Goal: Task Accomplishment & Management: Use online tool/utility

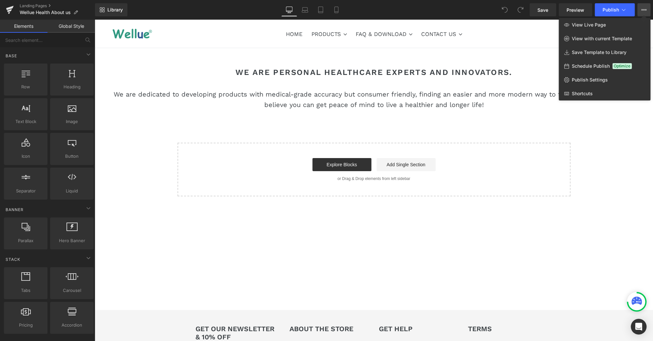
click at [148, 44] on div at bounding box center [374, 181] width 558 height 322
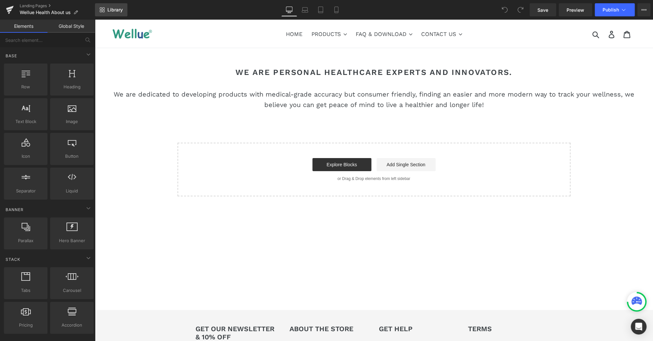
click at [122, 9] on span "Library" at bounding box center [114, 10] width 15 height 6
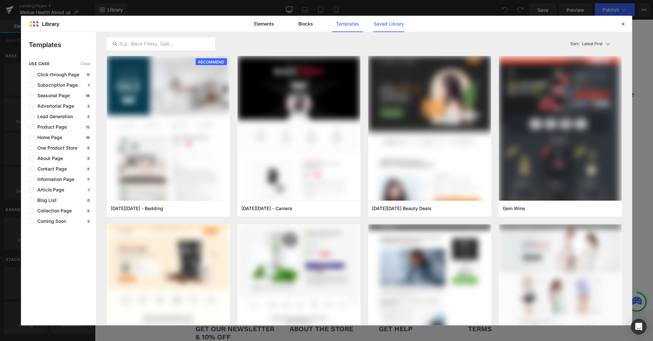
click at [385, 26] on link "Saved Library" at bounding box center [388, 24] width 31 height 16
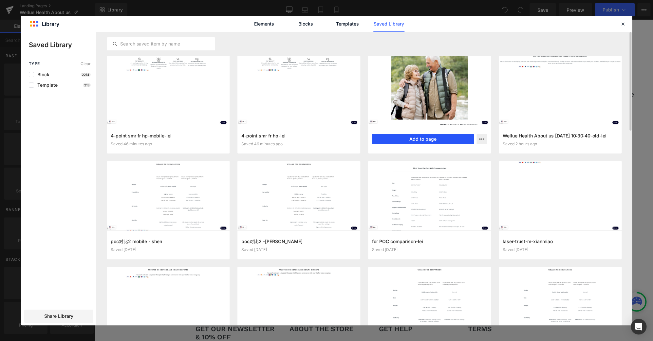
click at [444, 138] on button "Add to page" at bounding box center [423, 139] width 102 height 10
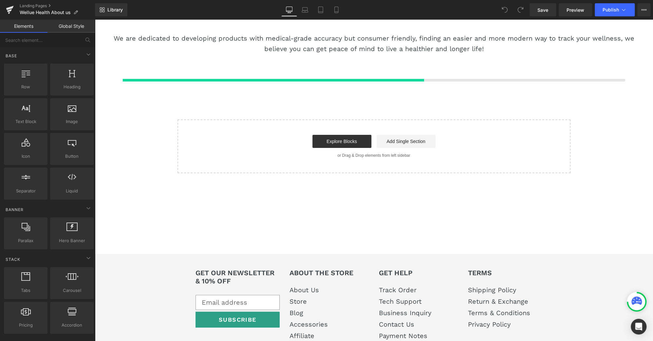
scroll to position [58, 0]
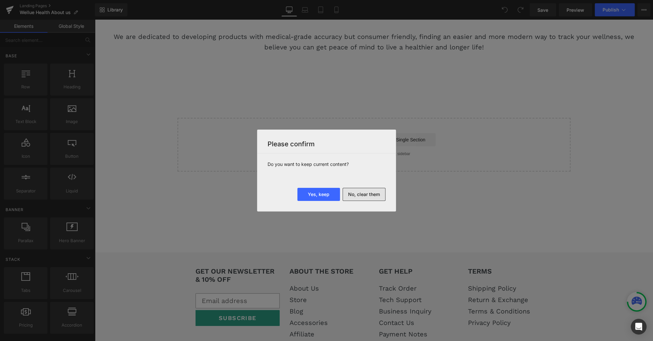
click at [367, 196] on button "No, clear them" at bounding box center [363, 194] width 43 height 13
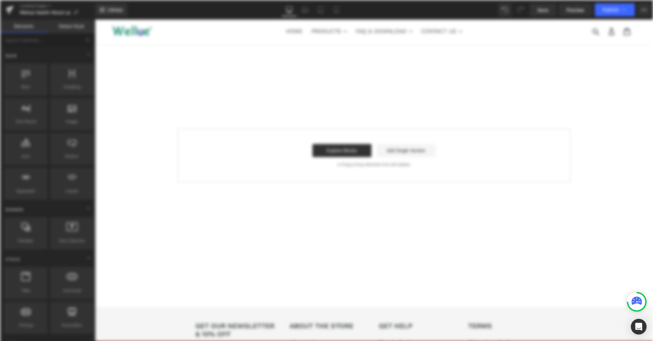
scroll to position [0, 0]
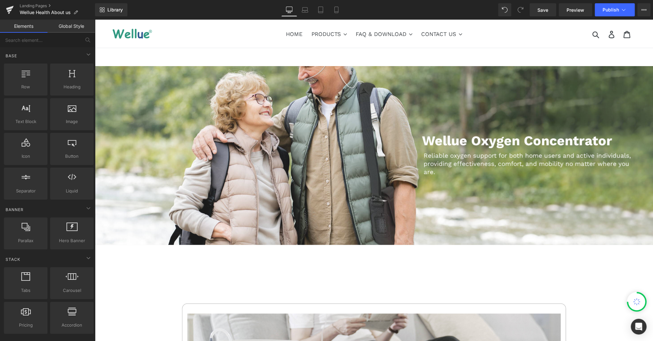
click at [366, 46] on nav "HOME PRODUCTS .cls-1{fill:#231f20} CONTINUOUS OXYGEN MONITOR Checkme™ O2 72-Hr …" at bounding box center [373, 34] width 313 height 28
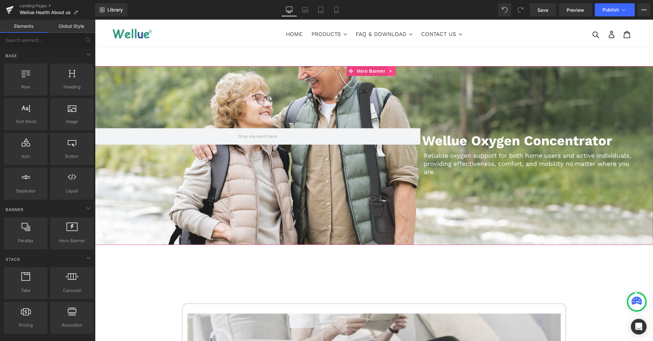
click at [391, 71] on icon at bounding box center [390, 71] width 1 height 3
click at [396, 72] on icon at bounding box center [395, 71] width 5 height 5
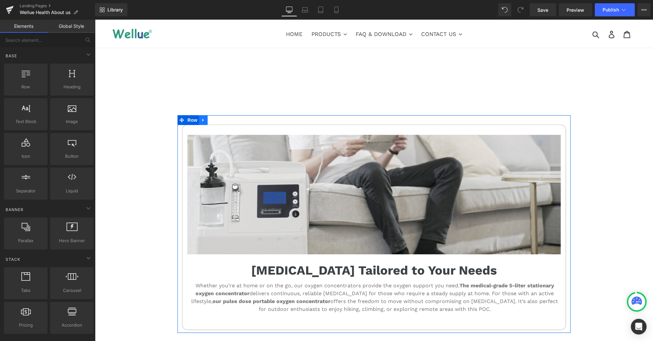
click at [201, 119] on icon at bounding box center [203, 120] width 5 height 5
click at [218, 121] on icon at bounding box center [220, 120] width 5 height 5
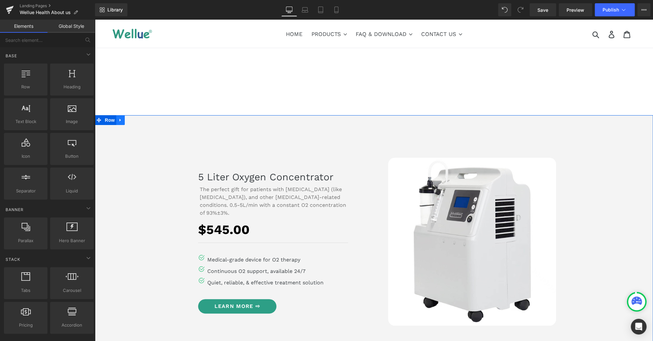
click at [121, 122] on link at bounding box center [120, 120] width 9 height 10
click at [136, 119] on icon at bounding box center [137, 120] width 5 height 5
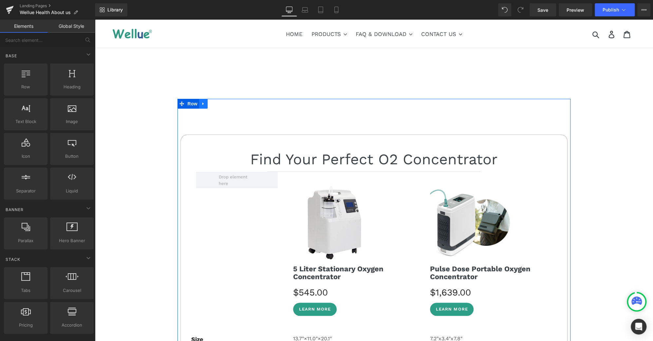
click at [202, 105] on icon at bounding box center [203, 103] width 5 height 5
click at [218, 105] on icon at bounding box center [220, 103] width 5 height 5
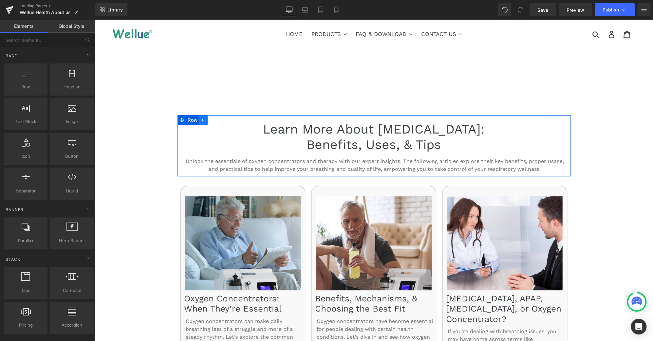
click at [202, 118] on icon at bounding box center [203, 120] width 5 height 5
click at [218, 120] on icon at bounding box center [220, 120] width 5 height 5
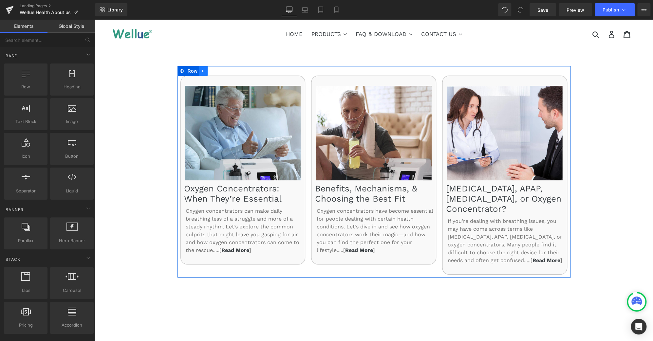
click at [202, 71] on icon at bounding box center [203, 71] width 5 height 5
click at [218, 72] on icon at bounding box center [220, 71] width 5 height 5
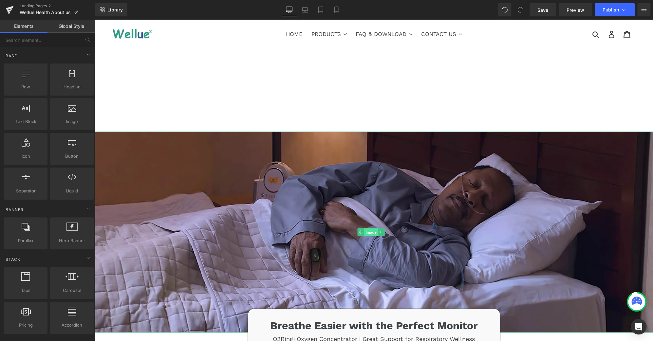
click at [369, 232] on span "Image" at bounding box center [371, 233] width 14 height 8
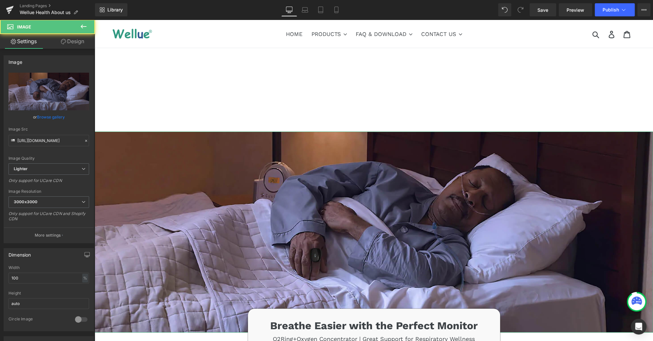
click at [81, 44] on link "Design" at bounding box center [72, 41] width 47 height 15
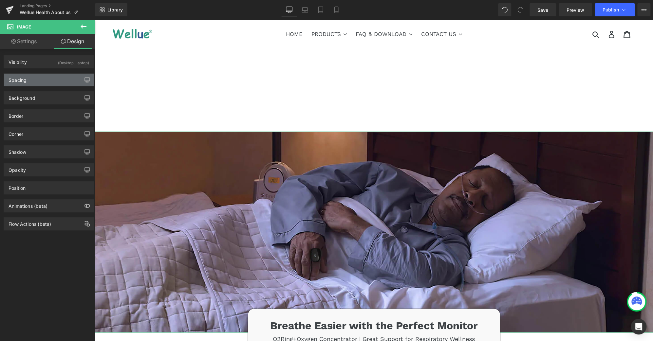
click at [49, 82] on div "Spacing" at bounding box center [49, 80] width 90 height 12
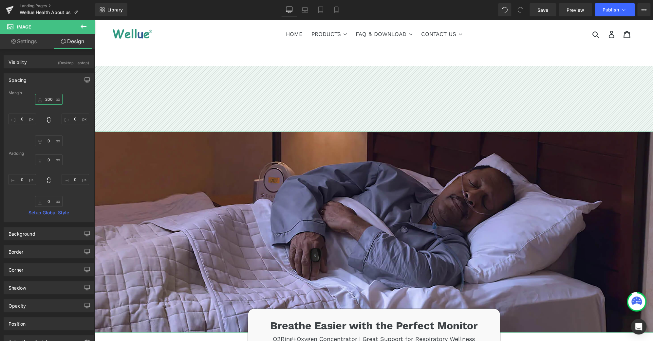
click at [49, 101] on input "200" at bounding box center [49, 99] width 28 height 11
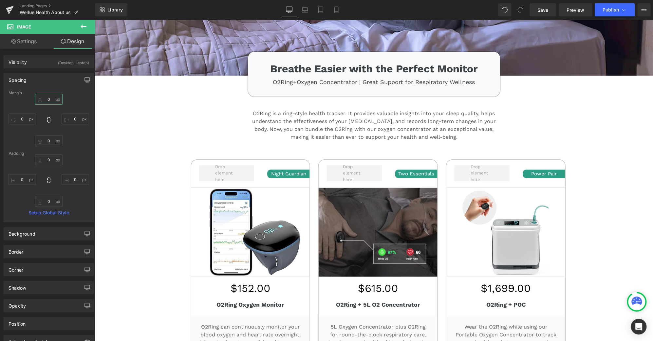
scroll to position [193, 0]
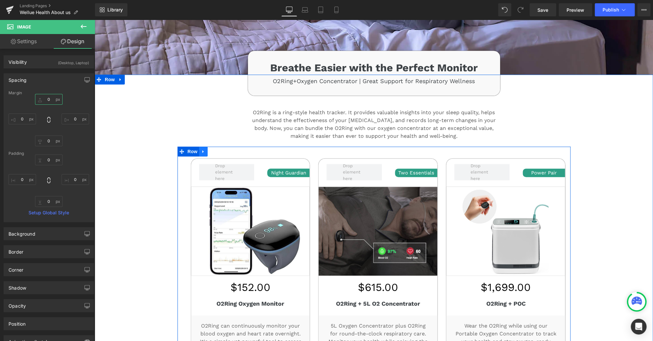
type input "0"
click at [202, 150] on icon at bounding box center [202, 151] width 1 height 3
click at [218, 149] on icon at bounding box center [220, 151] width 5 height 5
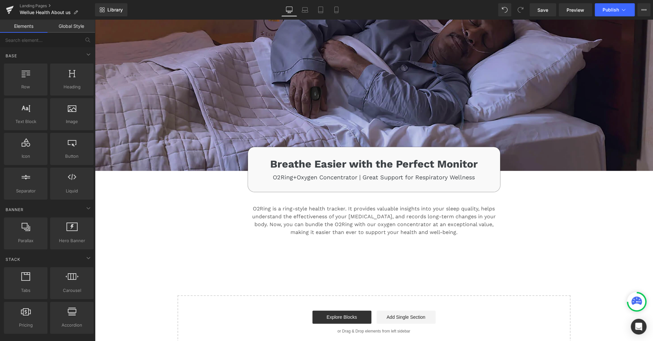
scroll to position [96, 0]
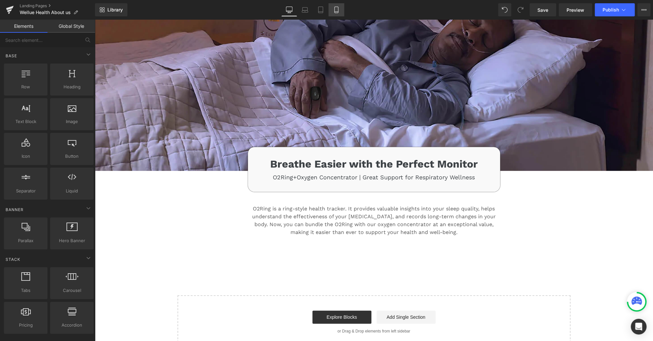
click at [336, 7] on icon at bounding box center [336, 10] width 4 height 6
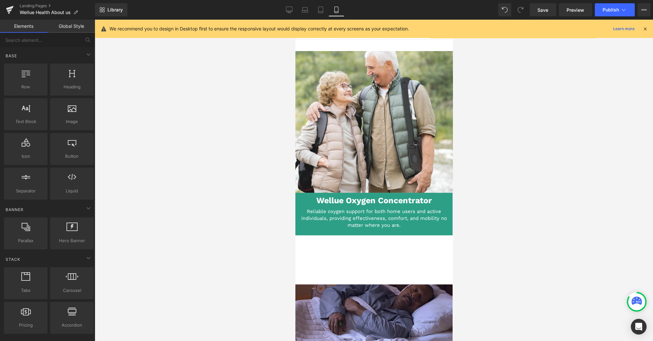
scroll to position [0, 0]
click at [379, 118] on link at bounding box center [380, 122] width 7 height 8
click at [386, 120] on icon at bounding box center [385, 122] width 4 height 4
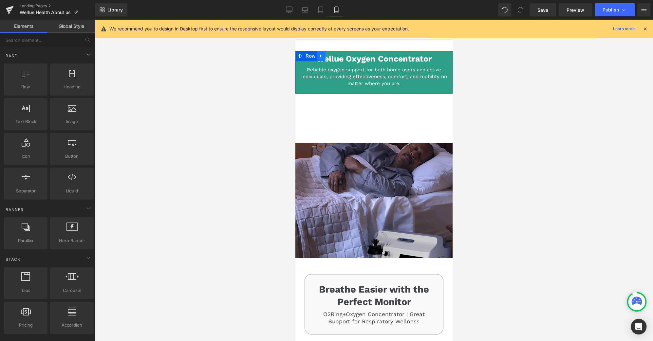
click at [321, 55] on icon at bounding box center [320, 55] width 1 height 3
click at [338, 56] on icon at bounding box center [338, 55] width 5 height 5
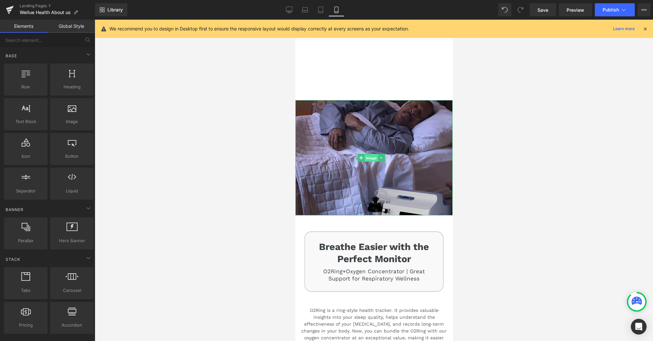
click at [374, 154] on span "Image" at bounding box center [371, 158] width 14 height 8
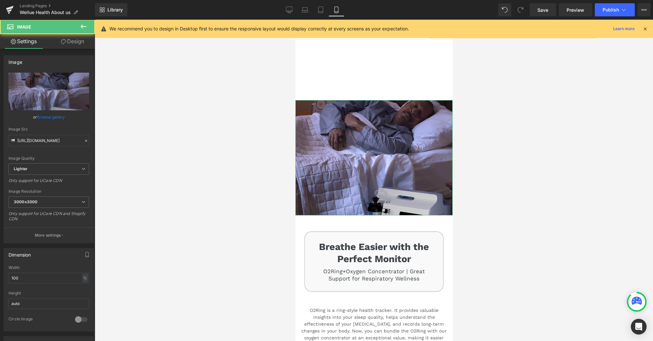
click at [72, 42] on link "Design" at bounding box center [72, 41] width 47 height 15
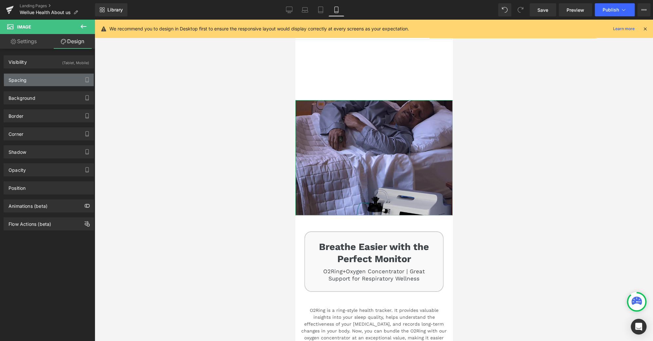
click at [48, 79] on div "Spacing" at bounding box center [49, 80] width 90 height 12
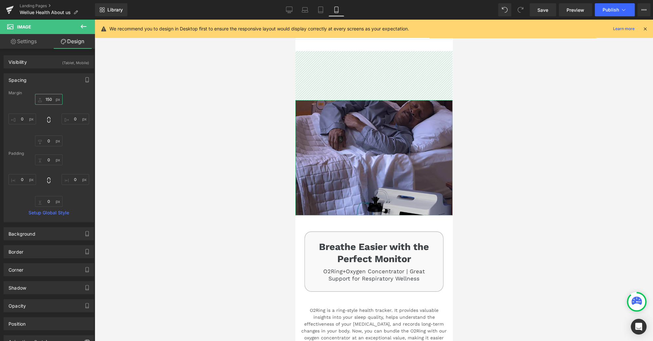
click at [47, 101] on input "150" at bounding box center [49, 99] width 28 height 11
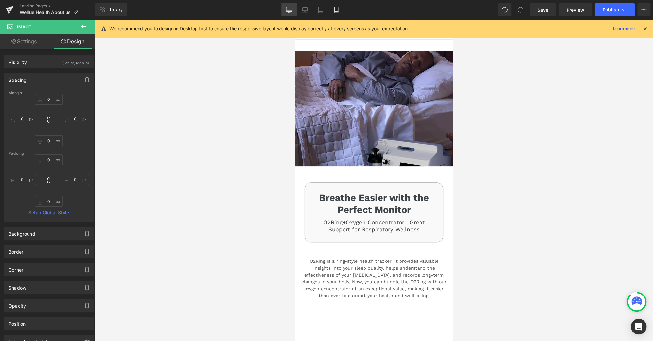
click at [284, 12] on link "Desktop" at bounding box center [289, 9] width 16 height 13
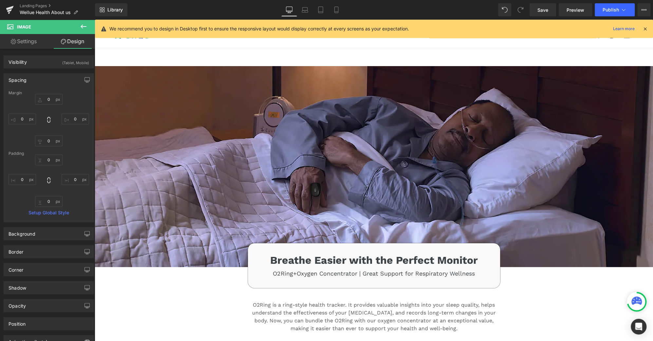
type input "150"
type input "0"
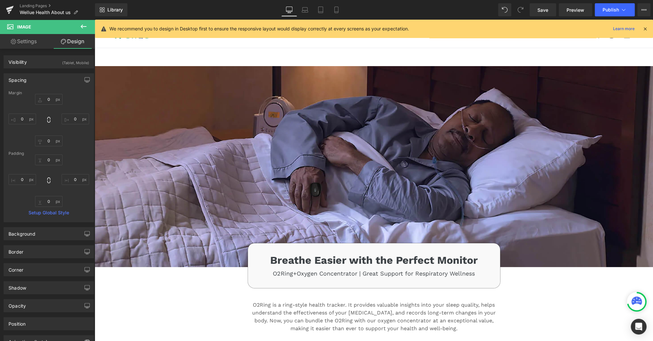
type input "0"
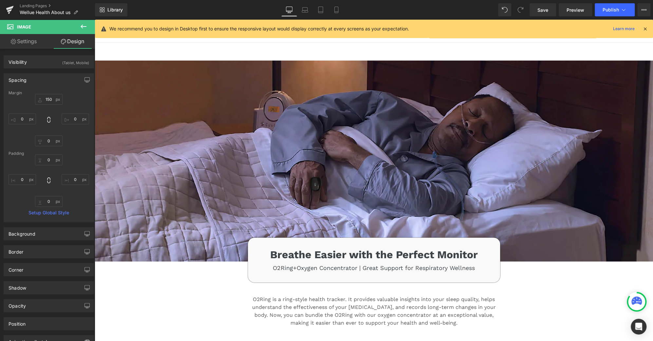
scroll to position [1, 0]
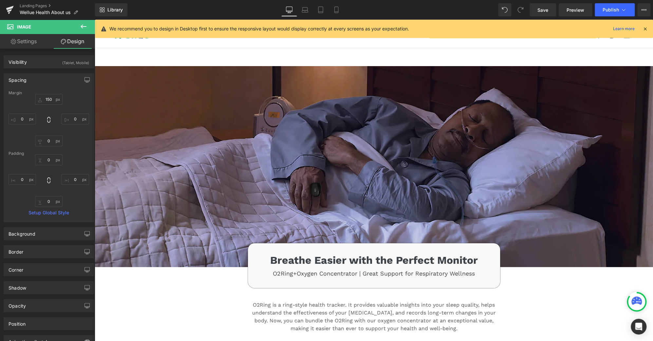
click at [370, 119] on img at bounding box center [374, 166] width 558 height 201
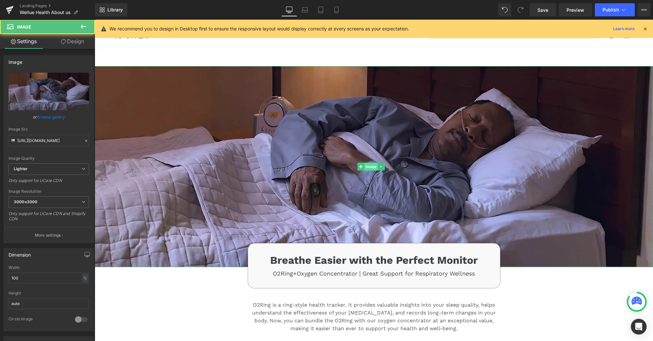
click at [369, 166] on span "Image" at bounding box center [371, 167] width 14 height 8
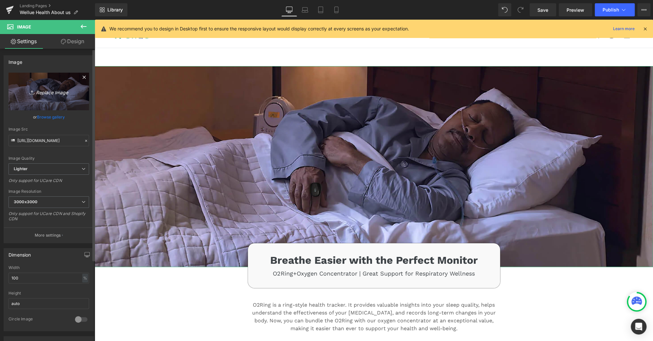
click at [47, 92] on icon "Replace Image" at bounding box center [49, 91] width 52 height 8
type input "C:\fakepath\AU-1.jpg"
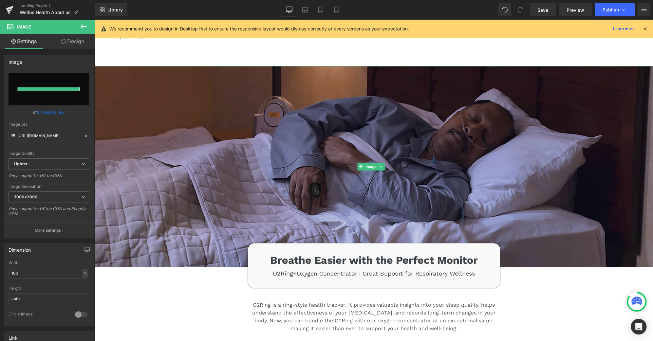
type input "[URL][DOMAIN_NAME]"
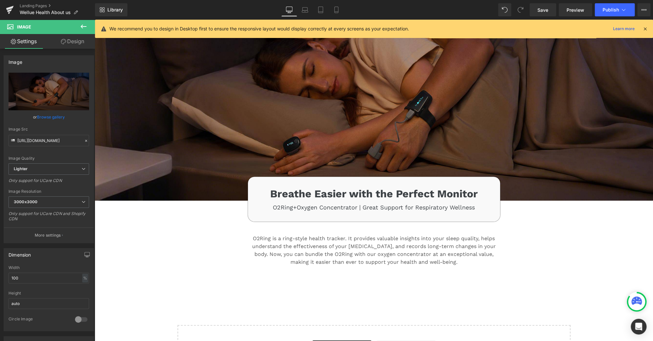
scroll to position [96, 0]
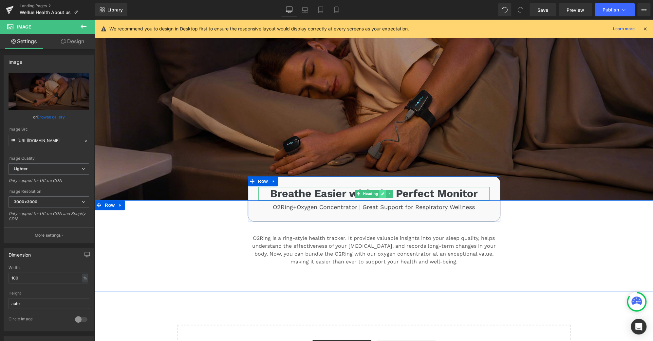
click at [381, 193] on icon at bounding box center [383, 194] width 4 height 4
click at [380, 193] on h3 "Breathe Easier with the Perfect Monitor" at bounding box center [373, 194] width 231 height 14
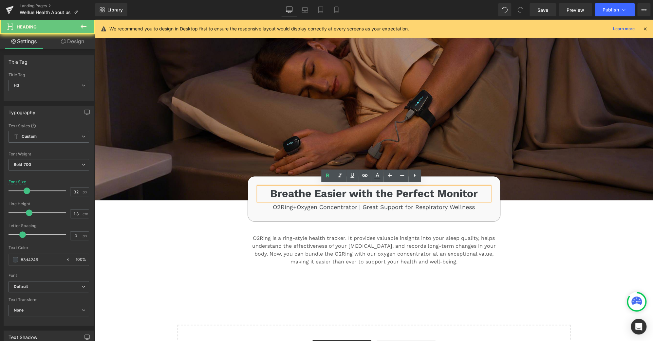
click at [380, 193] on h3 "Breathe Easier with the Perfect Monitor" at bounding box center [373, 194] width 231 height 14
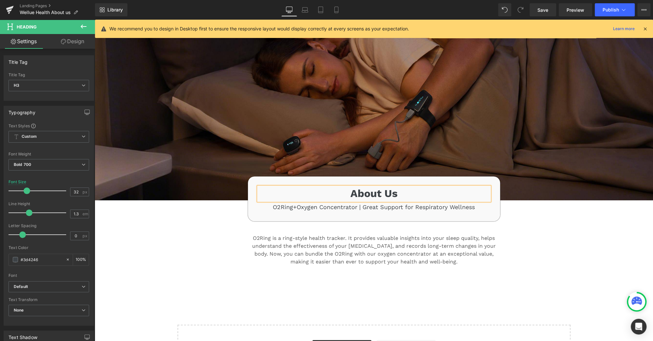
click at [530, 224] on div "About Us Heading O2Ring+Oxygen Concentrator | Great Support for Respiratory Wel…" at bounding box center [373, 234] width 393 height 69
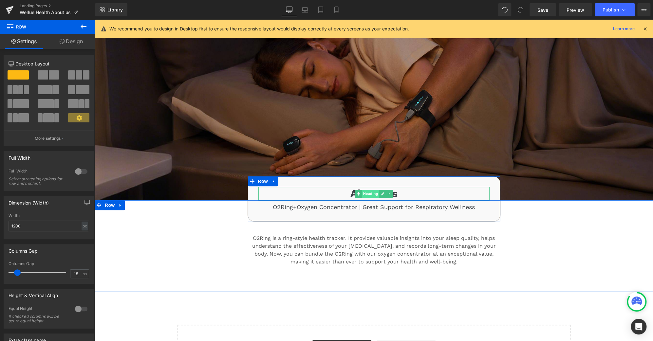
click at [372, 193] on span "Heading" at bounding box center [370, 194] width 18 height 8
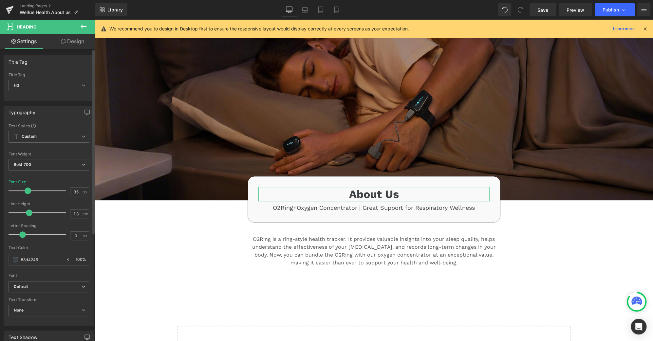
type input "36"
click at [29, 190] on span at bounding box center [29, 191] width 7 height 7
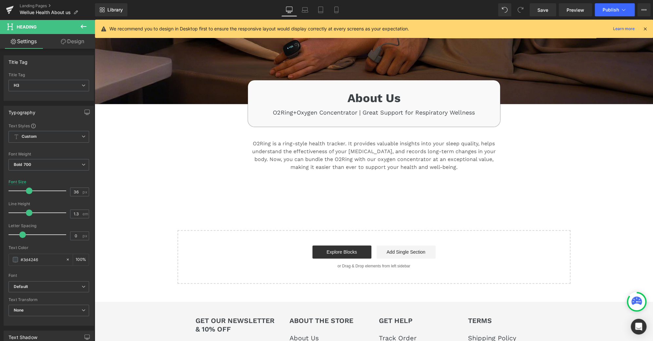
scroll to position [193, 0]
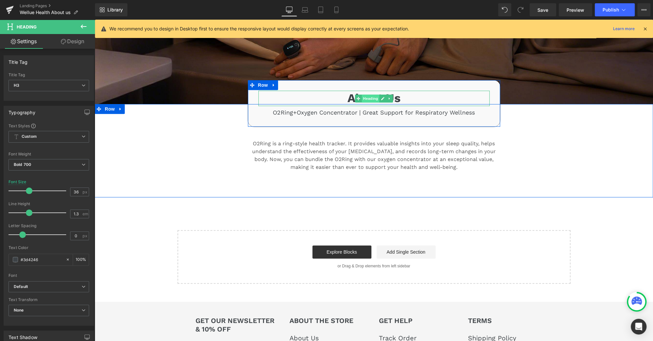
click at [368, 95] on span "Heading" at bounding box center [370, 99] width 18 height 8
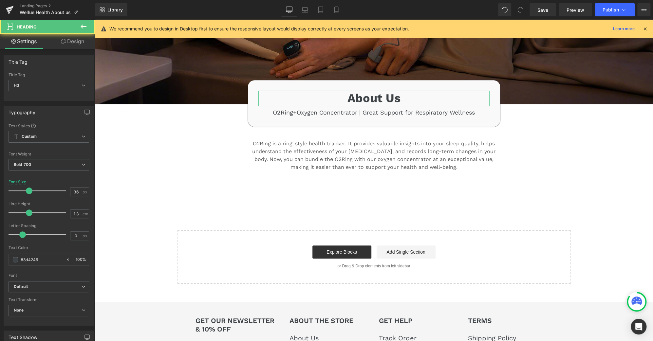
click at [78, 35] on link "Design" at bounding box center [72, 41] width 47 height 15
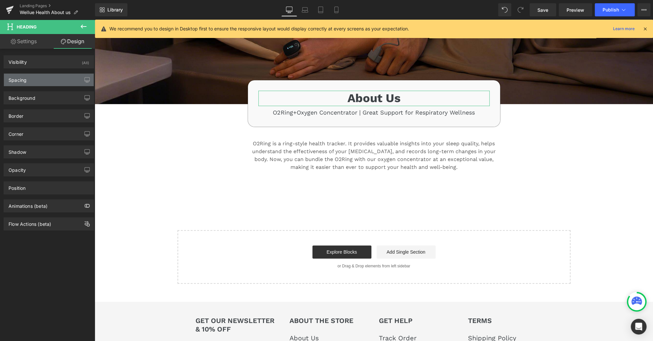
click at [42, 78] on div "Spacing" at bounding box center [49, 80] width 90 height 12
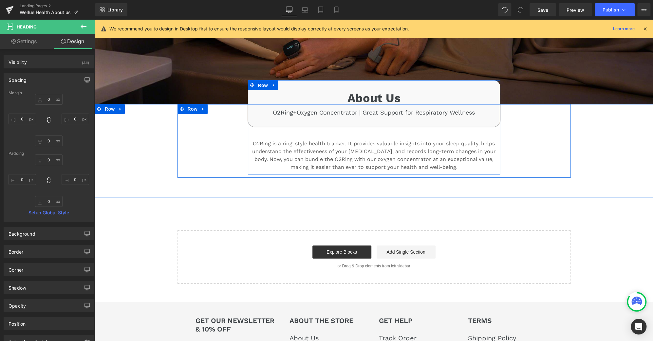
click at [259, 82] on span "Row" at bounding box center [262, 86] width 13 height 10
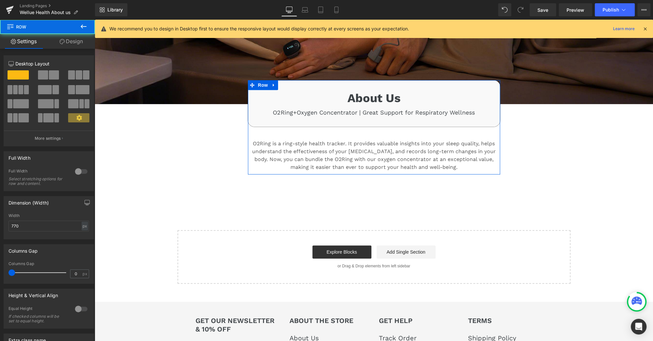
click at [73, 42] on link "Design" at bounding box center [70, 41] width 47 height 15
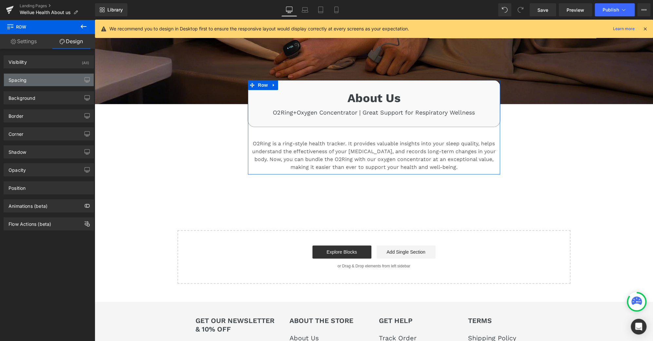
type input "-73"
type input "0"
type input "10"
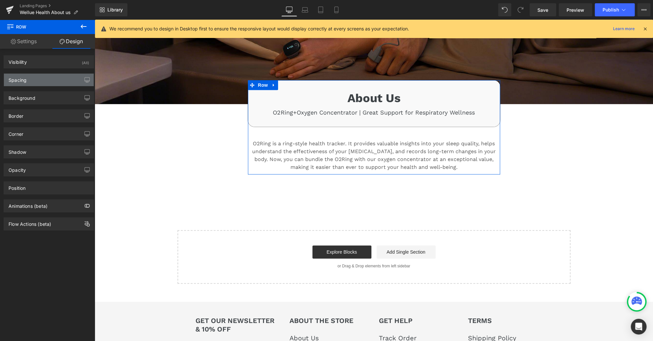
type input "0"
click at [41, 80] on div "Spacing" at bounding box center [49, 80] width 90 height 12
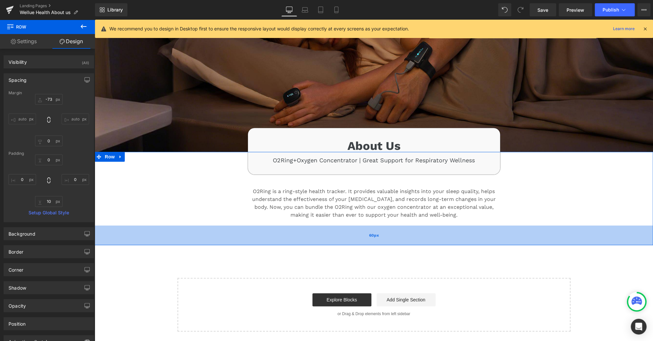
scroll to position [144, 0]
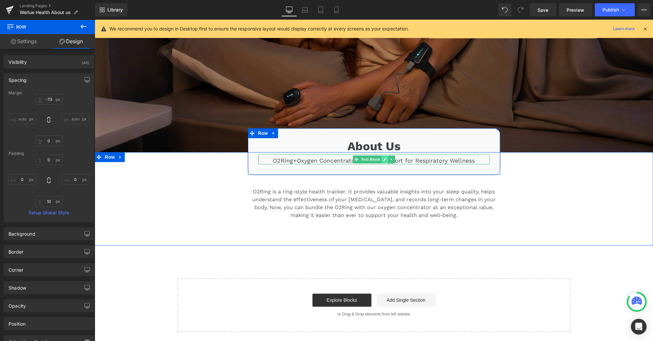
click at [383, 158] on icon at bounding box center [385, 159] width 4 height 4
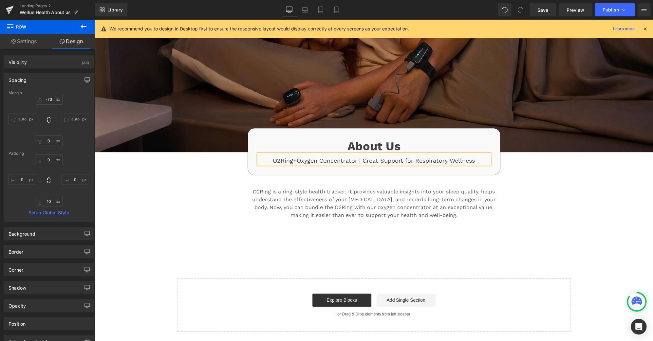
click at [383, 158] on p "O2Ring+Oxygen Concentrator | Great Support for Respiratory Wellness" at bounding box center [373, 161] width 231 height 8
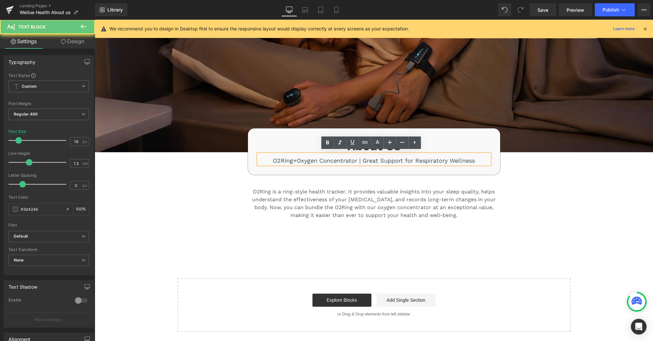
click at [383, 158] on p "O2Ring+Oxygen Concentrator | Great Support for Respiratory Wellness" at bounding box center [373, 161] width 231 height 8
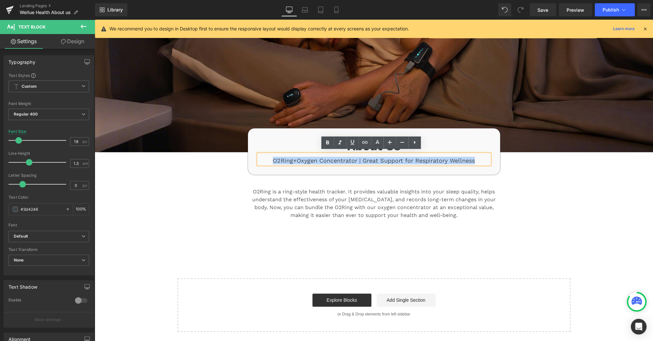
click at [348, 157] on p "O2Ring+Oxygen Concentrator | Great Support for Respiratory Wellness" at bounding box center [373, 161] width 231 height 8
click at [339, 157] on p "O2Ring+Oxygen Concentrator | Great Support for Respiratory Wellness" at bounding box center [373, 161] width 231 height 8
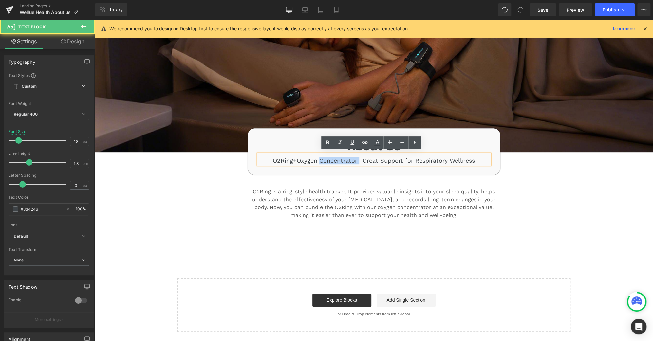
click at [339, 157] on p "O2Ring+Oxygen Concentrator | Great Support for Respiratory Wellness" at bounding box center [373, 161] width 231 height 8
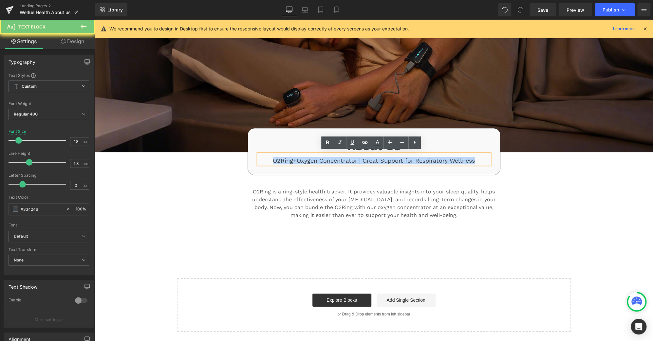
click at [339, 157] on p "O2Ring+Oxygen Concentrator | Great Support for Respiratory Wellness" at bounding box center [373, 161] width 231 height 8
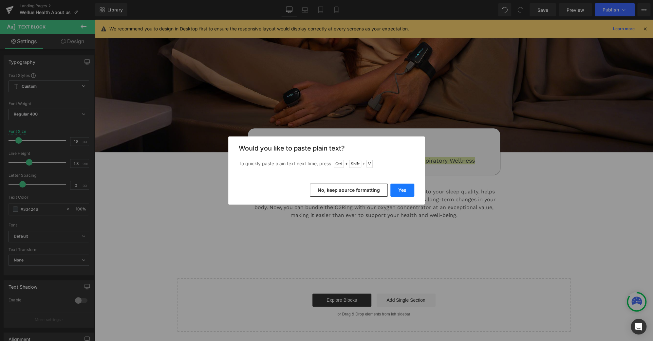
click at [406, 189] on button "Yes" at bounding box center [402, 190] width 24 height 13
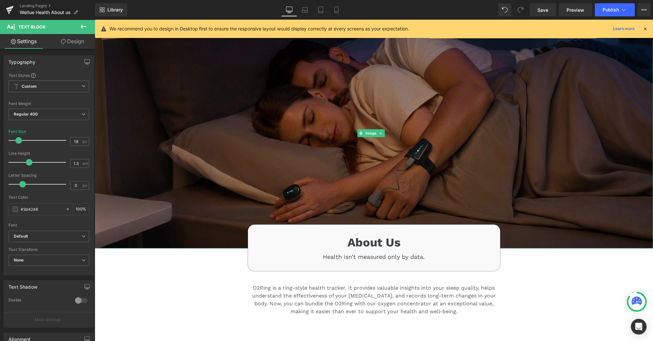
scroll to position [48, 0]
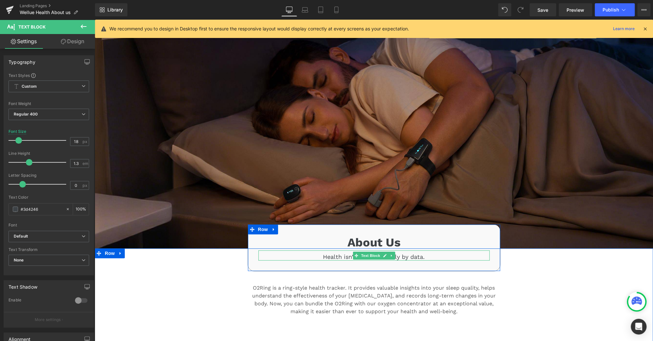
click at [425, 253] on p "Health isn’t measured only by data." at bounding box center [373, 257] width 231 height 8
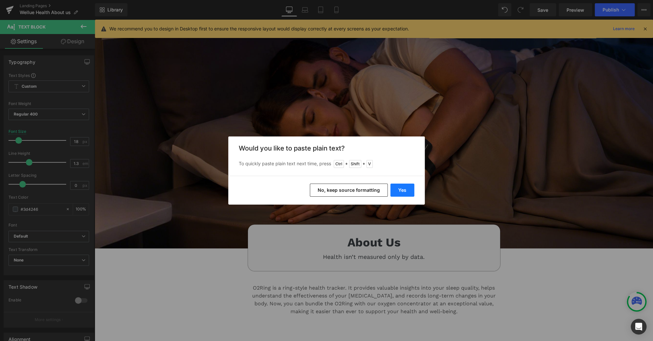
click at [404, 192] on button "Yes" at bounding box center [402, 190] width 24 height 13
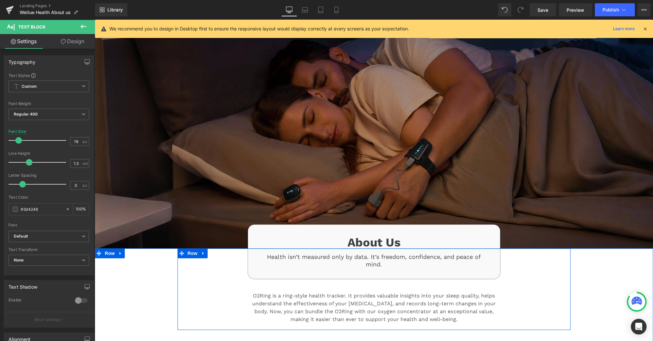
click at [559, 277] on div "About Us Heading Health isn’t measured only by data. It’s freedom, confidence, …" at bounding box center [373, 287] width 393 height 78
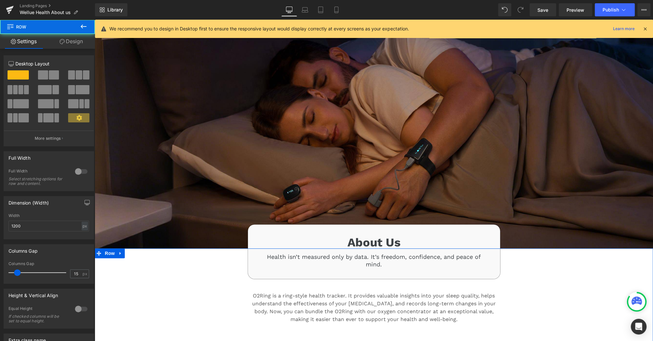
click at [587, 281] on div "About Us Heading Health isn’t measured only by data. It’s freedom, confidence, …" at bounding box center [374, 289] width 558 height 82
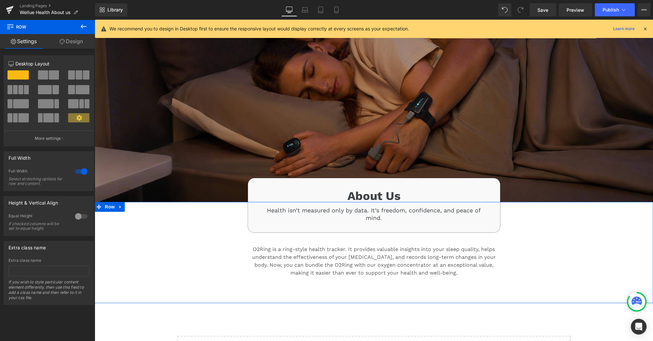
scroll to position [96, 0]
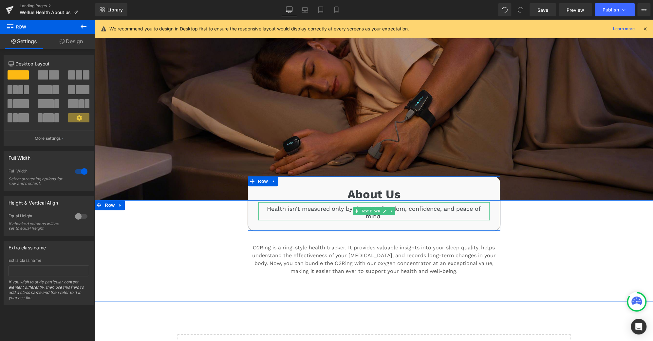
click at [425, 206] on p "Health isn’t measured only by data. It’s freedom, confidence, and peace of mind." at bounding box center [373, 212] width 231 height 15
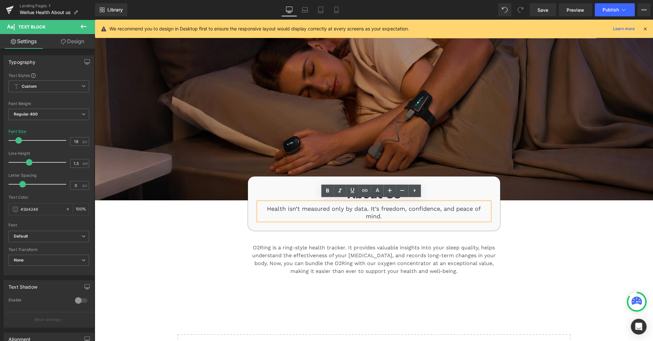
click at [380, 206] on p "Health isn’t measured only by data. It’s freedom, confidence, and peace of mind." at bounding box center [373, 212] width 231 height 15
click at [378, 206] on p "Health isn’t measured only by data. It’s freedom, confidence, and peace of mind." at bounding box center [373, 212] width 231 height 15
click at [523, 222] on div "About Us Heading Health isn’t measured only by data. It’s about freedom, confid…" at bounding box center [373, 239] width 393 height 78
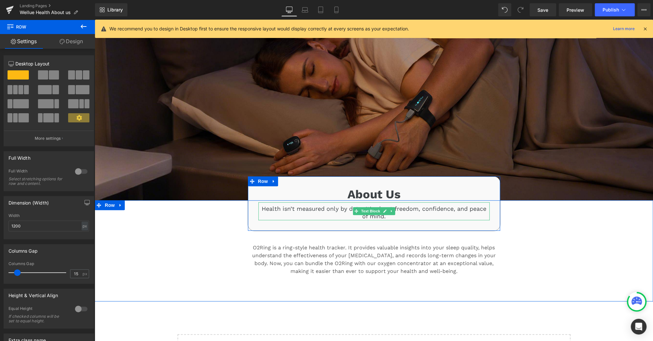
drag, startPoint x: 478, startPoint y: 208, endPoint x: 469, endPoint y: 207, distance: 9.2
click at [478, 208] on p "Health isn’t measured only by data. It’s about freedom, confidence, and peace o…" at bounding box center [373, 212] width 231 height 15
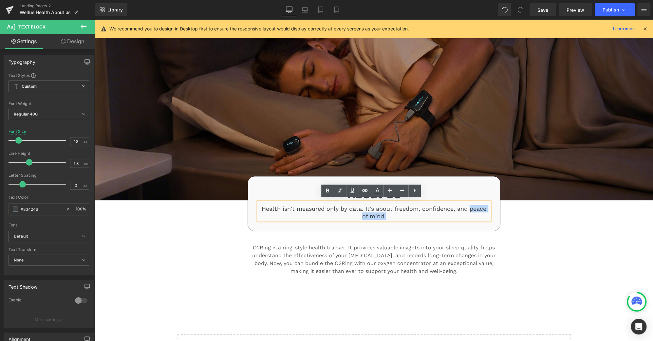
drag, startPoint x: 467, startPoint y: 206, endPoint x: 469, endPoint y: 218, distance: 11.9
click at [469, 218] on div "Health isn’t measured only by data. It’s about freedom, confidence, and peace o…" at bounding box center [373, 211] width 231 height 18
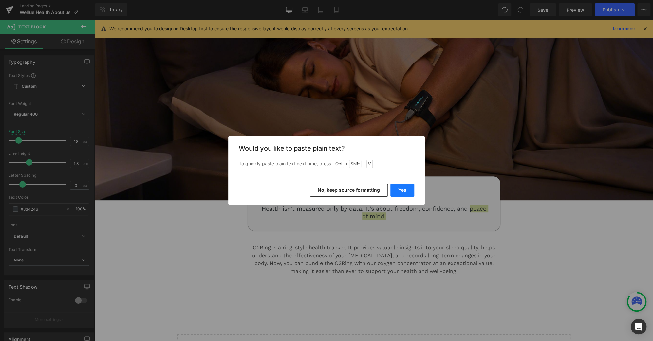
click at [410, 192] on button "Yes" at bounding box center [402, 190] width 24 height 13
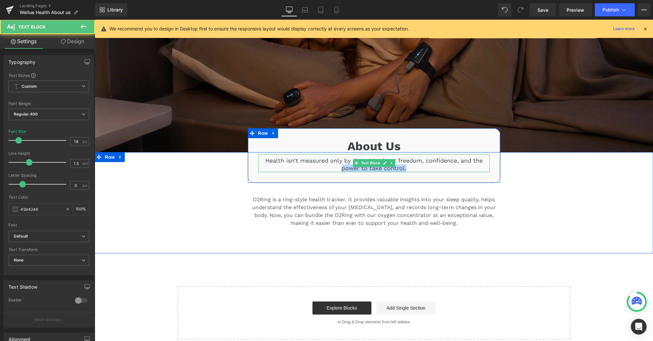
scroll to position [144, 0]
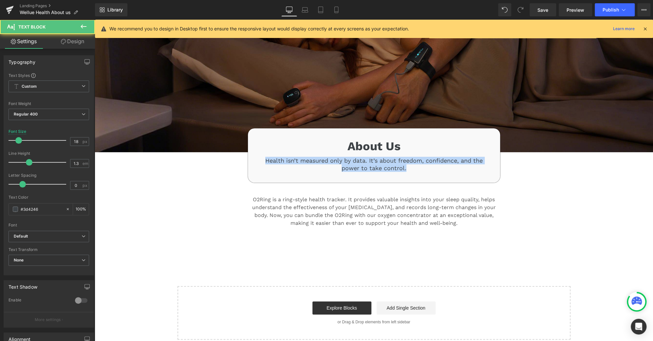
drag, startPoint x: 415, startPoint y: 165, endPoint x: 161, endPoint y: 149, distance: 254.2
click at [161, 149] on div "Image Image About Us Heading Health isn’t measured only by data. It’s about fre…" at bounding box center [374, 131] width 558 height 418
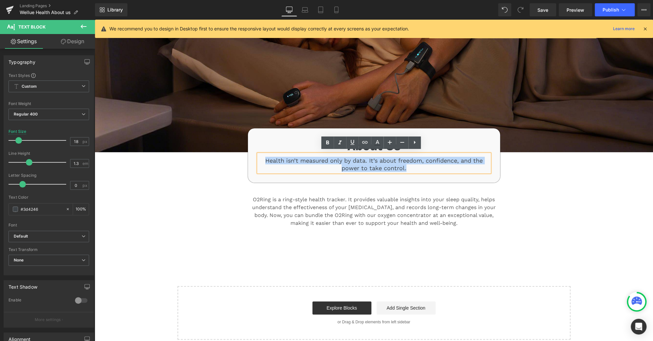
copy p "Health isn’t measured only by data. It’s about freedom, confidence, and the pow…"
click at [392, 163] on p "Health isn’t measured only by data. It’s about freedom, confidence, and the pow…" at bounding box center [373, 164] width 231 height 15
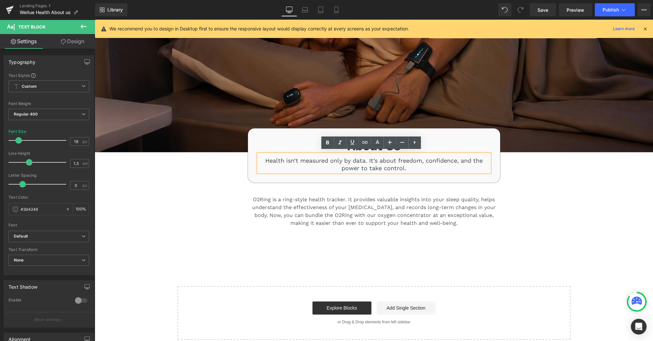
click at [408, 158] on p "Health isn’t measured only by data. It’s about freedom, confidence, and the pow…" at bounding box center [373, 164] width 231 height 15
click at [414, 159] on p "Health isn’t measured only by data. It’s about freedom, confidence, and the pow…" at bounding box center [373, 164] width 231 height 15
click at [569, 193] on div "About Us Heading Health isn’t measured only by data. It’s about freedom, confid…" at bounding box center [374, 193] width 558 height 82
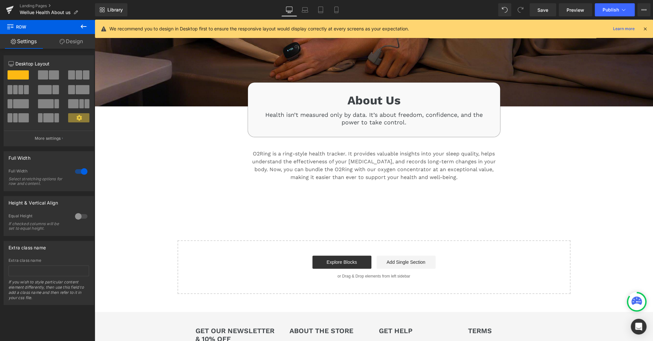
scroll to position [193, 0]
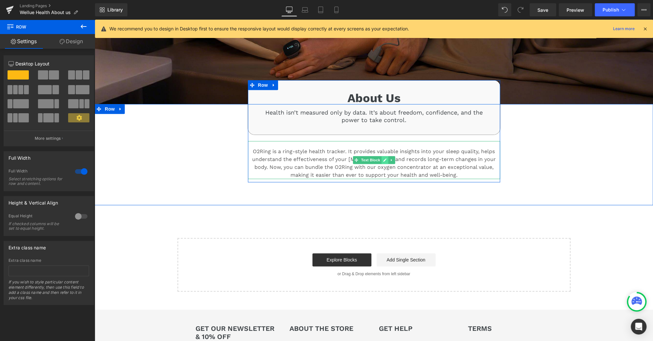
click at [383, 158] on icon at bounding box center [384, 159] width 3 height 3
click at [381, 158] on p "O2Ring is a ring-style health tracker. It provides valuable insights into your …" at bounding box center [374, 163] width 252 height 31
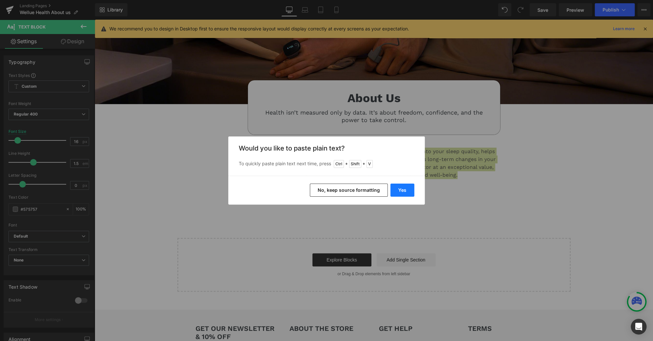
drag, startPoint x: 408, startPoint y: 190, endPoint x: 313, endPoint y: 169, distance: 96.8
click at [408, 190] on button "Yes" at bounding box center [402, 190] width 24 height 13
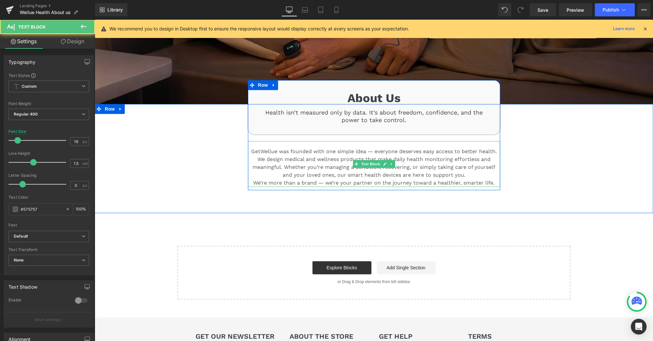
click at [342, 148] on p "GetWellue was founded with one simple idea — everyone deserves easy access to b…" at bounding box center [374, 152] width 252 height 8
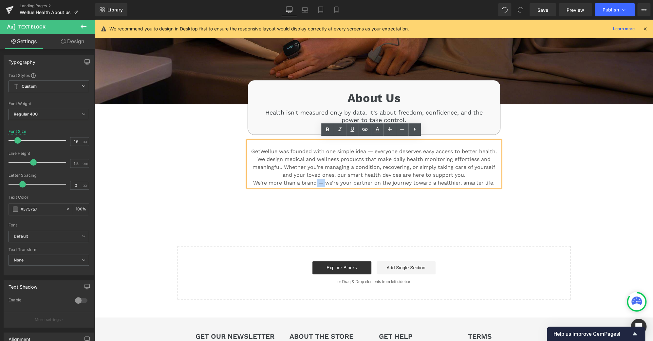
drag, startPoint x: 324, startPoint y: 179, endPoint x: 314, endPoint y: 181, distance: 10.3
click at [314, 181] on p "We’re more than a brand — we’re your partner on the journey toward a healthier,…" at bounding box center [374, 183] width 252 height 8
click at [542, 165] on div "About Us Heading Health isn’t measured only by data. It’s about freedom, confid…" at bounding box center [373, 147] width 393 height 86
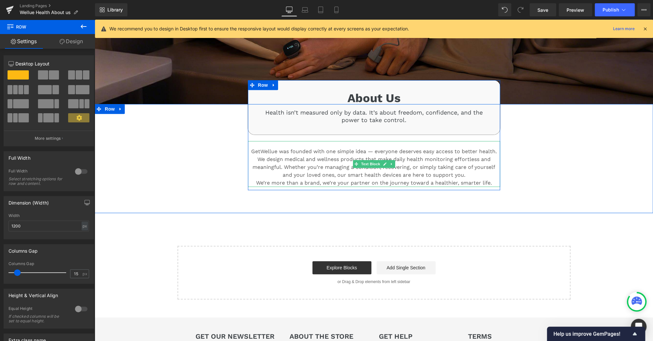
click at [289, 175] on p "We design medical and wellness products that make daily health monitoring effor…" at bounding box center [374, 168] width 252 height 24
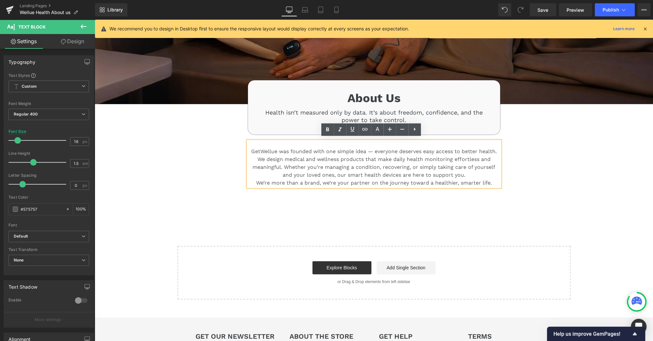
click at [253, 181] on p "We’re more than a brand, we’re your partner on the journey toward a healthier, …" at bounding box center [374, 183] width 252 height 8
click at [477, 175] on p "We design medical and wellness products that make daily health monitoring effor…" at bounding box center [374, 168] width 252 height 24
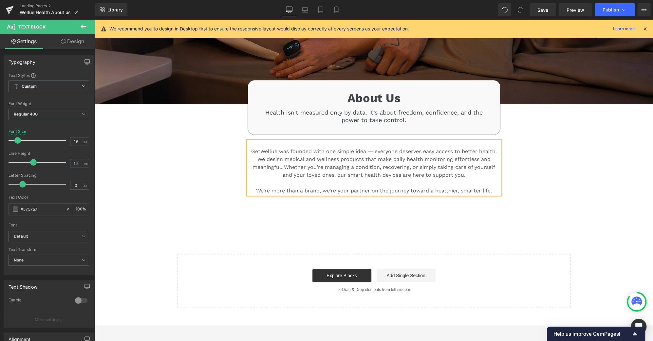
click at [594, 166] on div "About Us Heading Health isn’t measured only by data. It’s about freedom, confid…" at bounding box center [374, 152] width 558 height 97
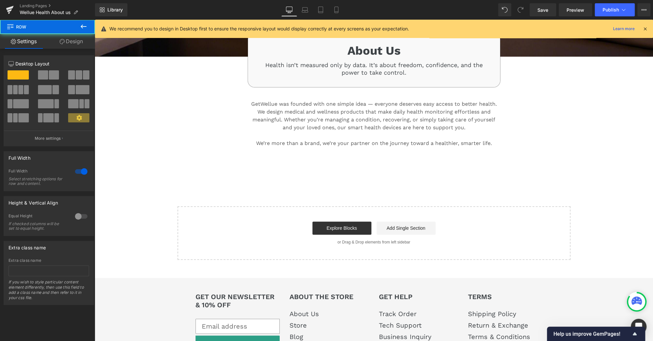
scroll to position [241, 0]
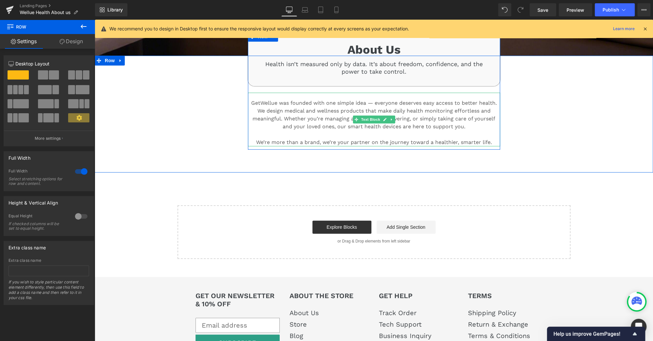
click at [254, 139] on p "We’re more than a brand, we’re your partner on the journey toward a healthier, …" at bounding box center [374, 142] width 252 height 8
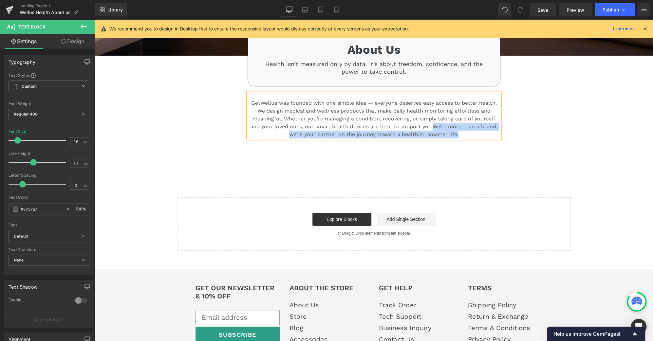
drag, startPoint x: 430, startPoint y: 126, endPoint x: 467, endPoint y: 136, distance: 38.4
click at [467, 136] on div "GetWellue was founded with one simple idea — everyone deserves easy access to b…" at bounding box center [374, 116] width 252 height 46
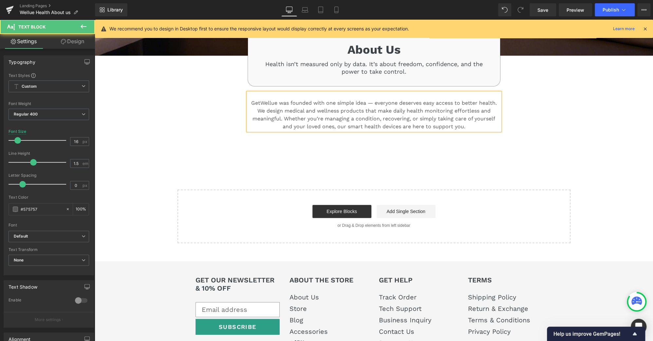
click at [378, 125] on p "We design medical and wellness products that make daily health monitoring effor…" at bounding box center [374, 119] width 252 height 24
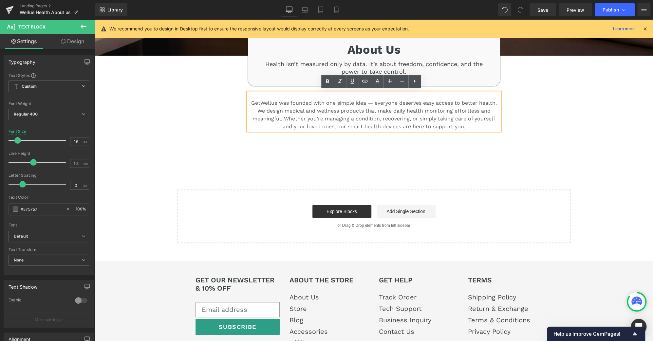
click at [362, 125] on p "We design medical and wellness products that make daily health monitoring effor…" at bounding box center [374, 119] width 252 height 24
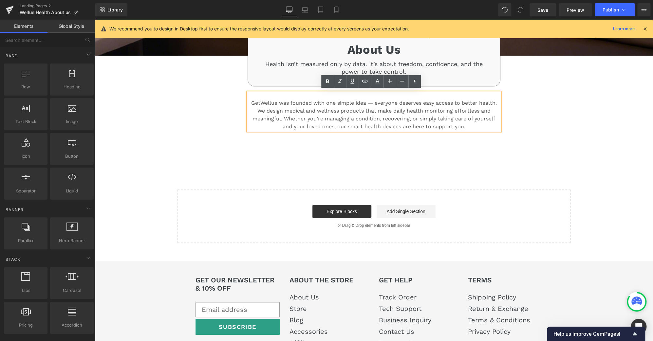
click at [560, 155] on div "Image Image About Us Heading Health isn’t measured only by data. It’s about fre…" at bounding box center [374, 34] width 558 height 418
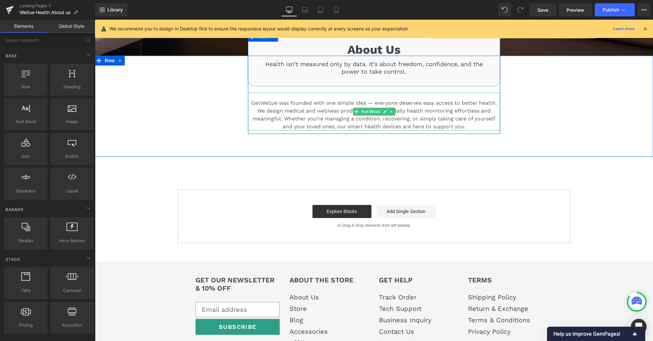
click at [381, 124] on p "We design medical and wellness products that make daily health monitoring effor…" at bounding box center [374, 119] width 252 height 24
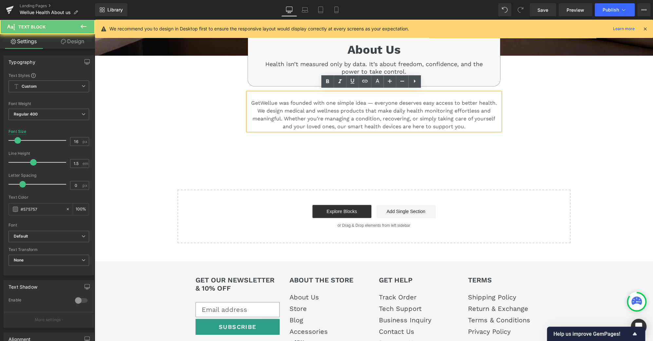
click at [380, 124] on p "We design medical and wellness products that make daily health monitoring effor…" at bounding box center [374, 119] width 252 height 24
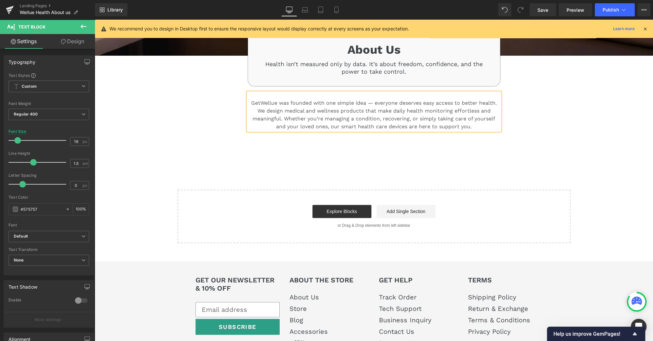
click at [599, 120] on div "About Us Heading Health isn’t measured only by data. It’s about freedom, confid…" at bounding box center [374, 97] width 558 height 82
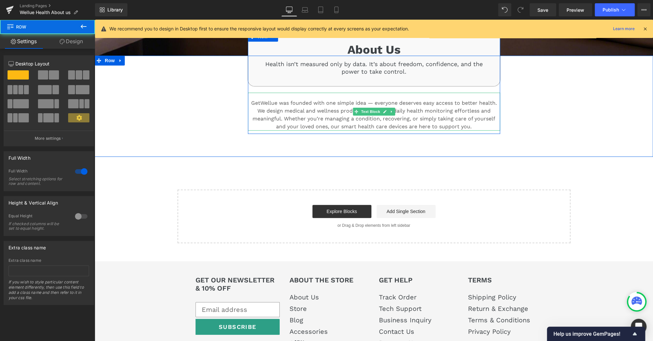
click at [431, 119] on p "We design medical and wellness products that make daily health monitoring effor…" at bounding box center [374, 119] width 252 height 24
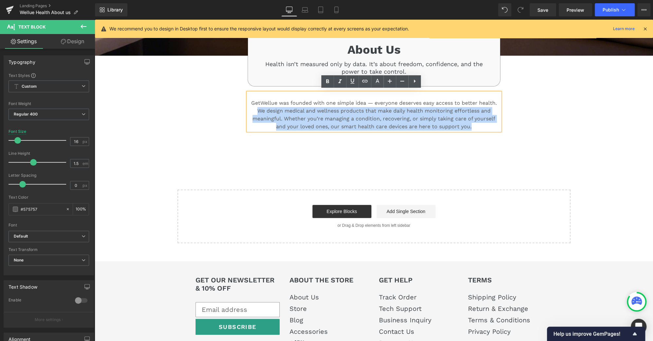
click at [631, 108] on div "About Us Heading Health isn’t measured only by data. It’s about freedom, confid…" at bounding box center [374, 97] width 558 height 82
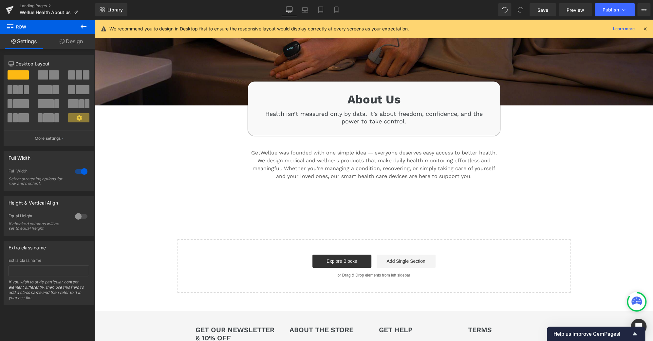
scroll to position [193, 0]
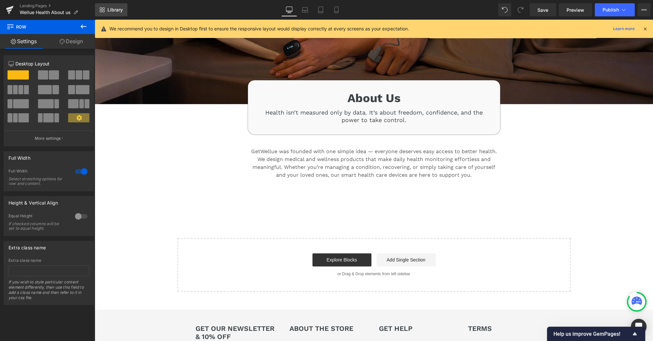
click at [111, 10] on span "Library" at bounding box center [114, 10] width 15 height 6
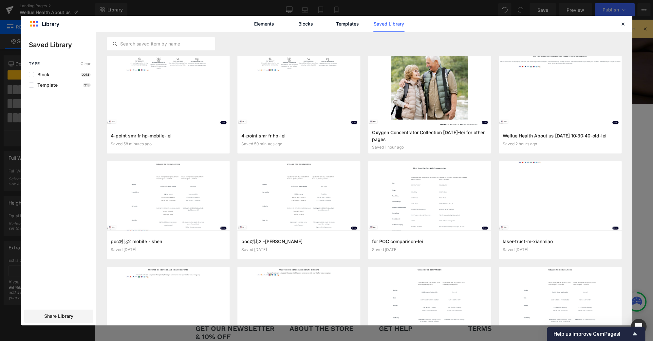
click at [618, 24] on div "Elements Blocks Templates Saved Library" at bounding box center [326, 24] width 611 height 16
drag, startPoint x: 622, startPoint y: 25, endPoint x: 503, endPoint y: 38, distance: 119.6
click at [622, 25] on icon at bounding box center [623, 24] width 6 height 6
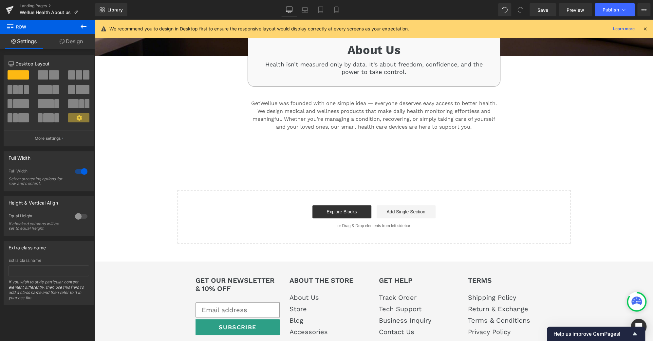
scroll to position [241, 0]
click at [118, 9] on span "Library" at bounding box center [114, 10] width 15 height 6
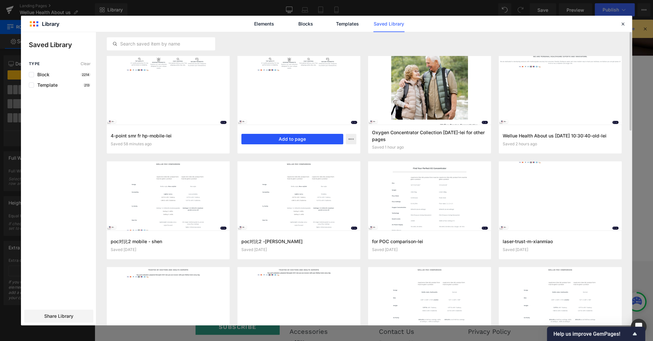
click at [296, 141] on button "Add to page" at bounding box center [292, 139] width 102 height 10
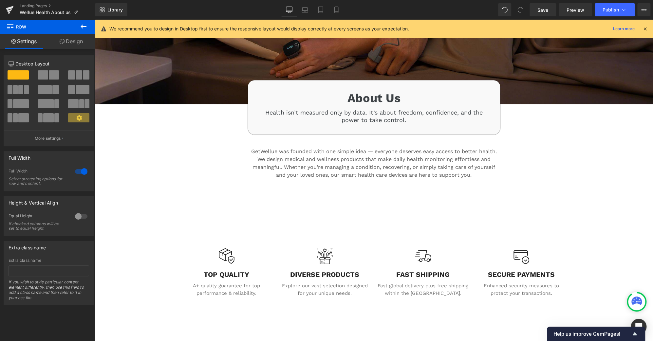
scroll to position [193, 0]
click at [375, 99] on div "About Us Heading" at bounding box center [373, 98] width 231 height 15
click at [375, 99] on h3 "About Us" at bounding box center [373, 98] width 231 height 15
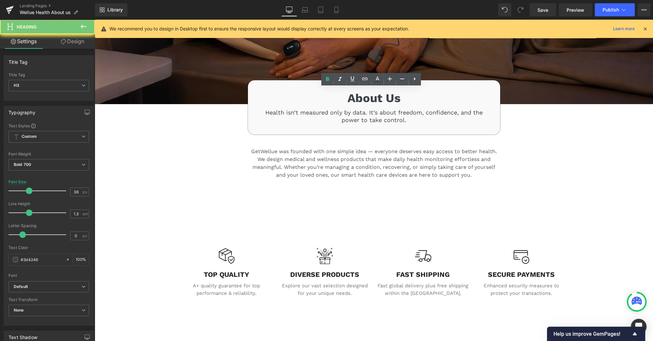
click at [375, 99] on h3 "About Us" at bounding box center [373, 98] width 231 height 15
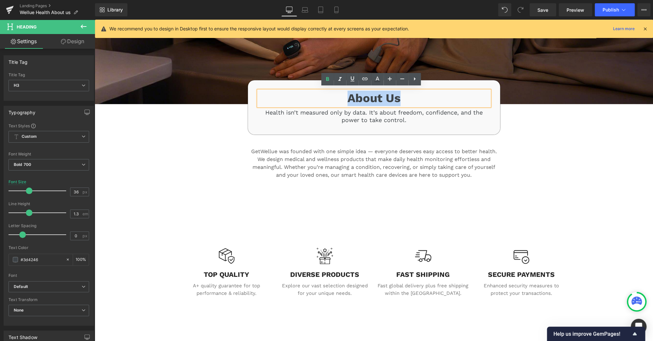
copy h3 "About Us"
click at [541, 130] on div "About Us Heading Health isn’t measured only by data. It’s about freedom, confid…" at bounding box center [373, 143] width 393 height 78
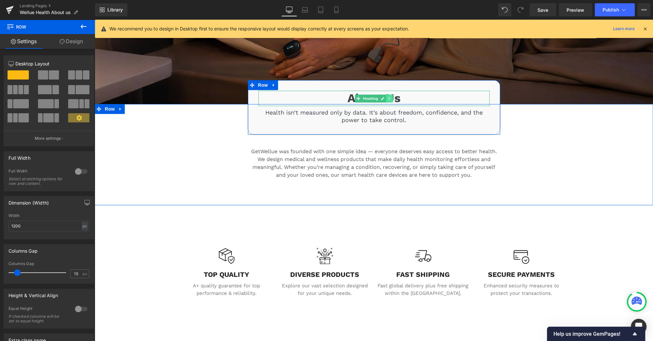
click at [389, 97] on icon at bounding box center [390, 99] width 4 height 4
click at [385, 97] on icon at bounding box center [386, 99] width 4 height 4
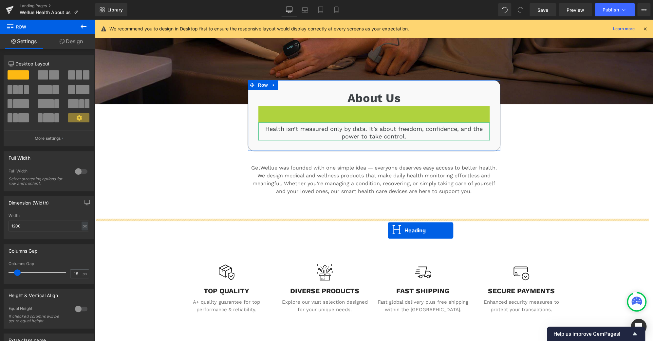
drag, startPoint x: 354, startPoint y: 110, endPoint x: 388, endPoint y: 231, distance: 125.1
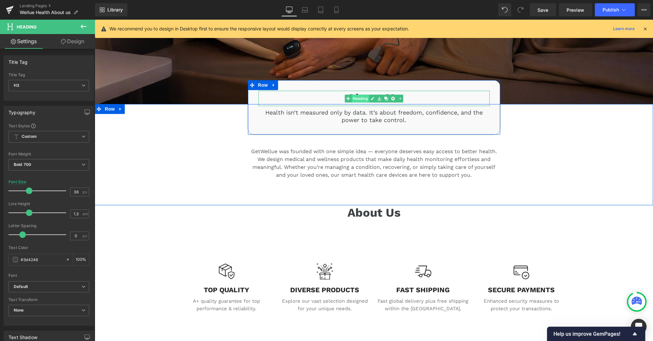
click at [354, 96] on link "Heading" at bounding box center [356, 99] width 25 height 8
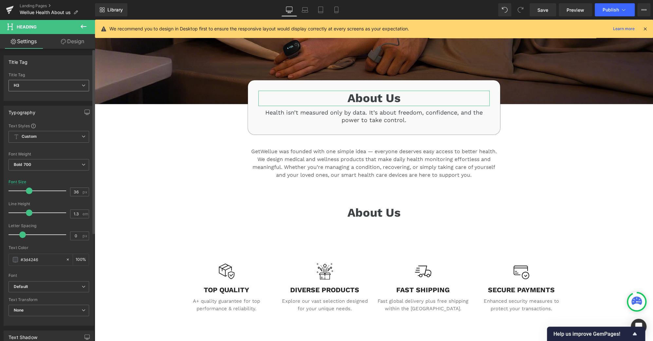
click at [75, 83] on span "H3" at bounding box center [49, 85] width 81 height 11
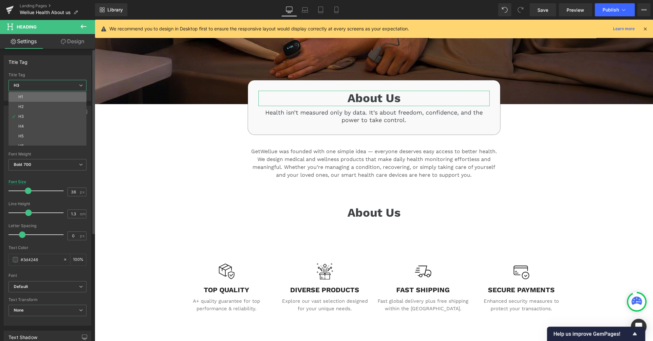
click at [68, 98] on li "H1" at bounding box center [49, 97] width 81 height 10
type input "35"
type input "1.2"
type input "#3a3a3a"
type input "100"
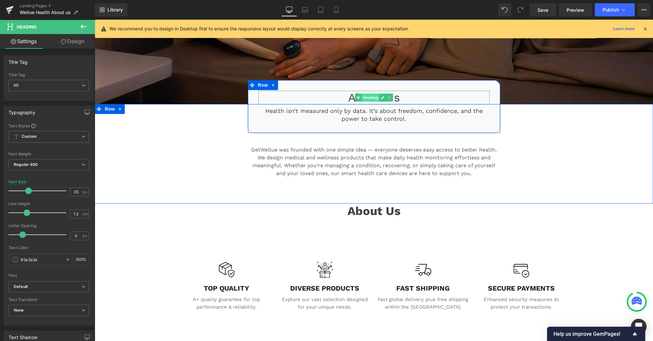
click at [367, 96] on span "Heading" at bounding box center [370, 98] width 18 height 8
click at [379, 98] on link at bounding box center [382, 98] width 7 height 8
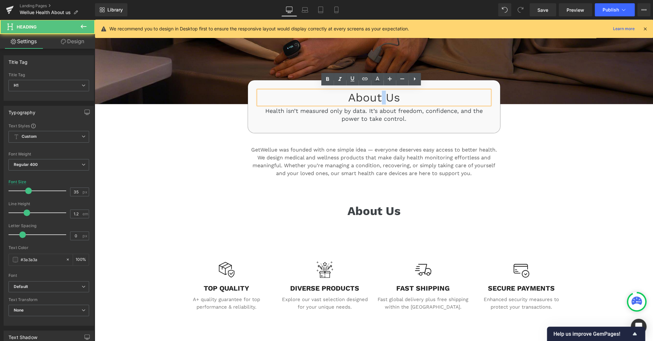
click at [378, 98] on h1 "About Us" at bounding box center [373, 98] width 231 height 14
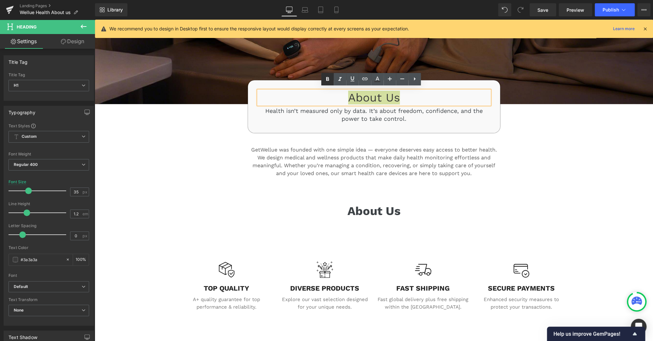
click at [323, 81] on icon at bounding box center [327, 79] width 8 height 8
click at [589, 166] on div "About Us Heading Health isn’t measured only by data. It’s about freedom, confid…" at bounding box center [374, 144] width 558 height 80
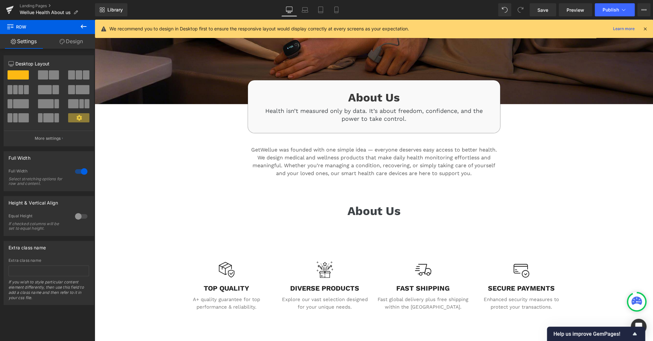
click at [85, 26] on icon at bounding box center [84, 27] width 6 height 4
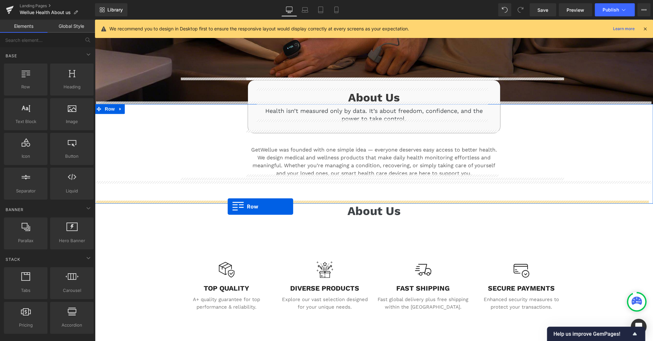
drag, startPoint x: 118, startPoint y: 97, endPoint x: 228, endPoint y: 207, distance: 155.6
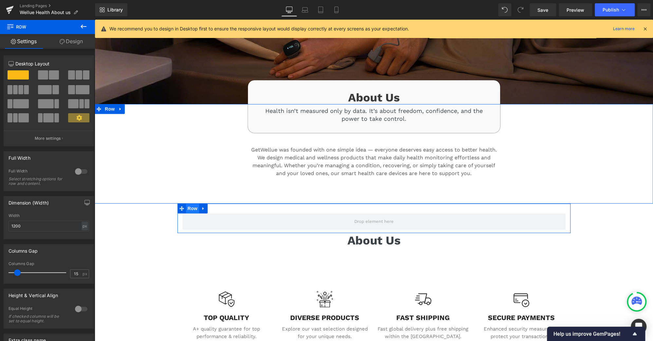
click at [191, 206] on span "Row" at bounding box center [192, 209] width 13 height 10
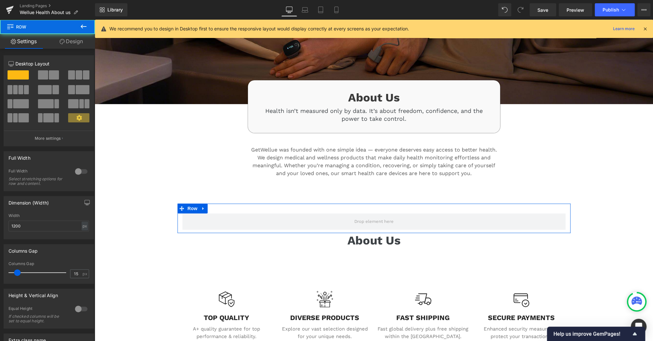
click at [77, 40] on link "Design" at bounding box center [70, 41] width 47 height 15
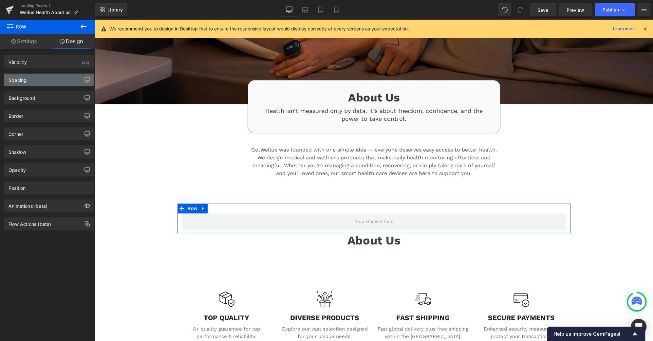
click at [35, 82] on div "Spacing" at bounding box center [49, 80] width 90 height 12
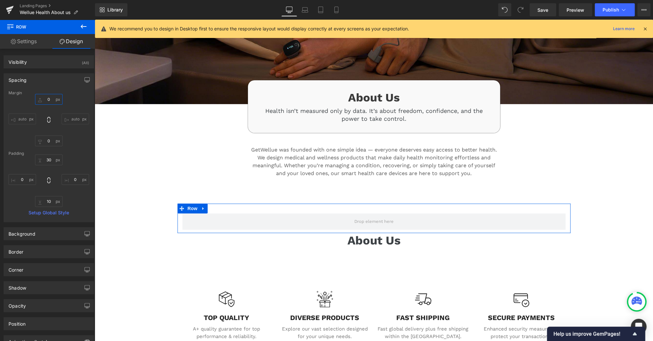
click at [49, 100] on input "0" at bounding box center [49, 99] width 28 height 11
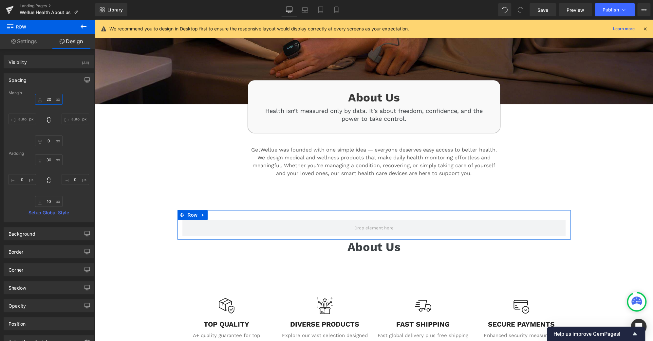
type input "20"
click at [33, 37] on link "Settings" at bounding box center [23, 41] width 47 height 15
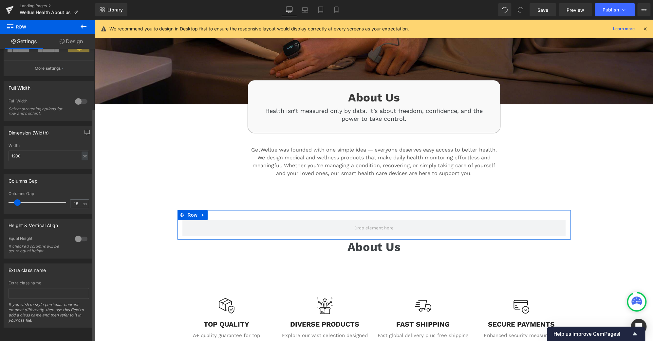
scroll to position [75, 0]
click at [74, 97] on div at bounding box center [81, 101] width 16 height 10
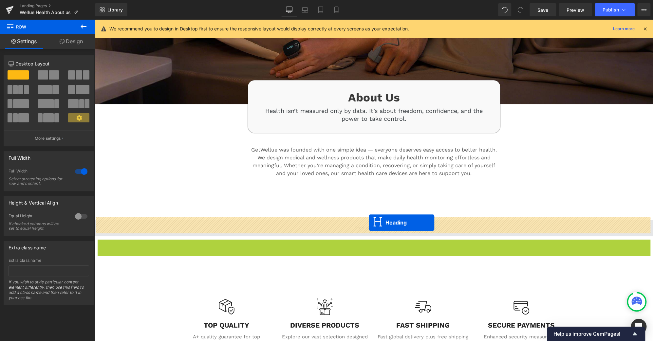
drag, startPoint x: 355, startPoint y: 244, endPoint x: 369, endPoint y: 223, distance: 25.1
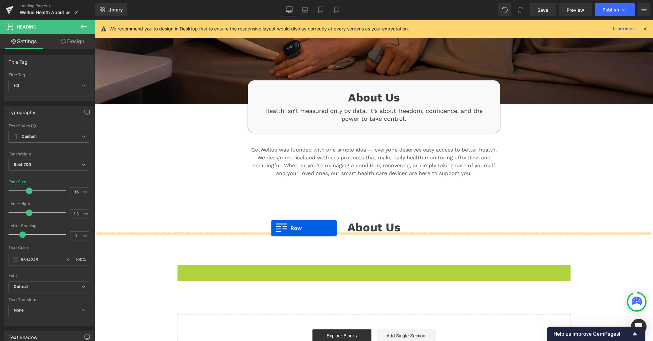
drag, startPoint x: 176, startPoint y: 266, endPoint x: 271, endPoint y: 229, distance: 101.6
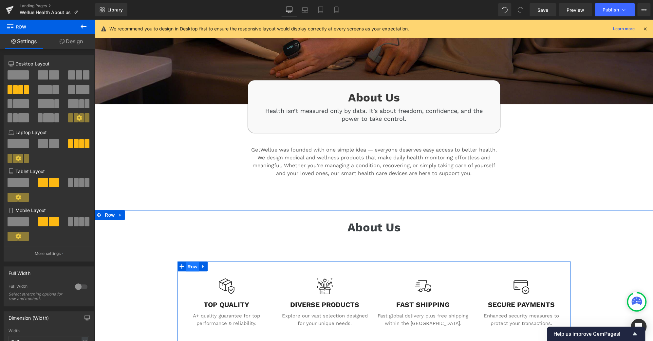
click at [193, 264] on span "Row" at bounding box center [192, 267] width 13 height 10
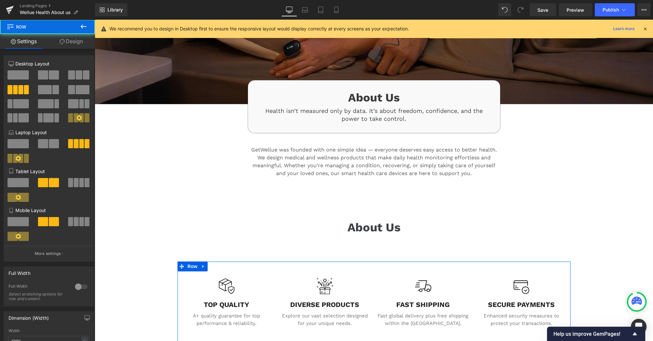
click at [72, 40] on link "Design" at bounding box center [70, 41] width 47 height 15
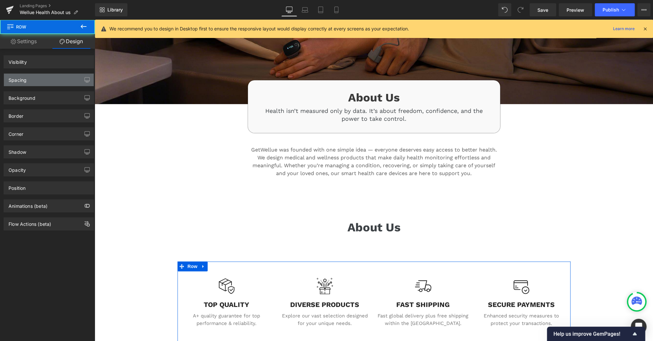
click at [39, 84] on div "Spacing" at bounding box center [49, 80] width 90 height 12
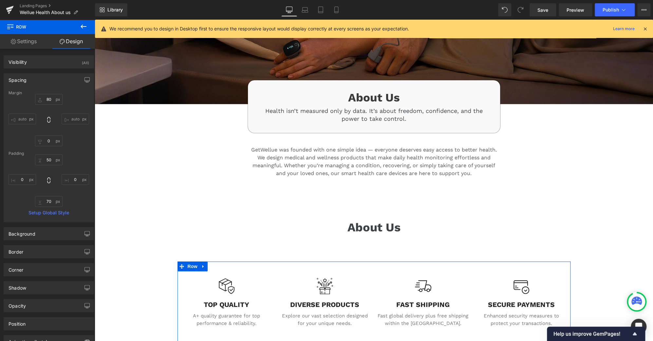
type input "80"
type input "0"
type input "50"
type input "0"
type input "70"
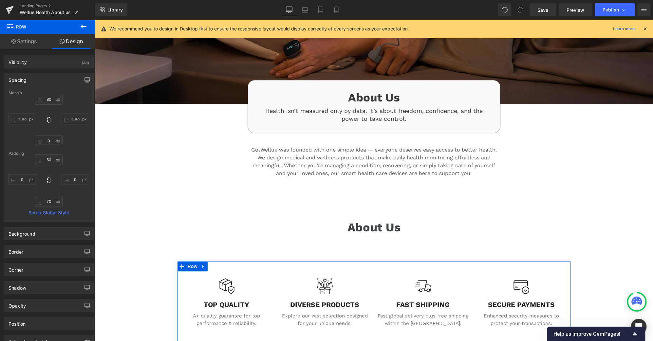
type input "0"
click at [50, 95] on input "80" at bounding box center [49, 99] width 28 height 11
type input "0"
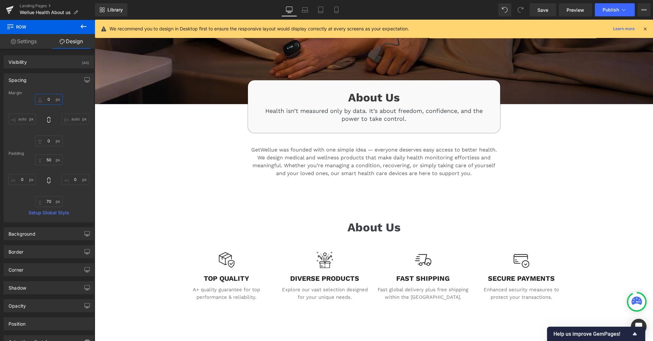
scroll to position [193, 0]
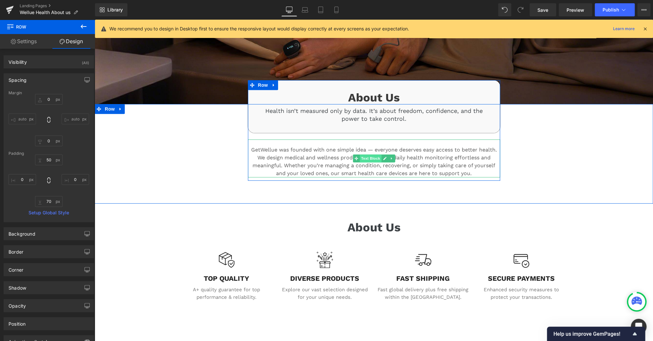
click at [370, 156] on span "Text Block" at bounding box center [370, 159] width 22 height 8
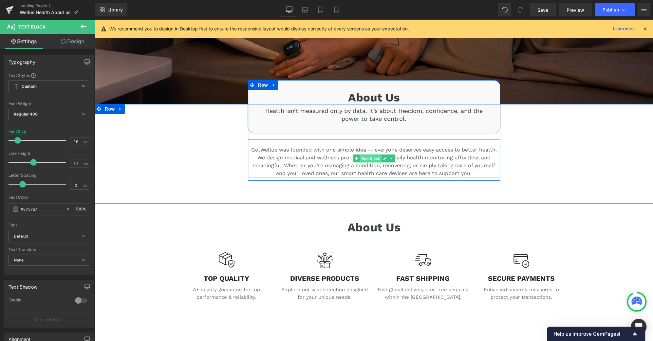
click at [367, 157] on span "Text Block" at bounding box center [370, 159] width 22 height 8
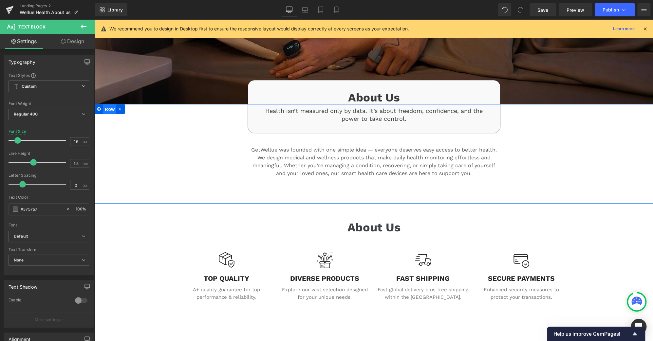
click at [104, 107] on span "Row" at bounding box center [109, 109] width 13 height 10
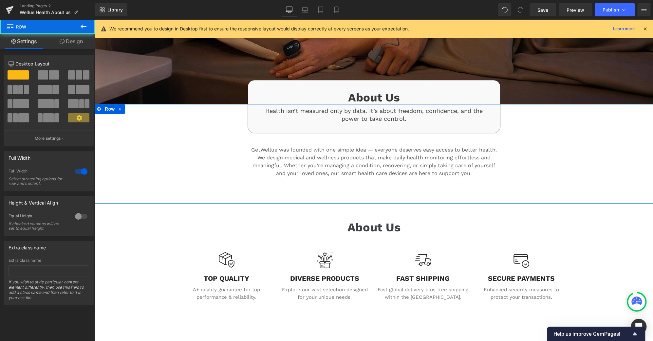
click at [69, 35] on link "Design" at bounding box center [70, 41] width 47 height 15
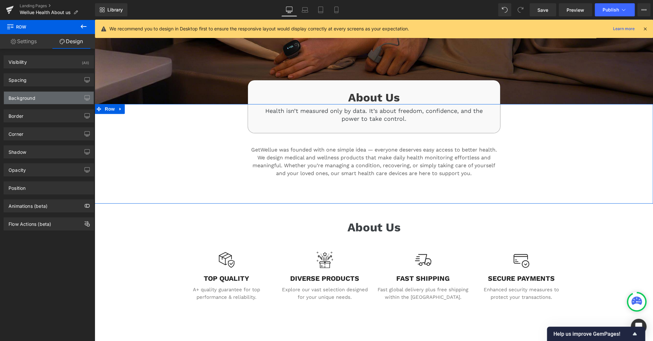
type input "transparent"
type input "0"
click at [45, 97] on div "Background" at bounding box center [49, 98] width 90 height 12
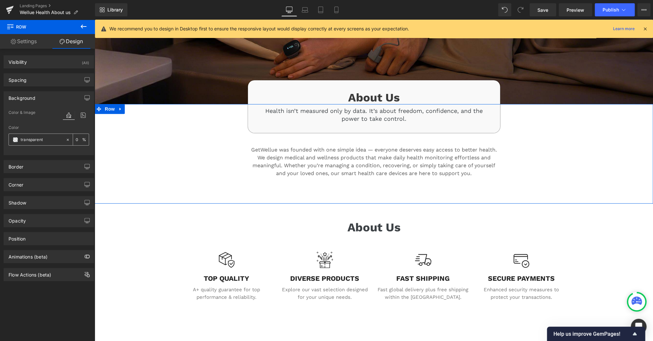
click at [15, 140] on span at bounding box center [15, 139] width 5 height 5
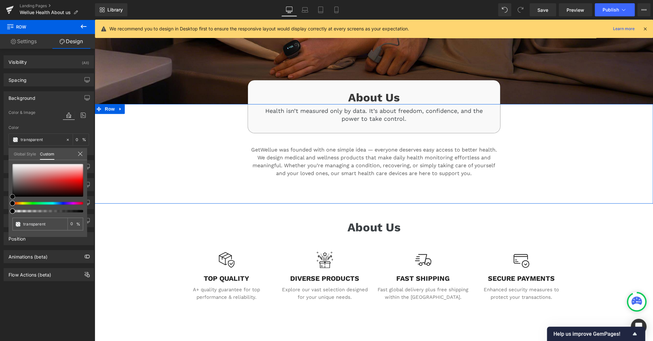
type input "#7b6f6f"
type input "100"
type input "#7b6f6f"
type input "100"
type input "#797070"
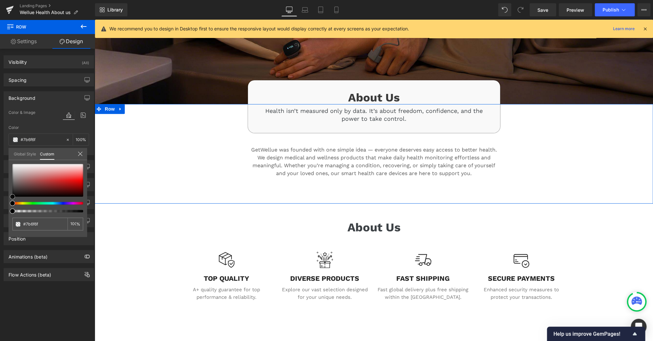
type input "#797070"
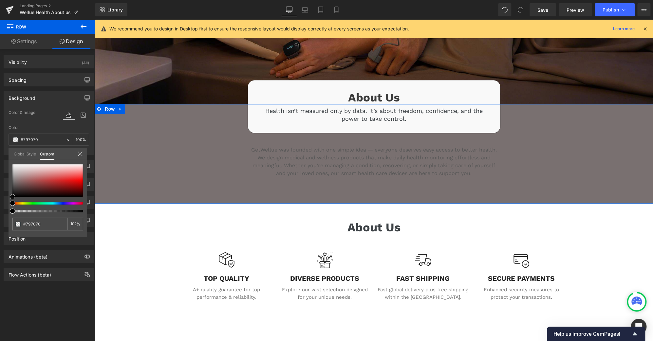
type input "#737171"
type input "#727272"
type input "#707070"
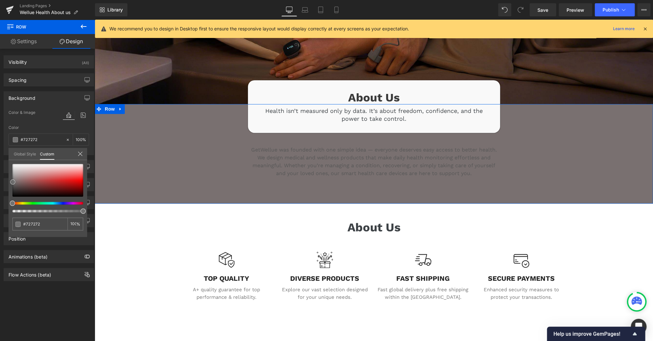
type input "#707070"
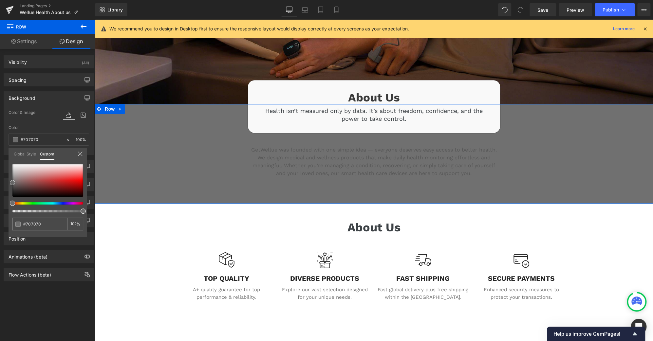
type input "#6d6d6d"
type input "#828282"
type input "#969696"
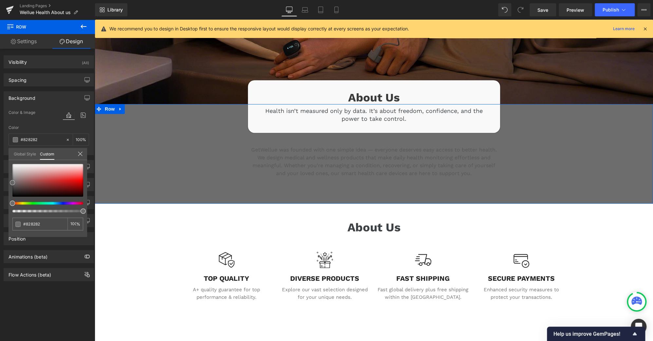
type input "#969696"
type input "#aaaaaa"
type input "#b7b7b7"
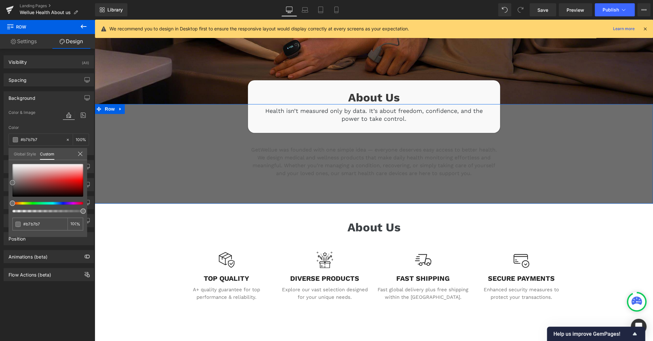
type input "#bcbcbc"
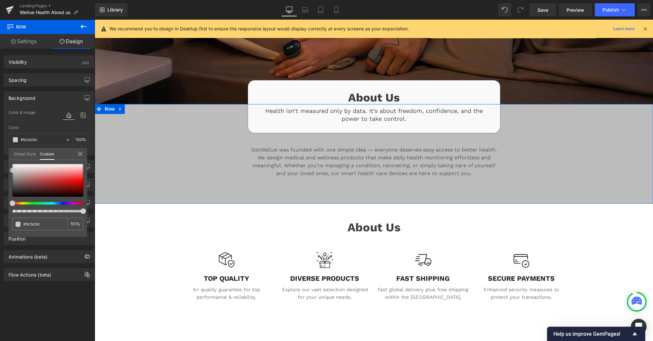
type input "#c9c9c9"
type input "#d3d3d3"
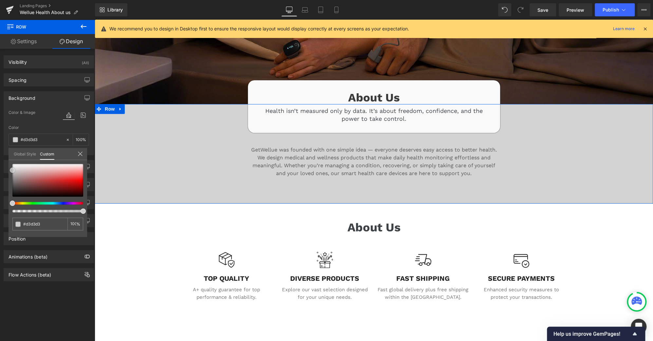
type input "#dddddd"
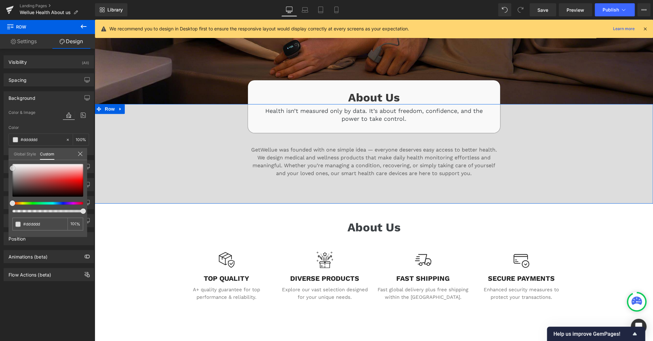
type input "#e5e5e5"
type input "#eaeaea"
type input "#ededed"
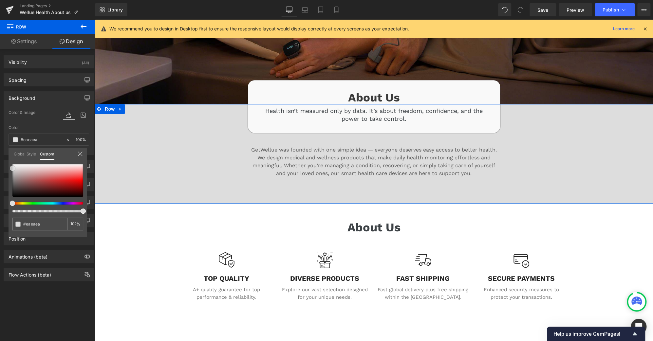
type input "#ededed"
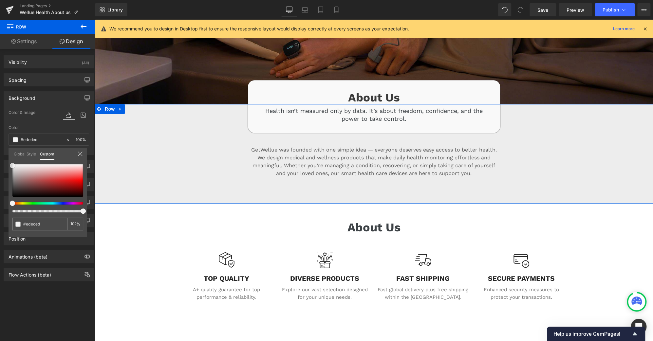
type input "#f2f2f2"
type input "#f7f7f7"
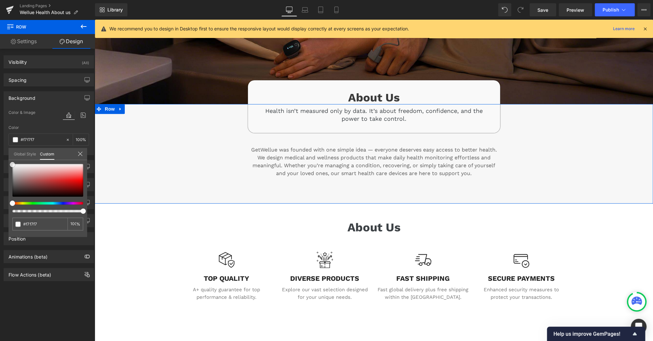
type input "#f9f9f9"
type input "#fcfcfc"
type input "#f9f9f9"
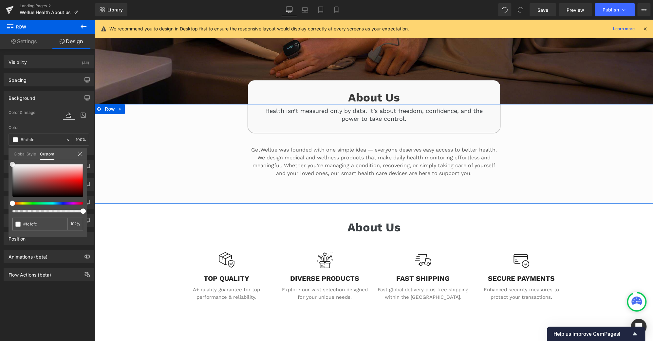
type input "#f9f9f9"
type input "#f2f2f2"
type input "#eaeaea"
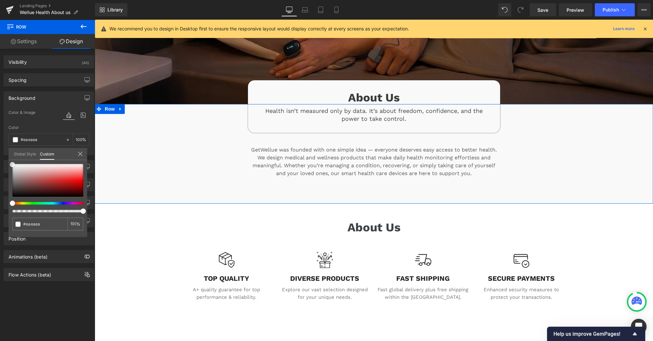
type input "#e5e5e5"
type input "#e2e2e2"
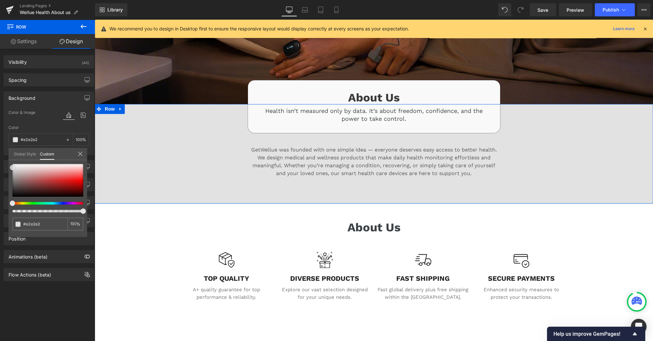
type input "#e5e5e5"
type input "#eaeaea"
type input "#f2f2f2"
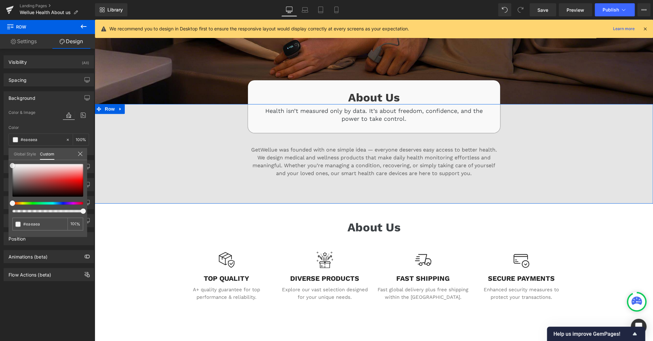
type input "#f2f2f2"
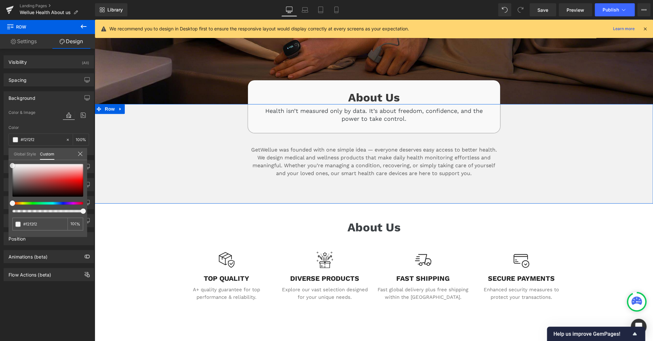
type input "#f4f4f4"
drag, startPoint x: 16, startPoint y: 181, endPoint x: 367, endPoint y: 89, distance: 363.0
click at [5, 155] on div "Background Color & Image color rgba(244, 244, 244, 1) Color #f4f4f4 100 % Image…" at bounding box center [49, 120] width 98 height 69
click at [294, 78] on body "Skip to content Submit Close search HOME PRODUCTS .cls-1{fill:#231f20}" at bounding box center [374, 202] width 558 height 751
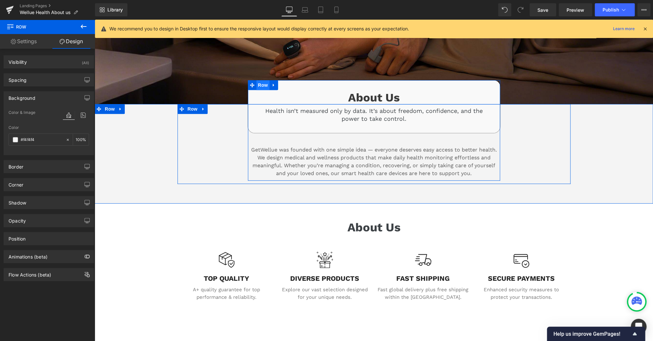
click at [259, 84] on span "Row" at bounding box center [262, 85] width 13 height 10
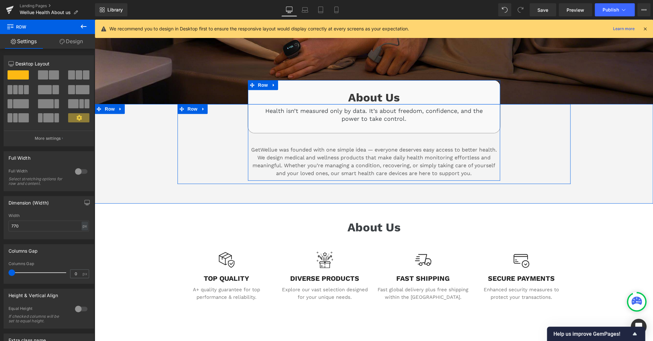
click at [261, 84] on span "Row" at bounding box center [262, 85] width 13 height 10
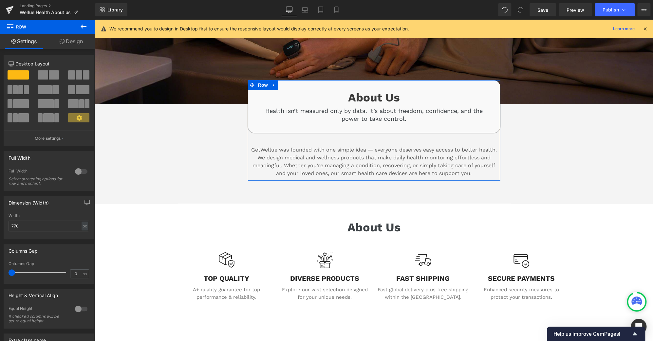
click at [81, 38] on link "Design" at bounding box center [70, 41] width 47 height 15
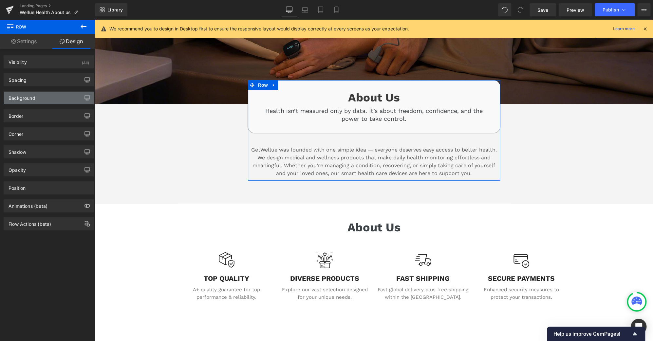
click at [41, 94] on div "Background" at bounding box center [49, 98] width 90 height 12
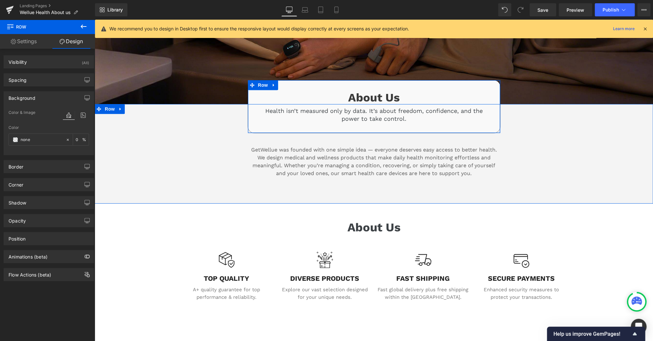
click at [293, 126] on div "About Us Heading Health isn’t measured only by data. It’s about freedom, confid…" at bounding box center [374, 106] width 252 height 53
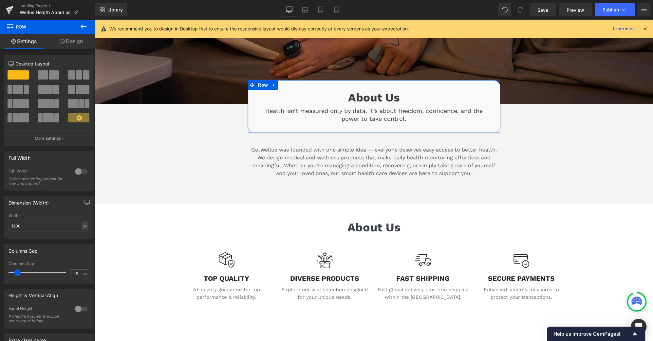
click at [78, 41] on link "Design" at bounding box center [70, 41] width 47 height 15
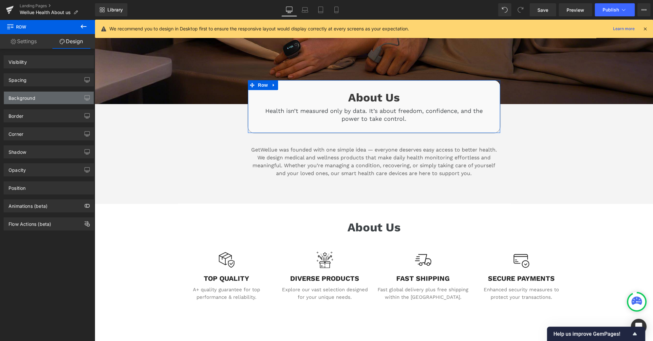
click at [43, 96] on div "Background" at bounding box center [49, 98] width 90 height 12
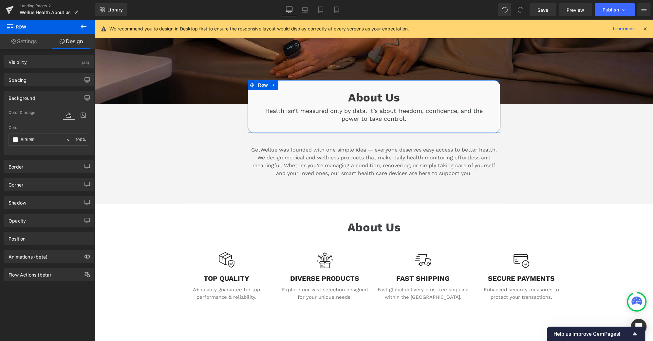
type input "#f9f9f9"
type input "100"
click at [65, 139] on icon at bounding box center [67, 140] width 5 height 5
type input "none"
type input "0"
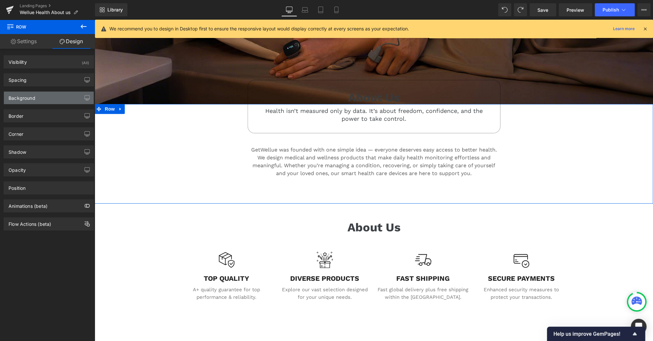
click at [47, 99] on div "Background" at bounding box center [49, 98] width 90 height 12
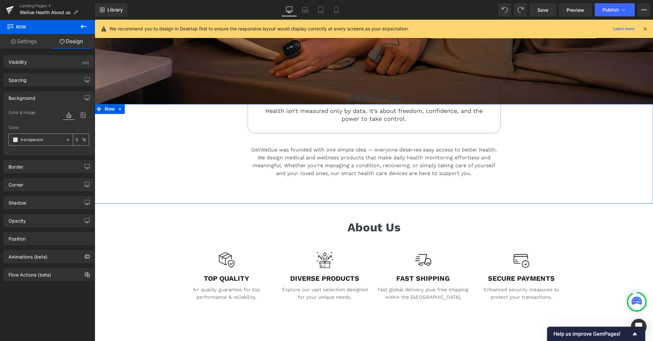
click at [13, 137] on span at bounding box center [15, 139] width 5 height 5
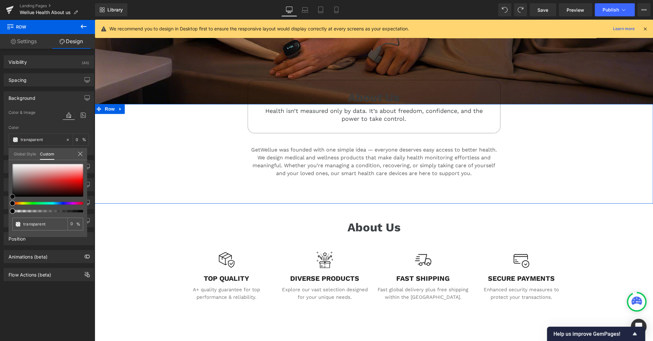
type input "#a19f9f"
type input "100"
type input "#a19f9f"
type input "100"
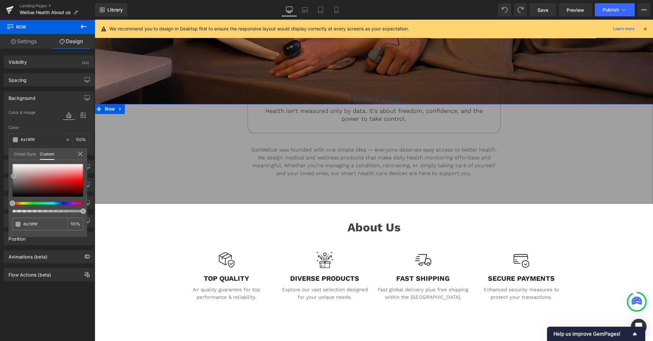
type input "#aaaaaa"
type input "#afafaf"
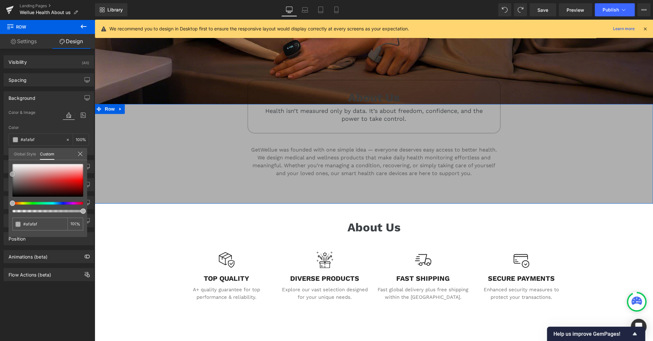
click at [12, 174] on div at bounding box center [47, 180] width 71 height 33
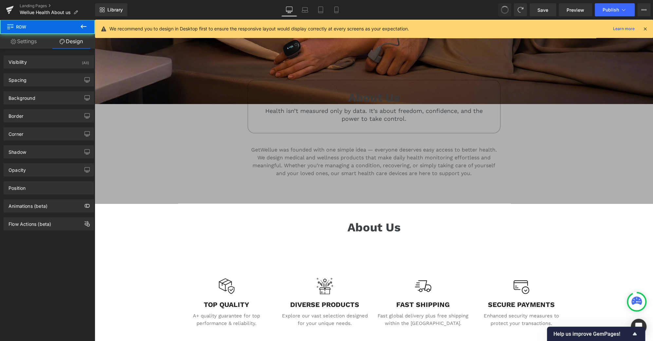
click at [510, 8] on button at bounding box center [504, 9] width 13 height 13
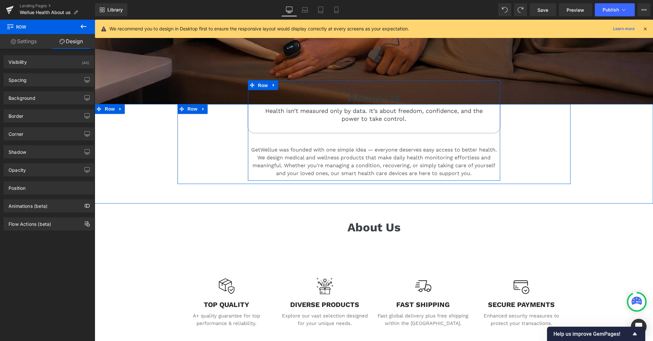
click at [262, 84] on span "Row" at bounding box center [262, 86] width 13 height 10
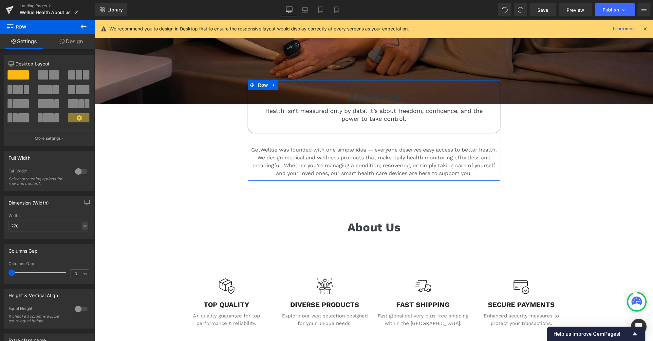
click at [73, 44] on link "Design" at bounding box center [70, 41] width 47 height 15
click at [0, 0] on div "Border" at bounding box center [0, 0] width 0 height 0
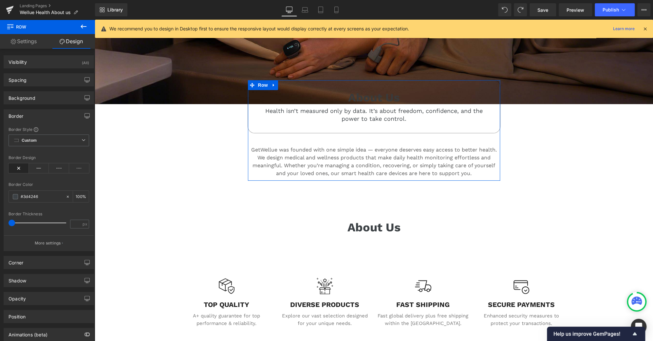
type input "#3d4246"
type input "100"
type input "0"
click at [44, 116] on div "Border" at bounding box center [49, 116] width 90 height 12
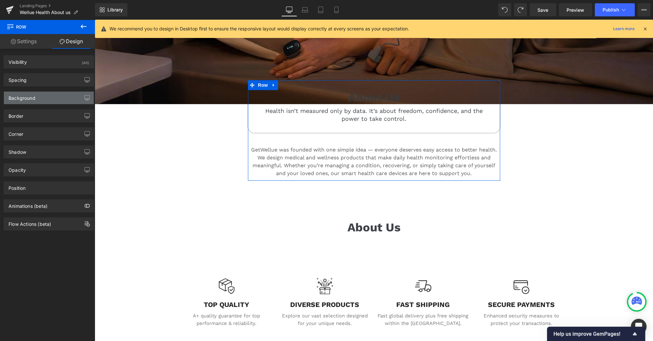
click at [43, 99] on div "Background" at bounding box center [49, 98] width 90 height 12
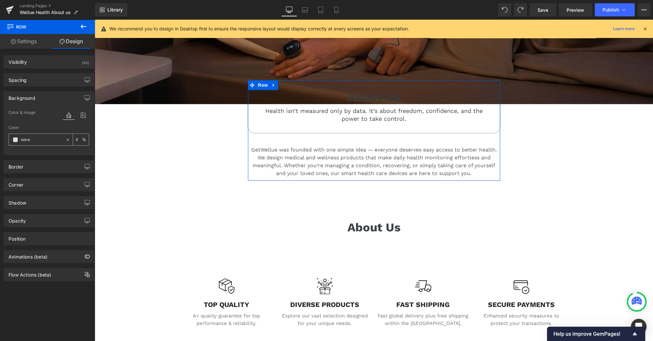
click at [65, 140] on icon at bounding box center [67, 140] width 5 height 5
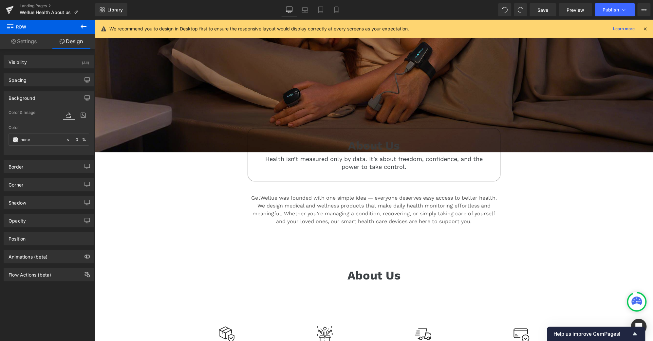
scroll to position [144, 0]
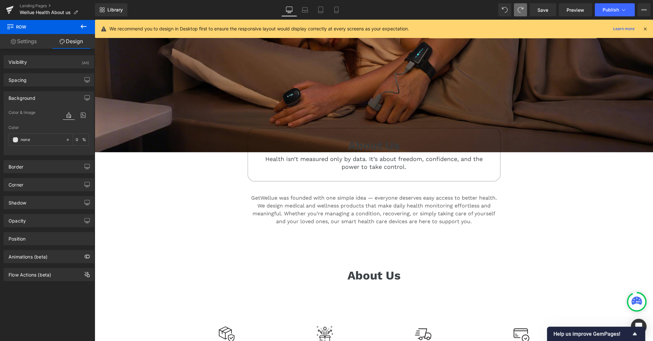
click at [525, 14] on button at bounding box center [520, 9] width 13 height 13
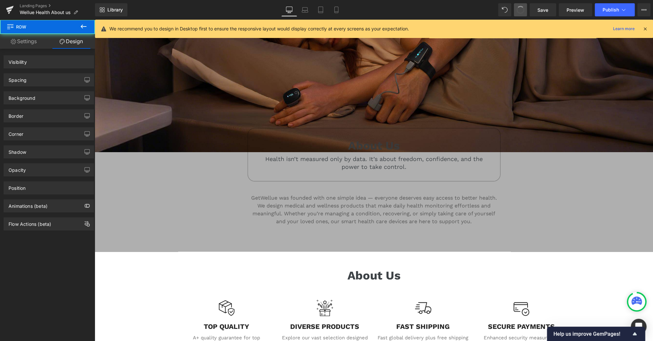
click at [525, 14] on button at bounding box center [520, 9] width 13 height 13
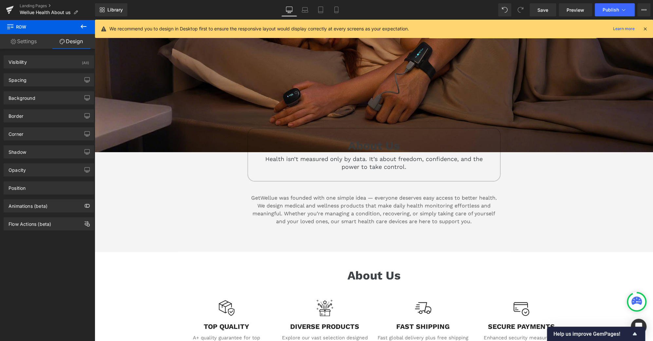
click at [525, 14] on span at bounding box center [520, 9] width 13 height 13
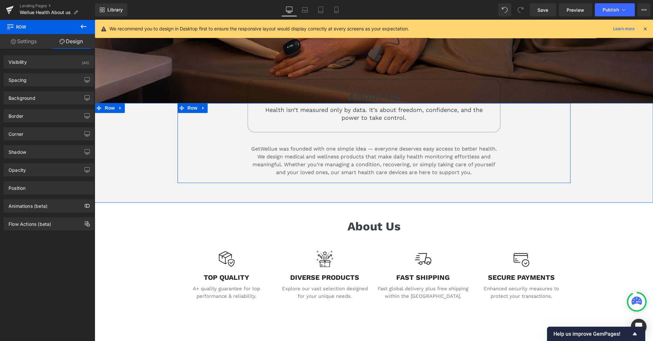
scroll to position [193, 0]
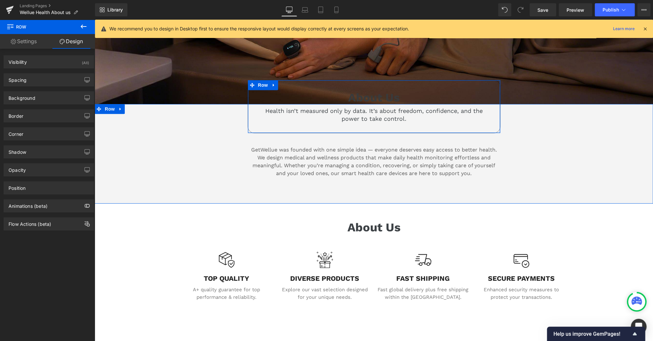
click at [493, 121] on div "About Us Heading Health isn’t measured only by data. It’s about freedom, confid…" at bounding box center [374, 106] width 252 height 53
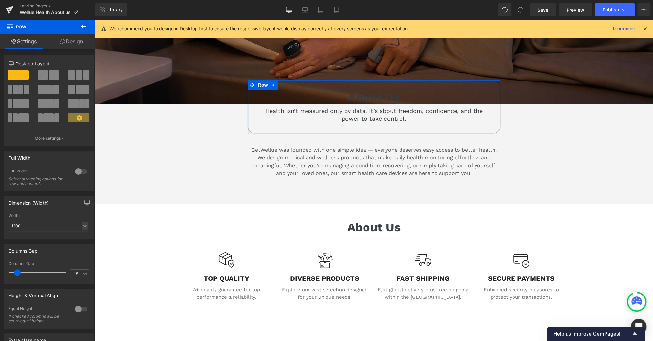
click at [73, 41] on link "Design" at bounding box center [70, 41] width 47 height 15
click at [0, 0] on div "Background" at bounding box center [0, 0] width 0 height 0
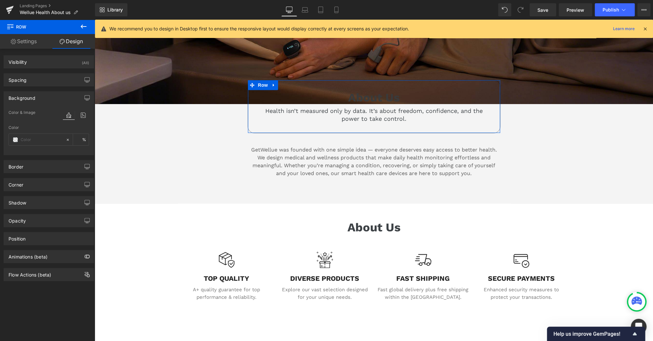
type input "none"
type input "0"
click at [65, 140] on icon at bounding box center [67, 140] width 5 height 5
click at [13, 138] on span at bounding box center [15, 139] width 5 height 5
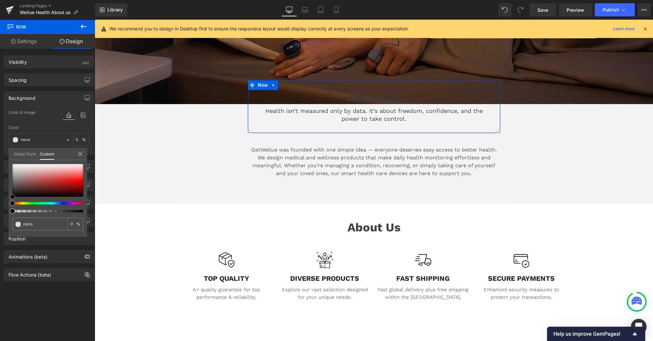
type input "#423838"
type input "100"
type input "#423838"
type input "100"
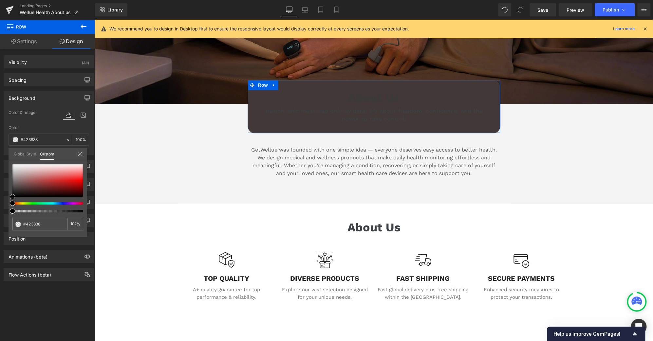
type input "#a69f9f"
type input "#ffffff"
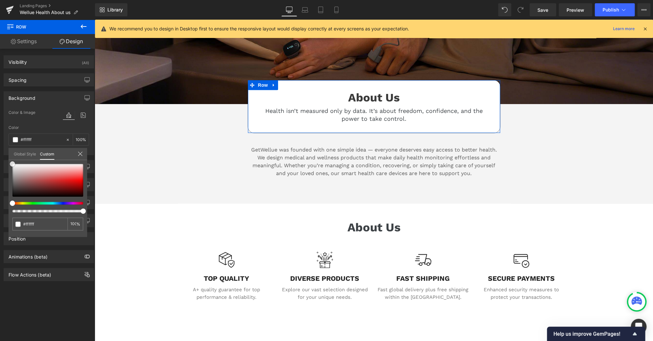
drag, startPoint x: 18, startPoint y: 189, endPoint x: 0, endPoint y: 99, distance: 91.5
click at [0, 99] on div "Background Color & Image color rgba(255, 255, 255, 1) Color #ffffff 100 % Image…" at bounding box center [49, 120] width 98 height 69
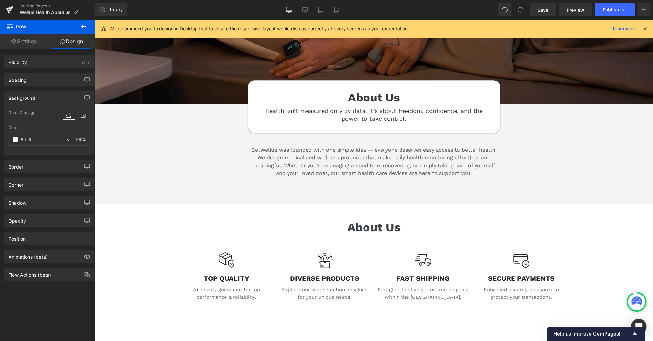
click at [611, 235] on body "Skip to content Submit Close search HOME PRODUCTS .cls-1{fill:#231f20}" at bounding box center [374, 202] width 558 height 751
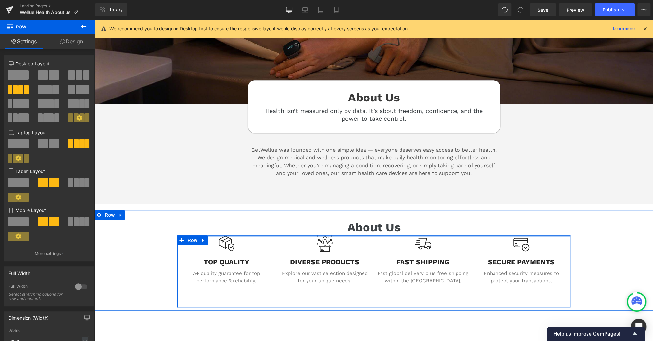
drag, startPoint x: 370, startPoint y: 246, endPoint x: 379, endPoint y: 228, distance: 19.6
click at [379, 228] on div "About Us Heading Image TOP QUALITY Text Block A+ quality guarantee for top perf…" at bounding box center [374, 263] width 558 height 87
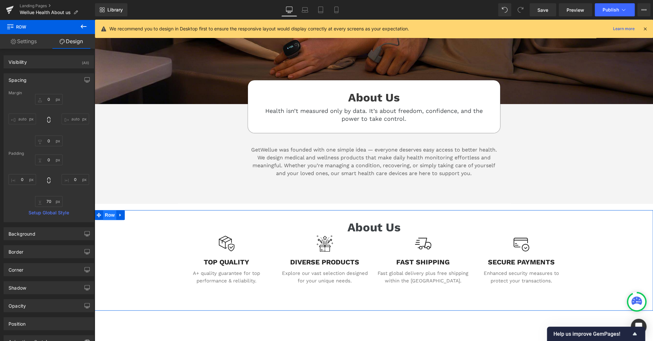
click at [108, 210] on span "Row" at bounding box center [109, 215] width 13 height 10
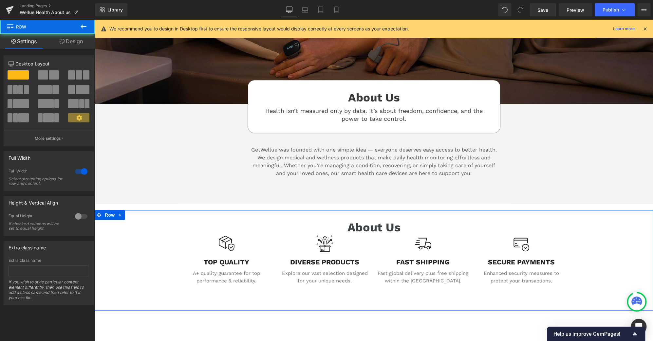
click at [73, 42] on link "Design" at bounding box center [70, 41] width 47 height 15
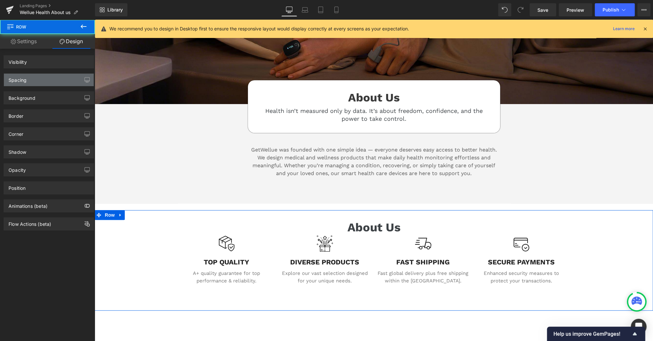
click at [41, 83] on div "Spacing" at bounding box center [49, 80] width 90 height 12
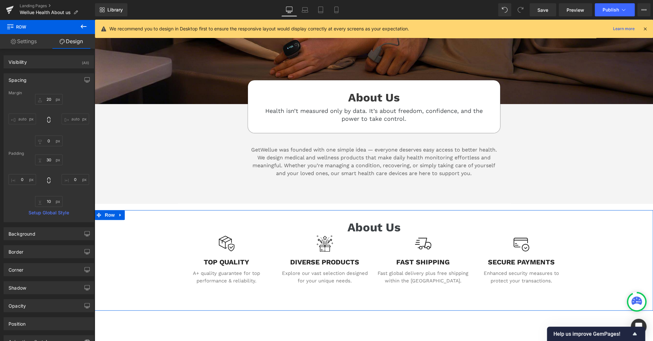
type input "20"
type input "0"
type input "30"
type input "0"
type input "10"
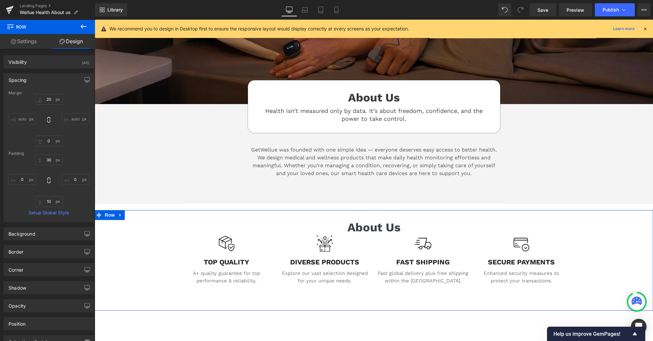
type input "0"
click at [47, 101] on input "20" at bounding box center [49, 99] width 28 height 11
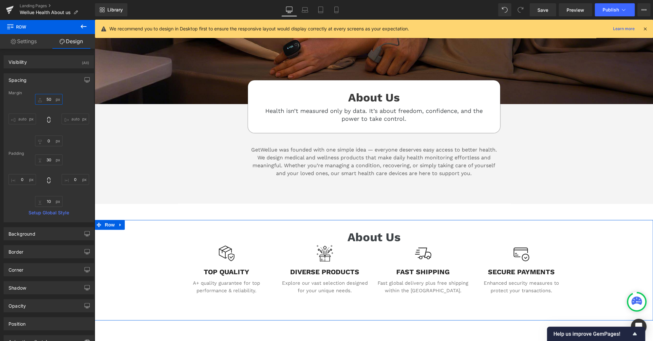
type input "50"
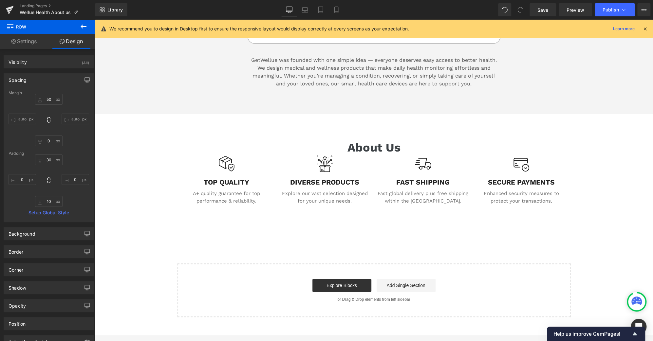
scroll to position [289, 0]
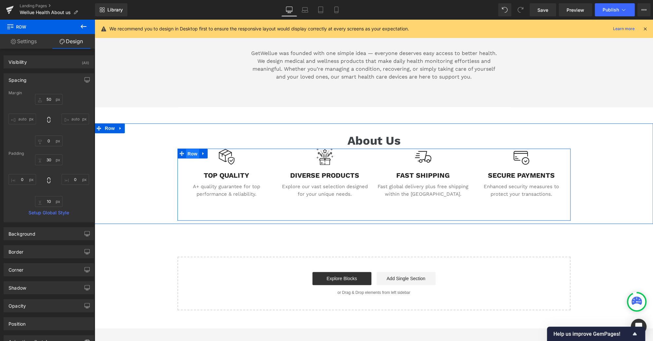
click at [191, 152] on span "Row" at bounding box center [192, 154] width 13 height 10
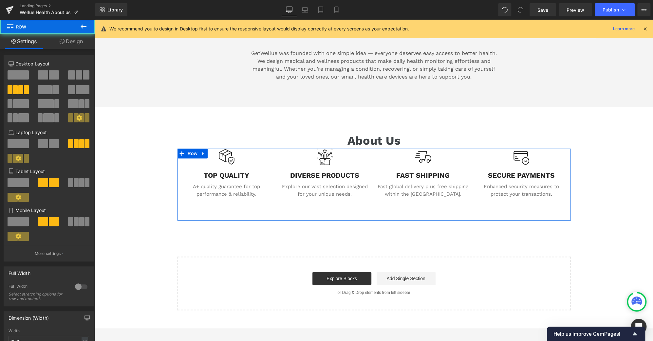
drag, startPoint x: 79, startPoint y: 40, endPoint x: 38, endPoint y: 79, distance: 56.0
click at [79, 40] on link "Design" at bounding box center [70, 41] width 47 height 15
click at [0, 0] on div "Spacing" at bounding box center [0, 0] width 0 height 0
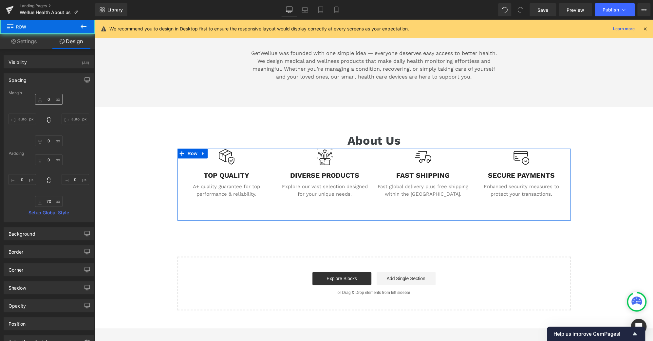
type input "0"
type input "70"
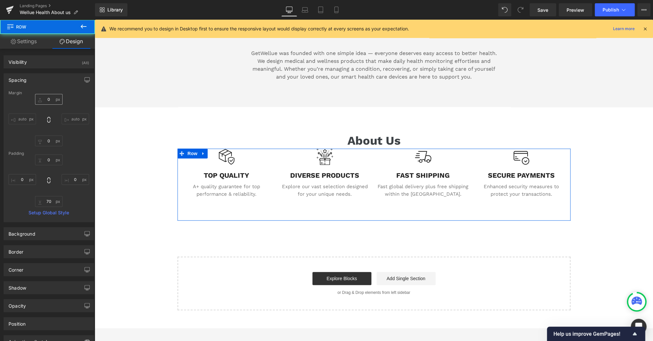
type input "0"
click at [48, 96] on input "0" at bounding box center [49, 99] width 28 height 11
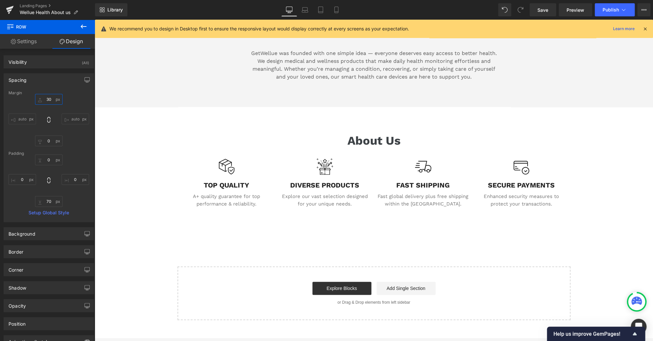
type input "30"
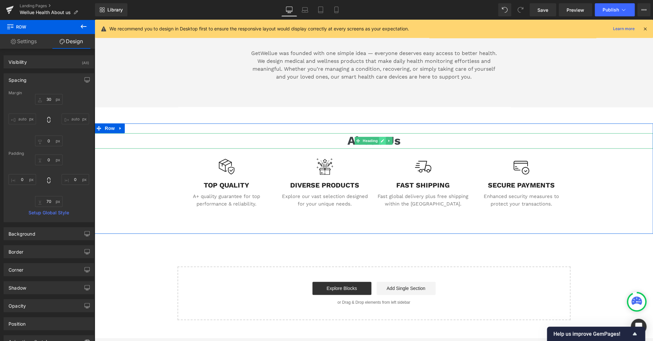
click at [380, 140] on link at bounding box center [382, 141] width 7 height 8
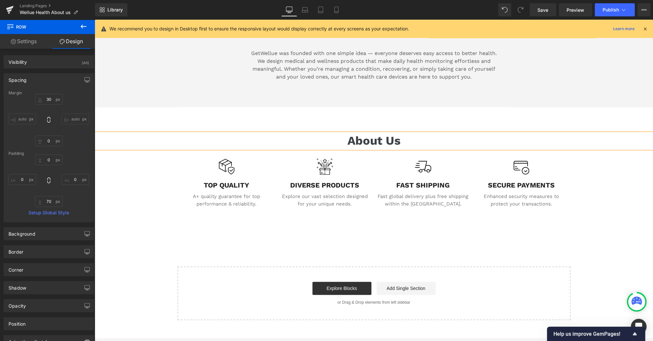
click at [380, 140] on h3 "About Us" at bounding box center [374, 140] width 558 height 15
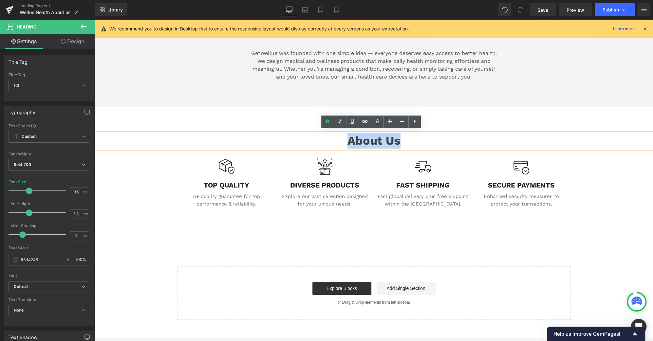
paste div
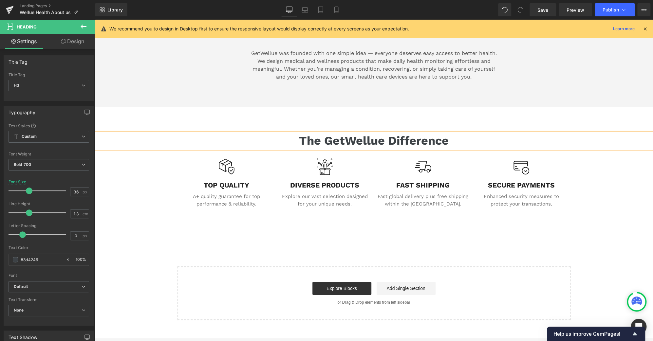
click at [623, 267] on div "Image Image About Us Heading Health isn’t measured only by data. It’s about fre…" at bounding box center [374, 48] width 558 height 543
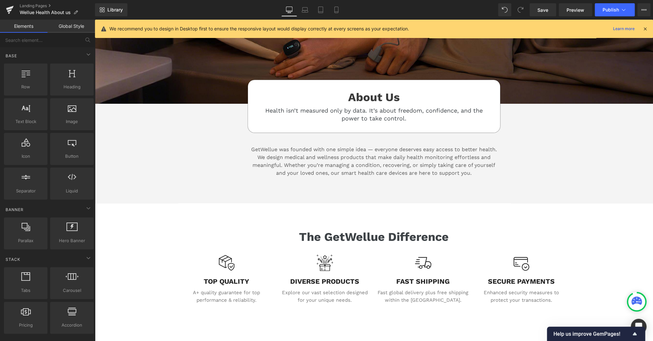
scroll to position [193, 0]
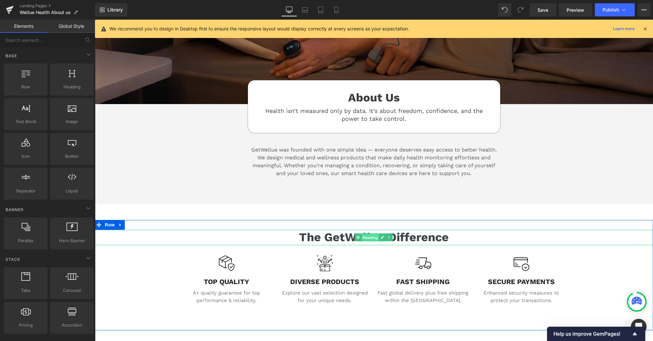
click at [376, 235] on span "Heading" at bounding box center [370, 238] width 18 height 8
click at [379, 235] on link at bounding box center [382, 237] width 7 height 8
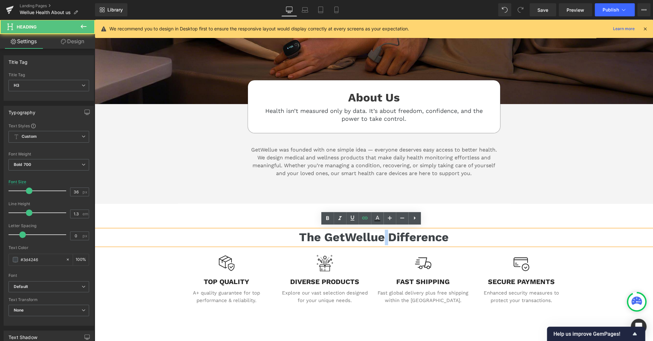
click at [378, 235] on h3 "The GetWellue Difference" at bounding box center [374, 237] width 558 height 15
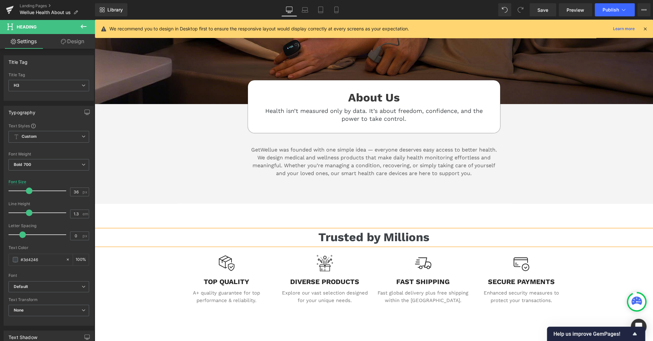
click at [625, 266] on div "Trusted by Millions Heading Image TOP QUALITY Text Block A+ quality guarantee f…" at bounding box center [374, 278] width 558 height 97
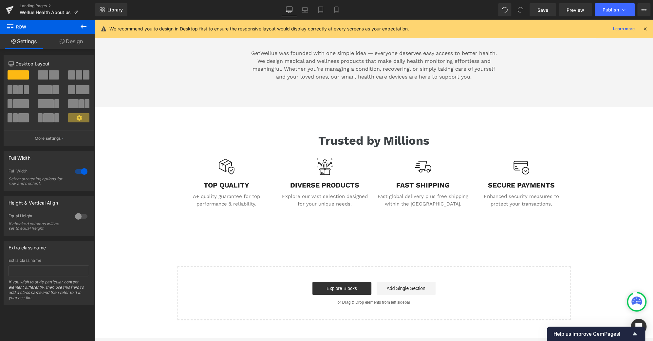
scroll to position [289, 0]
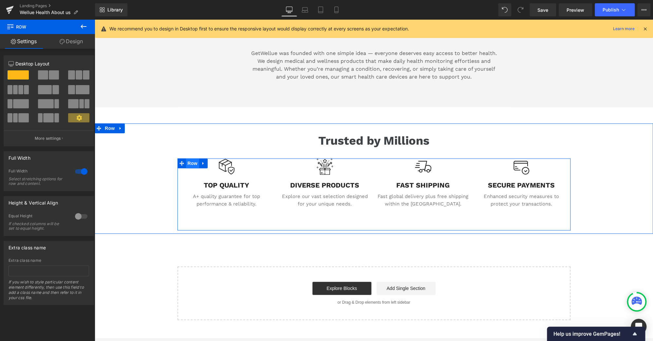
click at [189, 161] on span "Row" at bounding box center [192, 163] width 13 height 10
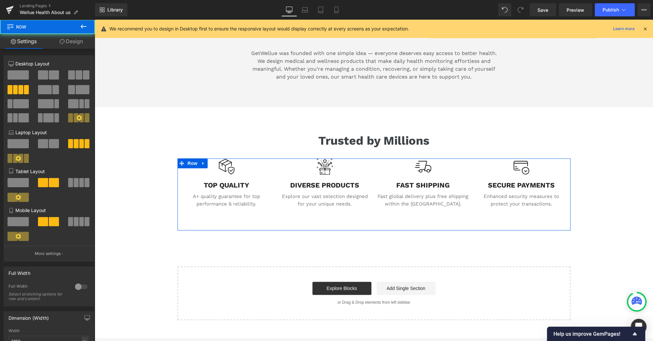
click at [69, 41] on link "Design" at bounding box center [70, 41] width 47 height 15
click at [0, 0] on div "Spacing" at bounding box center [0, 0] width 0 height 0
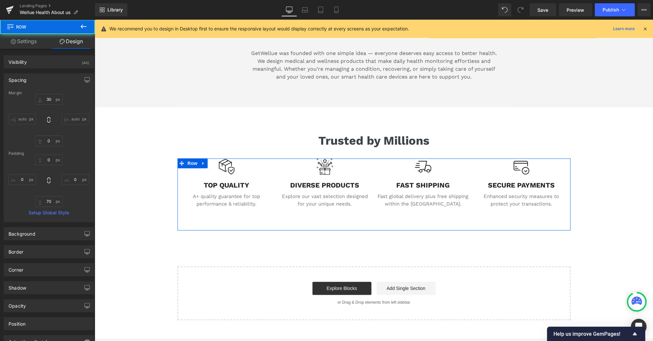
type input "30"
type input "0"
type input "70"
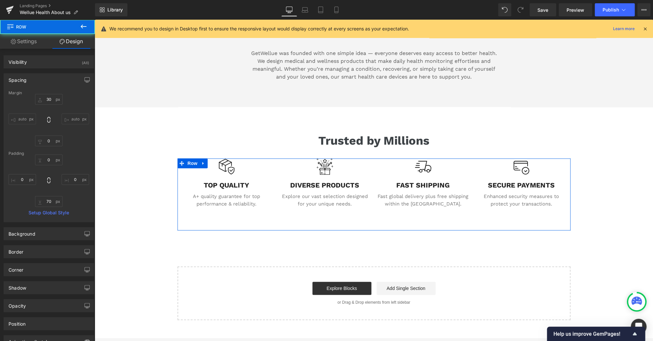
type input "0"
click at [45, 99] on input "30" at bounding box center [49, 99] width 28 height 11
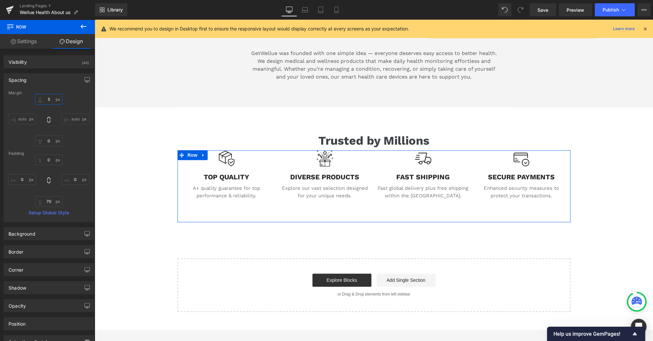
type input "50"
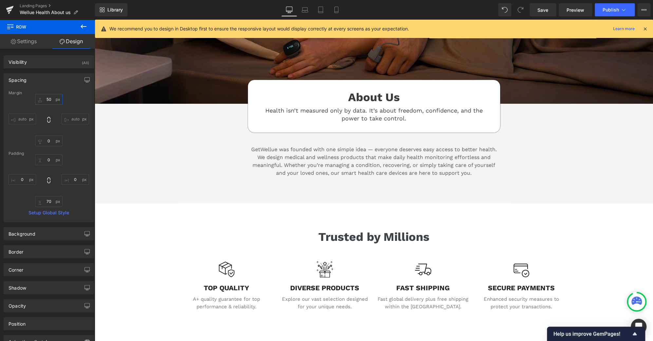
scroll to position [193, 0]
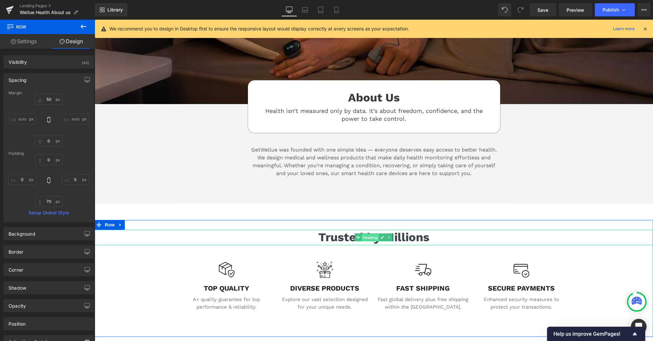
click at [367, 234] on span "Heading" at bounding box center [370, 238] width 18 height 8
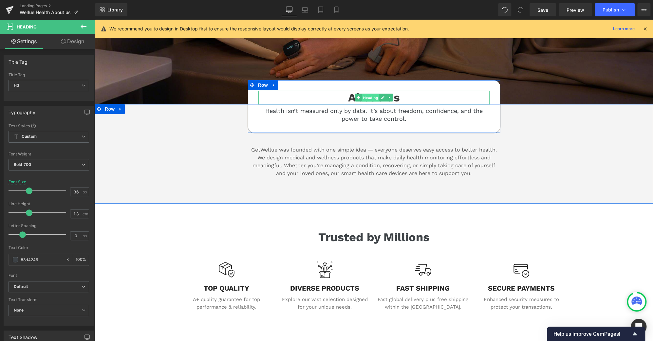
click at [369, 94] on span "Heading" at bounding box center [370, 98] width 18 height 8
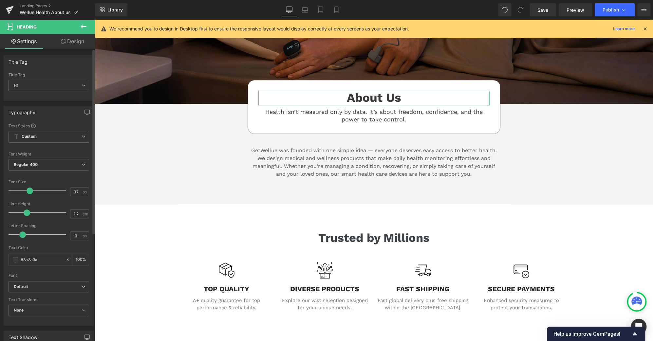
click at [30, 190] on span at bounding box center [30, 191] width 7 height 7
type input "38"
click at [30, 190] on span at bounding box center [30, 191] width 7 height 7
click at [549, 8] on link "Save" at bounding box center [542, 9] width 27 height 13
click at [571, 8] on span "Preview" at bounding box center [575, 10] width 18 height 7
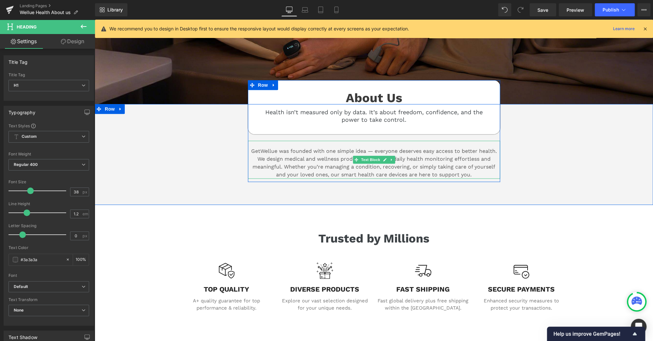
click at [446, 172] on p "We design medical and wellness products that make daily health monitoring effor…" at bounding box center [374, 167] width 252 height 24
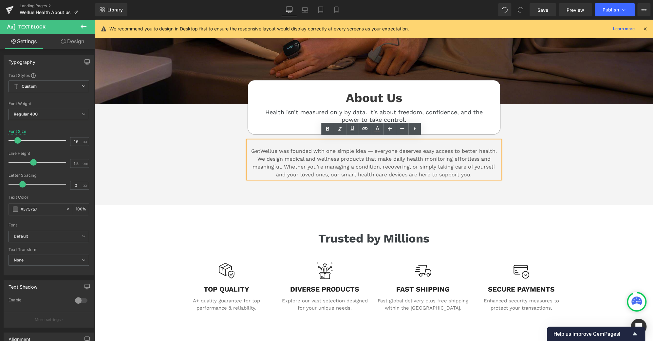
click at [406, 167] on p "We design medical and wellness products that make daily health monitoring effor…" at bounding box center [374, 167] width 252 height 24
click at [388, 166] on p "We design medical and wellness products that make daily health monitoring effor…" at bounding box center [374, 167] width 252 height 24
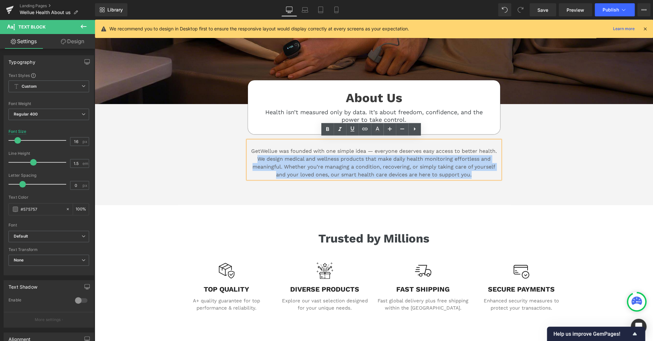
drag, startPoint x: 254, startPoint y: 157, endPoint x: 501, endPoint y: 181, distance: 248.6
click at [501, 181] on div "About Us Heading Health isn’t measured only by data. It’s about freedom, confid…" at bounding box center [373, 144] width 393 height 81
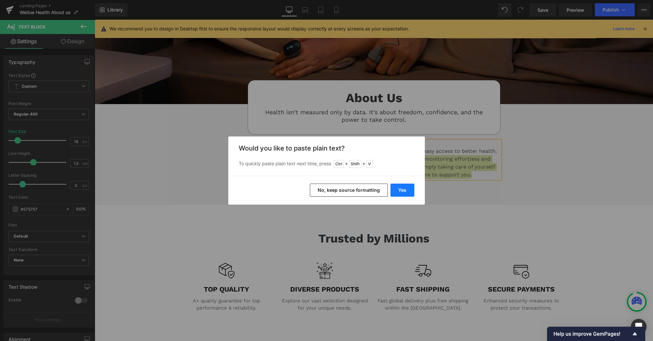
click at [409, 193] on button "Yes" at bounding box center [402, 190] width 24 height 13
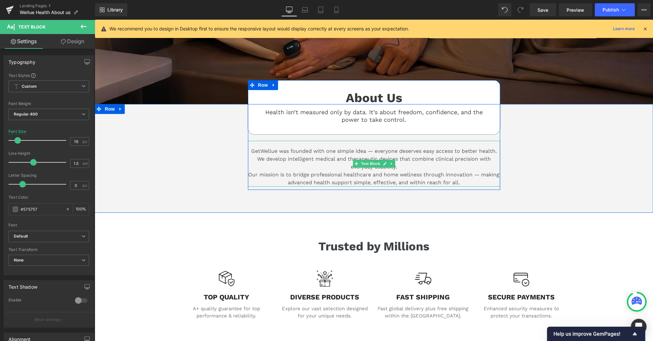
click at [248, 172] on div at bounding box center [249, 134] width 2 height 109
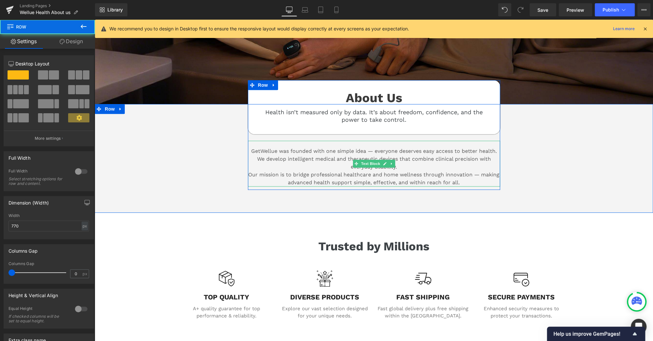
click at [248, 172] on p "Our mission is to bridge professional healthcare and home wellness through inno…" at bounding box center [374, 179] width 252 height 16
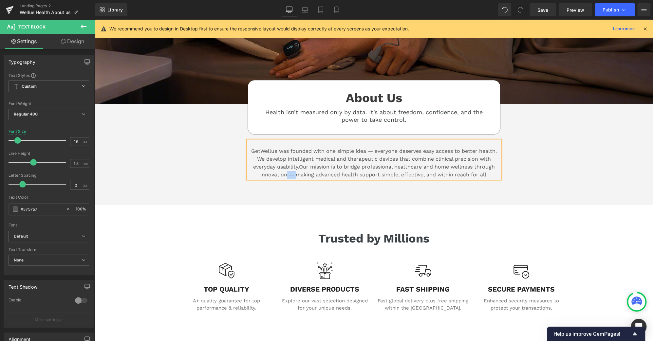
drag, startPoint x: 292, startPoint y: 170, endPoint x: 282, endPoint y: 171, distance: 10.2
click at [282, 171] on span "Our mission is to bridge professional healthcare and home wellness through inno…" at bounding box center [377, 171] width 234 height 14
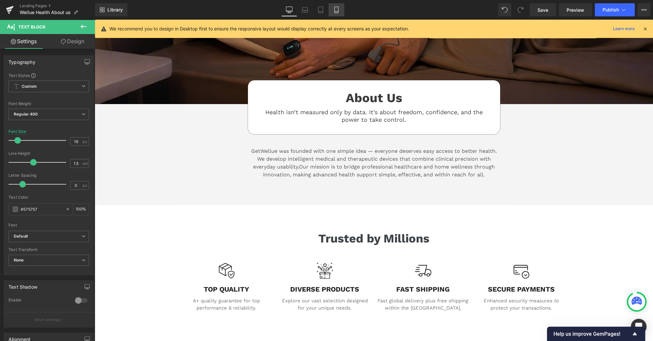
click at [337, 10] on icon at bounding box center [336, 10] width 7 height 7
type input "14"
type input "100"
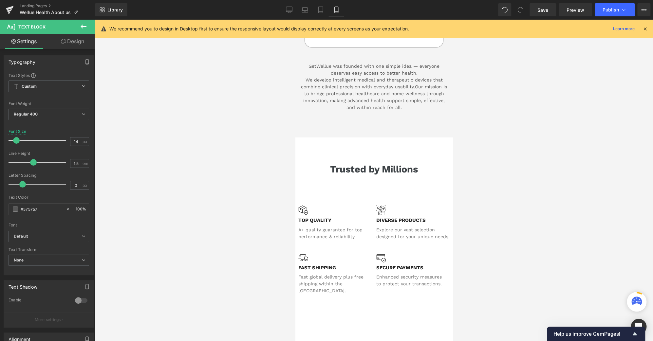
scroll to position [104, 0]
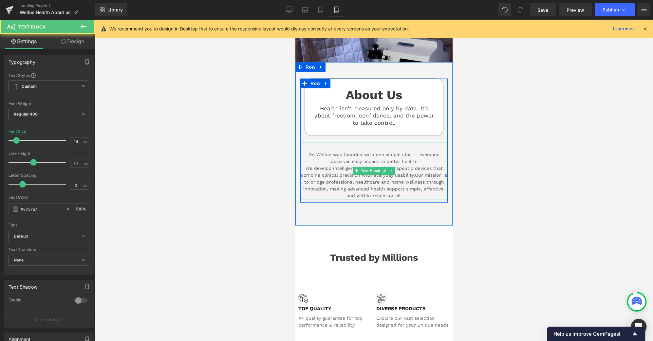
click at [303, 165] on p "We develop intelligent medical and therapeutic devices that combine clinical pr…" at bounding box center [373, 182] width 147 height 34
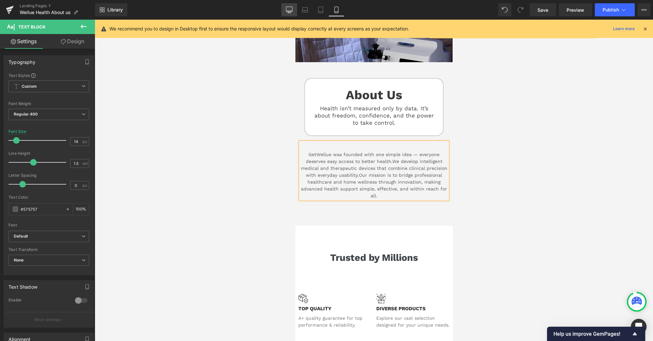
click at [294, 9] on link "Desktop" at bounding box center [289, 9] width 16 height 13
type input "16"
type input "100"
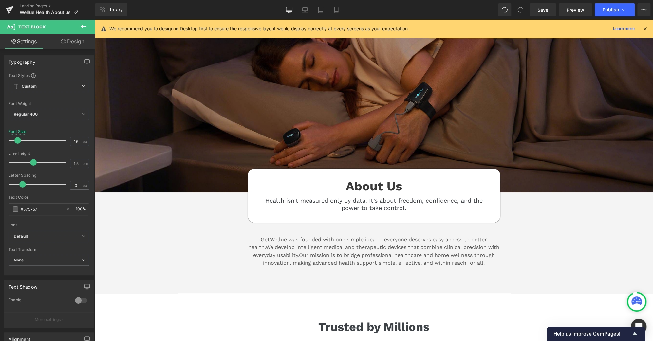
scroll to position [193, 0]
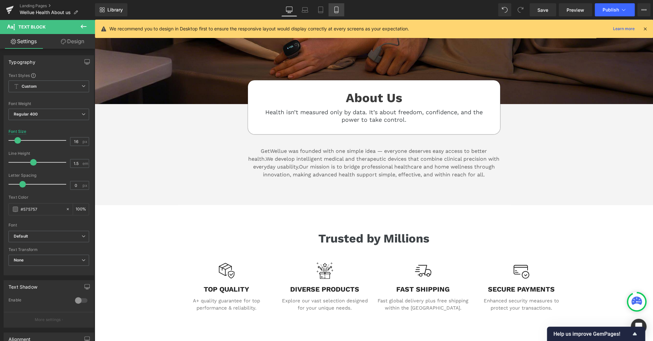
click at [338, 9] on icon at bounding box center [336, 10] width 4 height 6
type input "14"
type input "100"
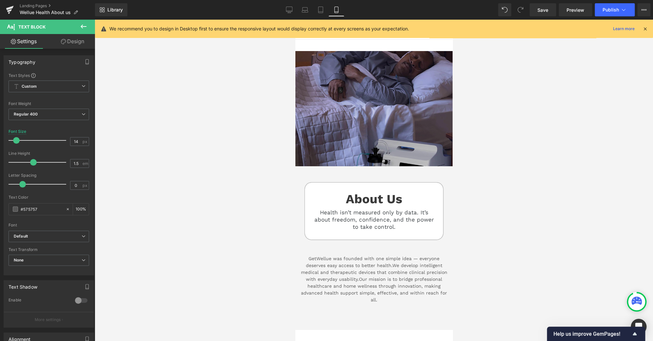
scroll to position [0, 0]
click at [377, 105] on div "Image" at bounding box center [373, 108] width 157 height 115
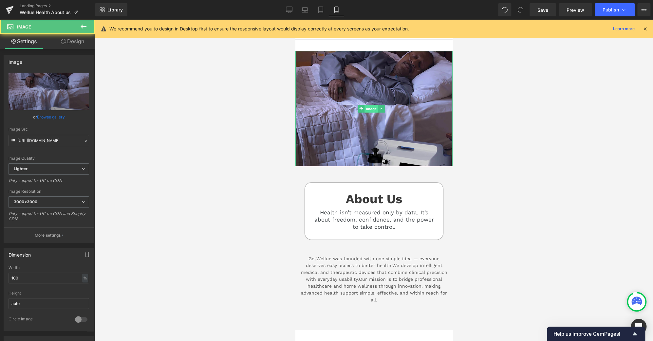
click at [371, 108] on span "Image" at bounding box center [371, 109] width 14 height 8
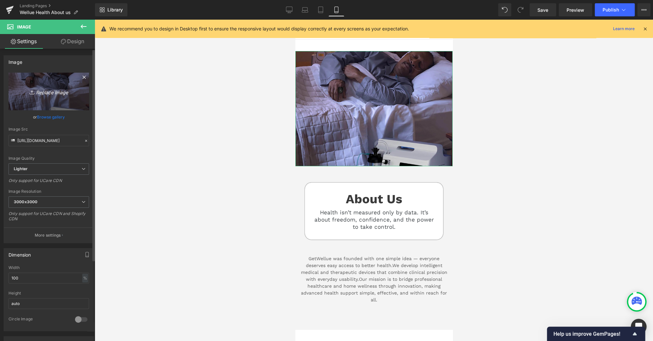
click at [48, 94] on icon "Replace Image" at bounding box center [49, 91] width 52 height 8
type input "C:\fakepath\AU-1-M.jpg"
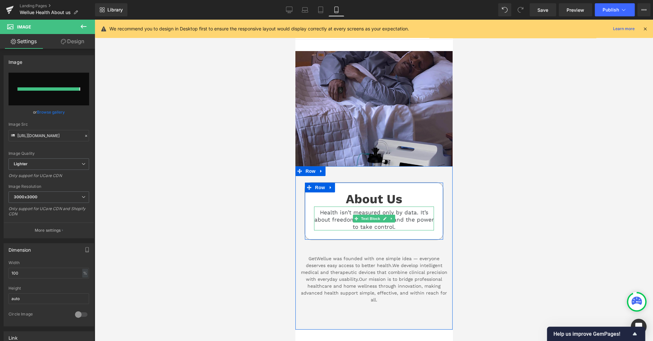
type input "[URL][DOMAIN_NAME]"
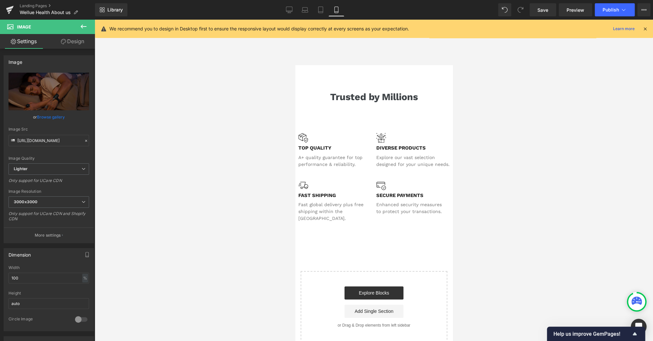
scroll to position [241, 0]
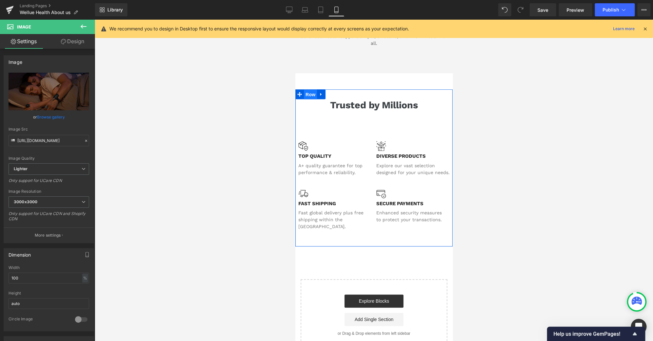
click at [309, 93] on span "Row" at bounding box center [309, 95] width 13 height 10
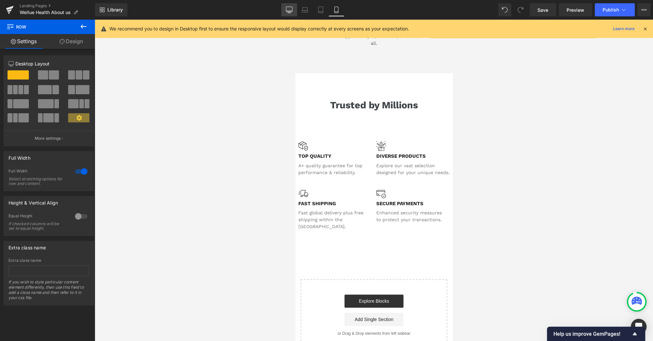
click at [291, 13] on link "Desktop" at bounding box center [289, 9] width 16 height 13
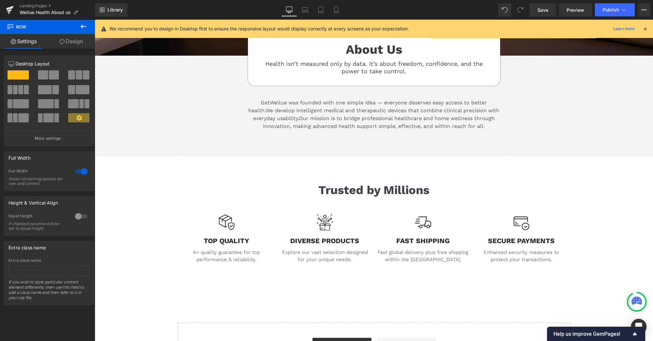
scroll to position [325, 0]
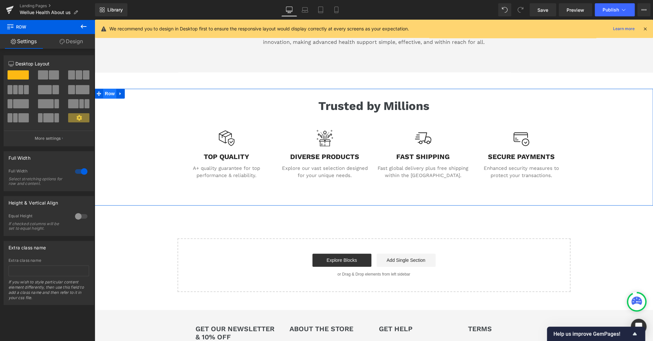
click at [106, 94] on span "Row" at bounding box center [109, 94] width 13 height 10
click at [120, 95] on link at bounding box center [120, 94] width 9 height 10
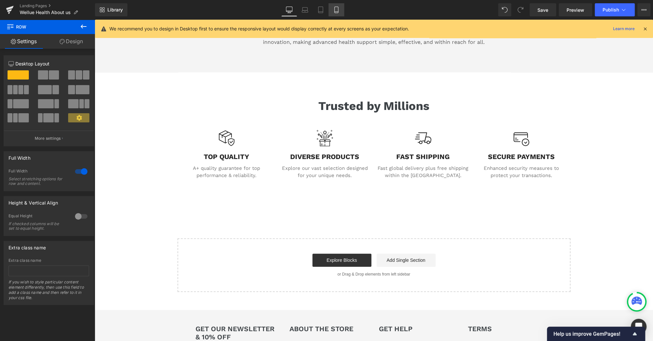
click at [340, 11] on link "Mobile" at bounding box center [336, 9] width 16 height 13
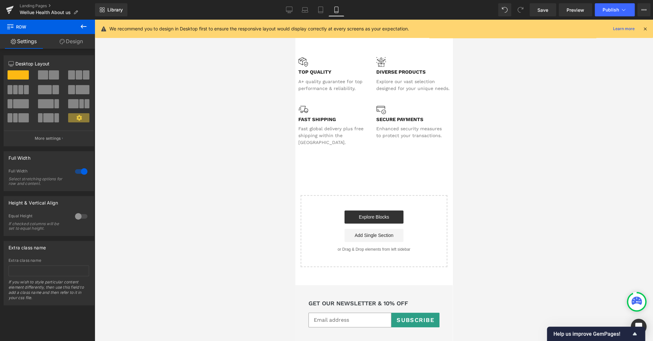
scroll to position [241, 0]
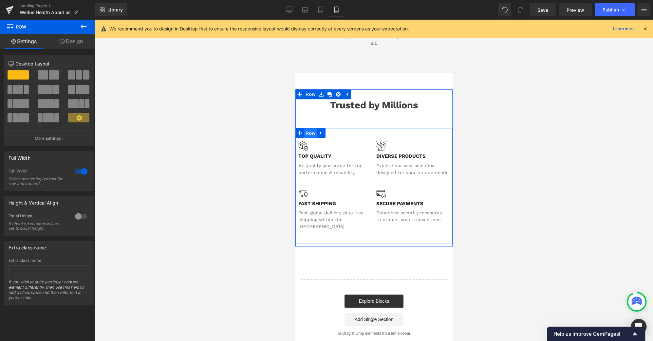
click at [303, 129] on span "Row" at bounding box center [309, 133] width 13 height 10
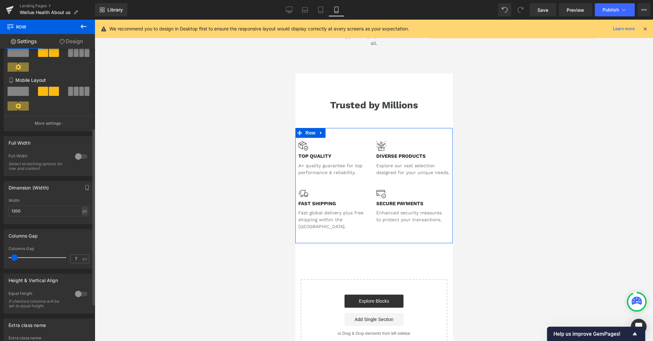
scroll to position [130, 0]
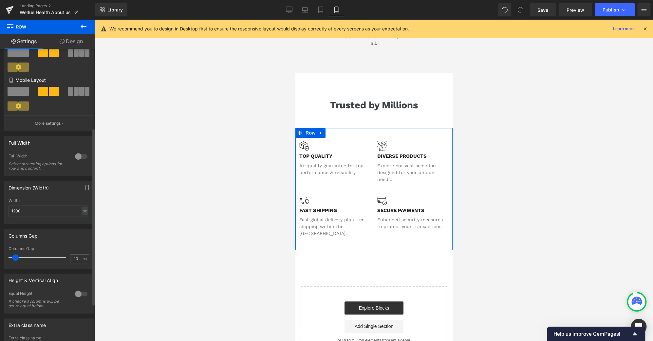
click at [15, 260] on span at bounding box center [15, 257] width 7 height 7
type input "9"
click at [14, 258] on span at bounding box center [15, 257] width 7 height 7
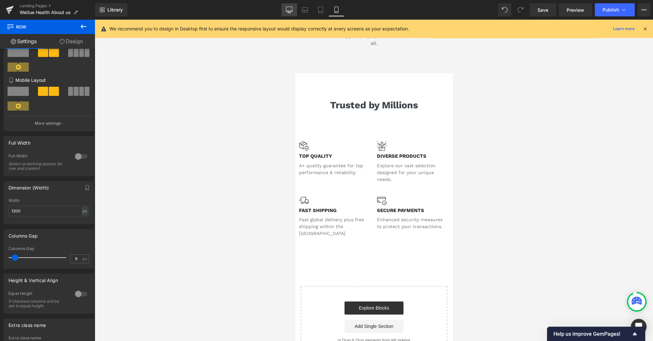
click at [294, 11] on link "Desktop" at bounding box center [289, 9] width 16 height 13
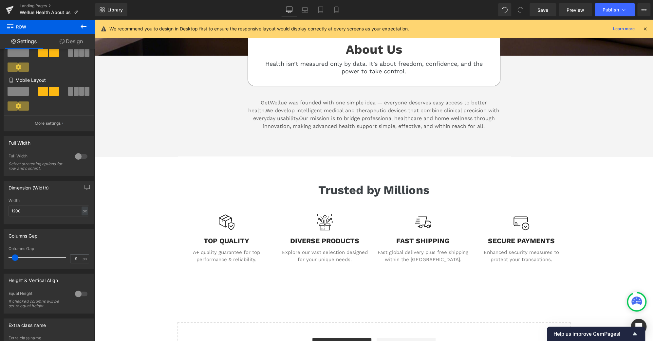
scroll to position [328, 0]
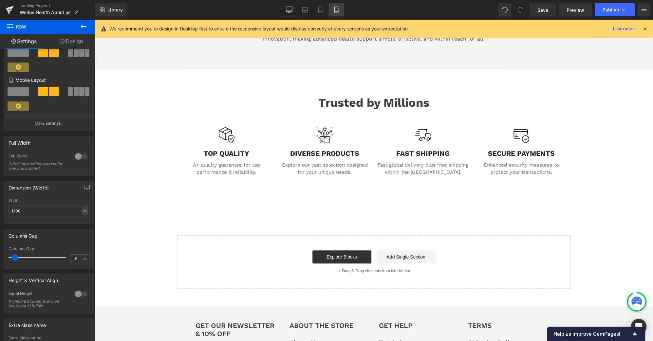
click at [339, 9] on icon at bounding box center [336, 10] width 7 height 7
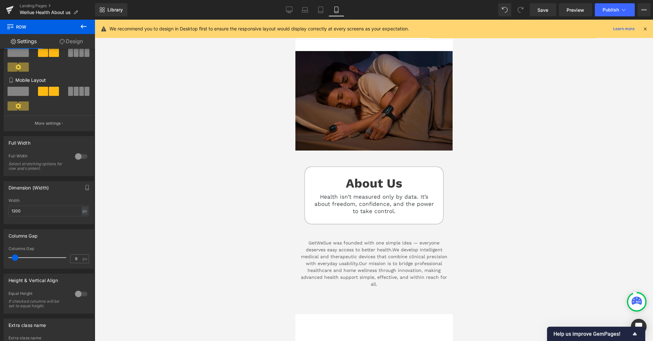
scroll to position [0, 0]
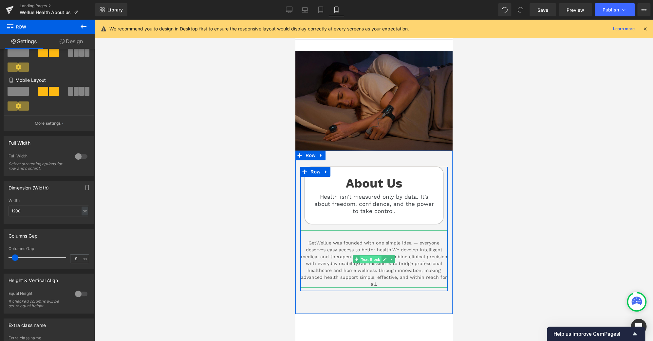
click at [368, 256] on span "Text Block" at bounding box center [370, 260] width 22 height 8
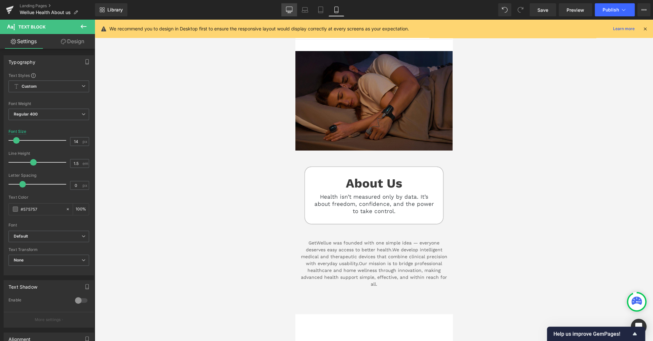
click at [295, 9] on link "Desktop" at bounding box center [289, 9] width 16 height 13
type input "16"
type input "100"
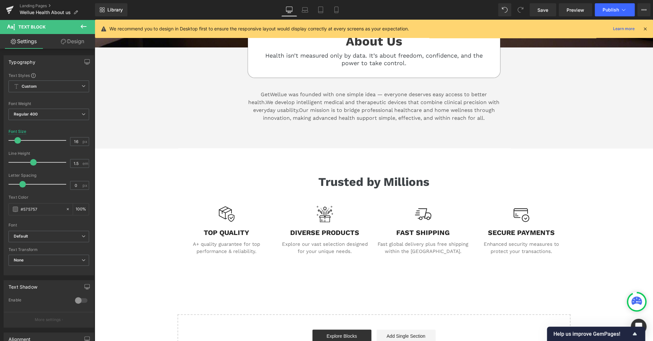
scroll to position [248, 0]
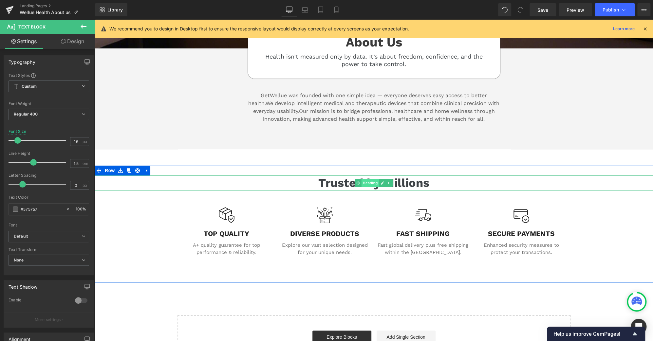
click at [372, 180] on span "Heading" at bounding box center [370, 183] width 18 height 8
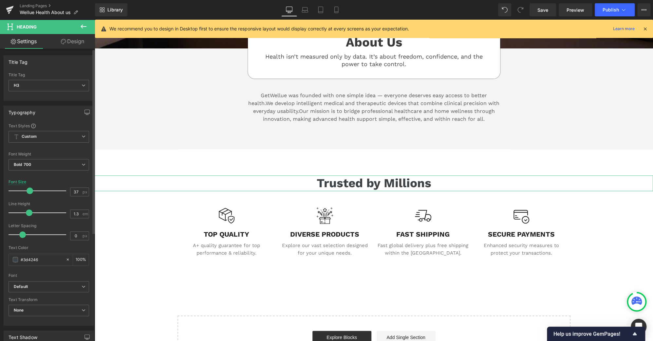
click at [29, 190] on span at bounding box center [30, 191] width 7 height 7
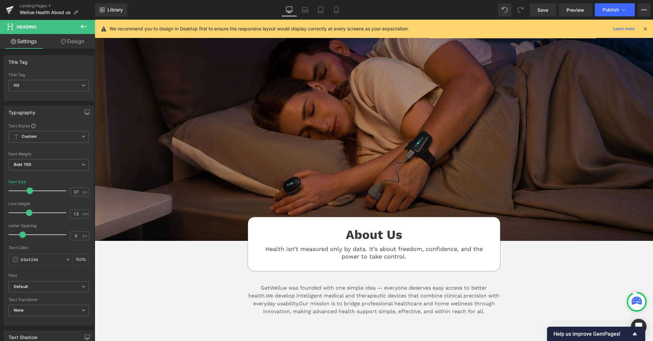
scroll to position [55, 0]
click at [340, 11] on link "Mobile" at bounding box center [336, 9] width 16 height 13
type input "29"
type input "100"
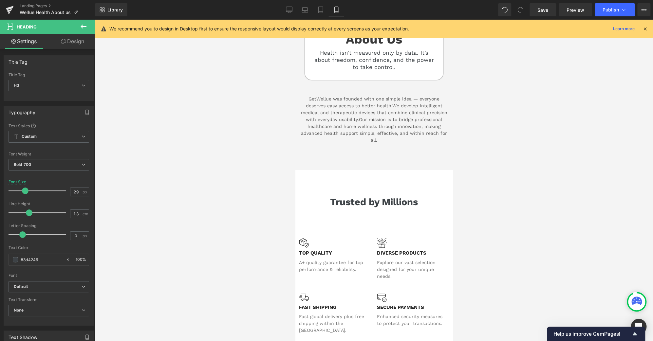
scroll to position [144, 0]
click at [290, 15] on link "Desktop" at bounding box center [289, 9] width 16 height 13
type input "37"
type input "100"
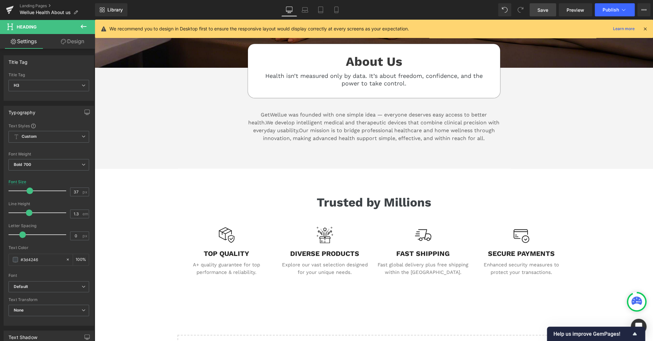
drag, startPoint x: 549, startPoint y: 11, endPoint x: 438, endPoint y: 317, distance: 325.2
click at [549, 11] on link "Save" at bounding box center [542, 9] width 27 height 13
click at [617, 10] on span "Publish" at bounding box center [610, 9] width 16 height 5
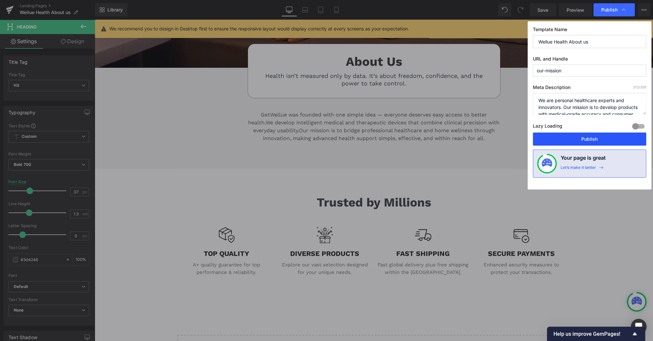
click at [596, 137] on button "Publish" at bounding box center [589, 139] width 113 height 13
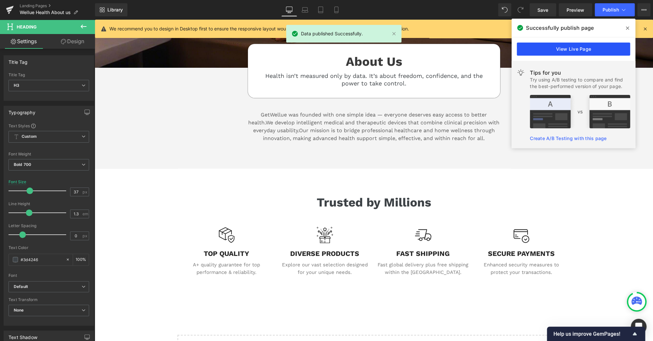
click at [583, 51] on link "View Live Page" at bounding box center [573, 49] width 113 height 13
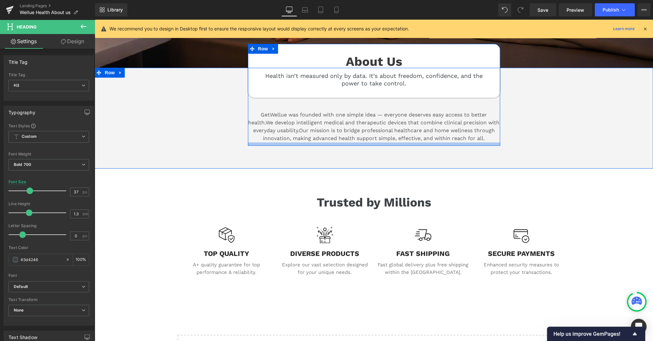
click at [322, 142] on div at bounding box center [374, 143] width 252 height 3
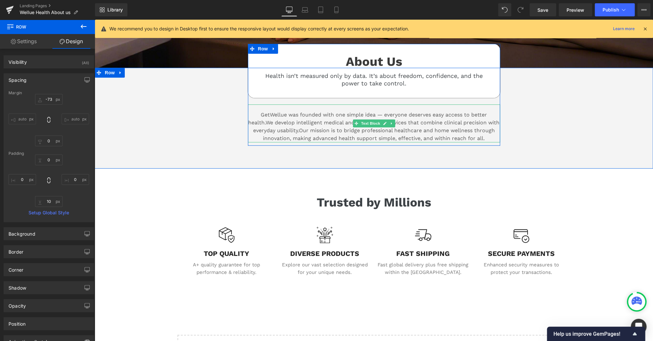
drag, startPoint x: 291, startPoint y: 120, endPoint x: 320, endPoint y: 123, distance: 29.7
click at [291, 120] on span "We develop intelligent medical and therapeutic devices that combine clinical pr…" at bounding box center [376, 127] width 247 height 14
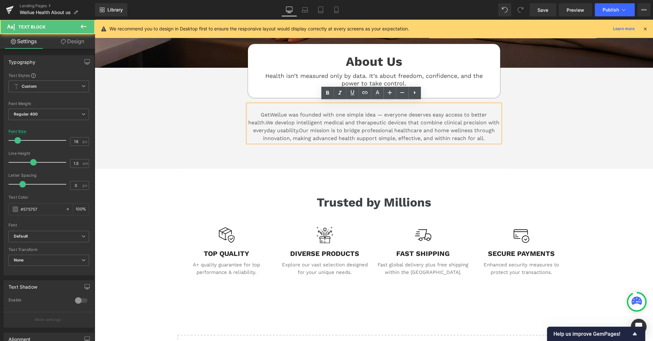
click at [379, 121] on span "We develop intelligent medical and therapeutic devices that combine clinical pr…" at bounding box center [376, 127] width 247 height 14
click at [338, 121] on span "We develop intelligent medical and therapeutic devices that combine clinical pr…" at bounding box center [376, 127] width 247 height 14
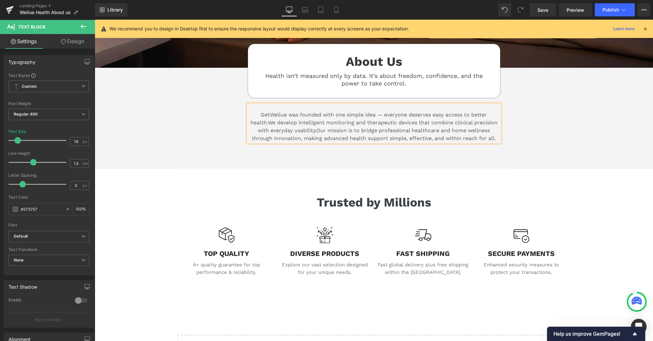
click at [324, 121] on span "We develop intelligent monitoring and therapeutic devices that combine clinical…" at bounding box center [378, 127] width 240 height 14
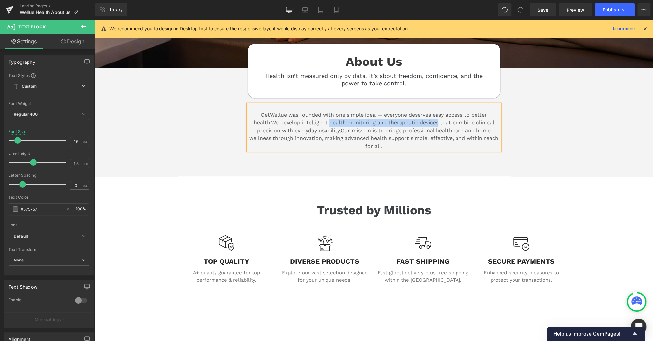
drag, startPoint x: 436, startPoint y: 121, endPoint x: 328, endPoint y: 120, distance: 108.7
click at [328, 120] on span "We develop intelligent health monitoring and therapeutic devices that combine c…" at bounding box center [375, 127] width 237 height 14
copy span "health monitoring and therapeutic devices"
click at [562, 157] on div "About Us Heading Health isn’t measured only by data. It’s about freedom, confid…" at bounding box center [374, 122] width 558 height 108
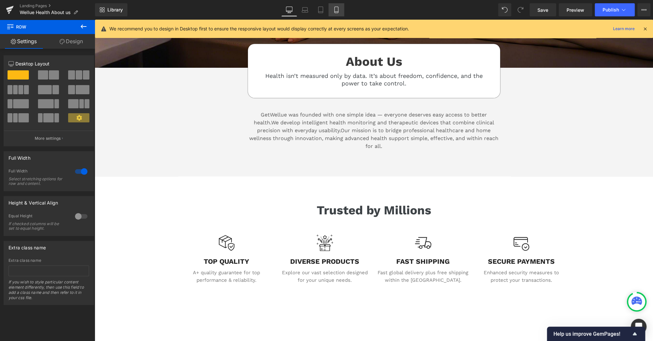
click at [333, 9] on icon at bounding box center [336, 10] width 7 height 7
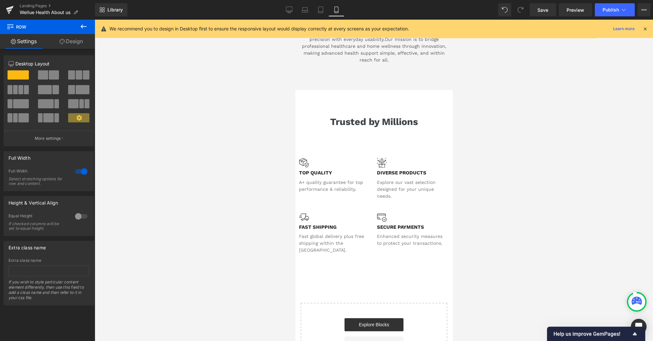
scroll to position [226, 0]
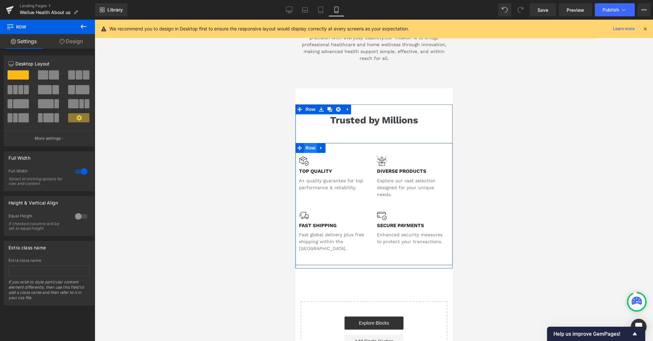
drag, startPoint x: 310, startPoint y: 144, endPoint x: 456, endPoint y: 234, distance: 171.1
click at [310, 144] on span "Row" at bounding box center [309, 148] width 13 height 10
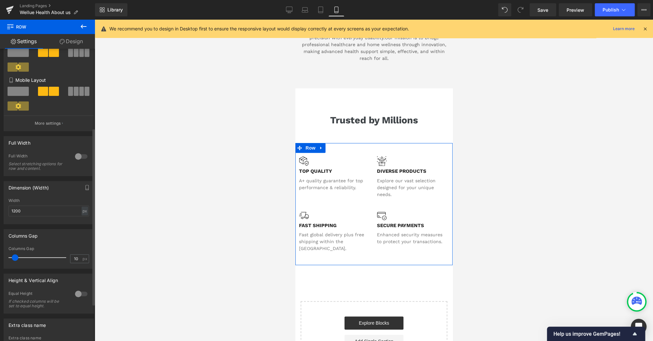
scroll to position [130, 0]
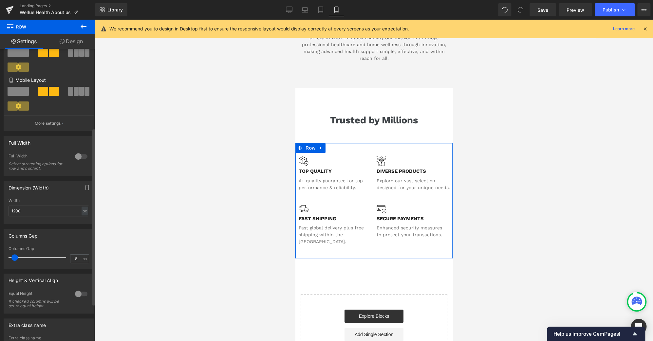
click at [14, 259] on span at bounding box center [14, 257] width 7 height 7
type input "9"
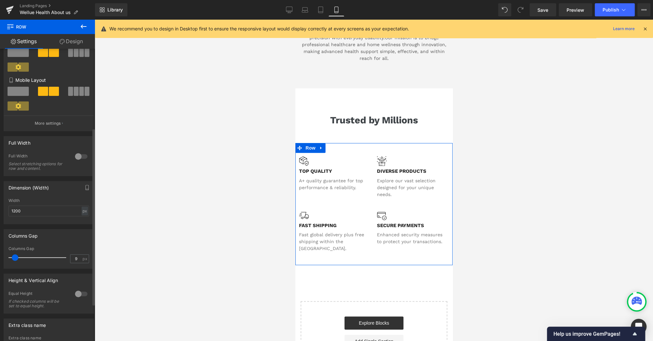
click at [15, 259] on span at bounding box center [15, 257] width 7 height 7
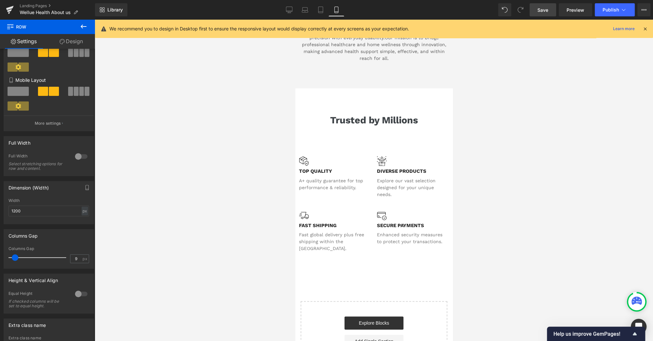
click at [544, 13] on span "Save" at bounding box center [542, 10] width 11 height 7
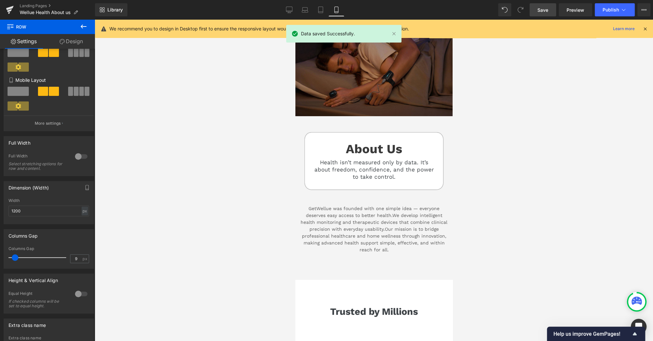
scroll to position [33, 0]
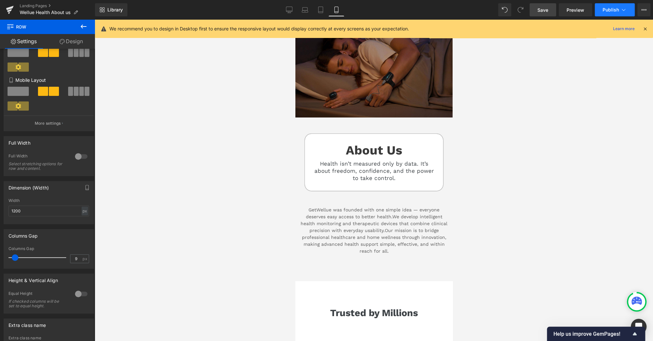
click at [625, 9] on icon at bounding box center [623, 10] width 7 height 7
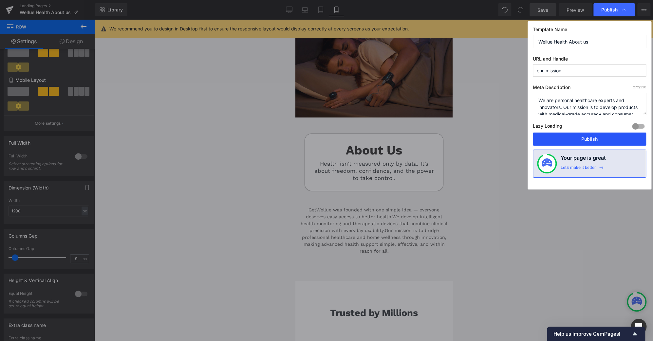
click at [596, 139] on button "Publish" at bounding box center [589, 139] width 113 height 13
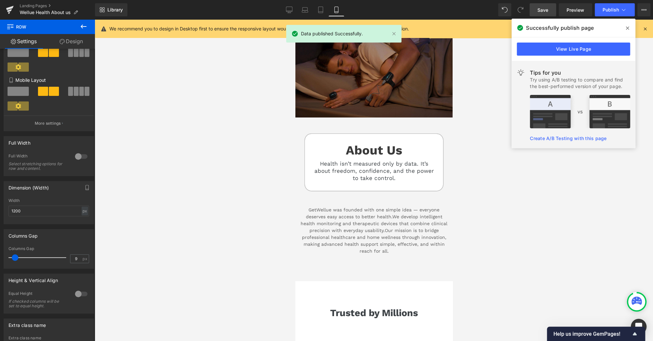
click at [627, 28] on icon at bounding box center [627, 28] width 3 height 3
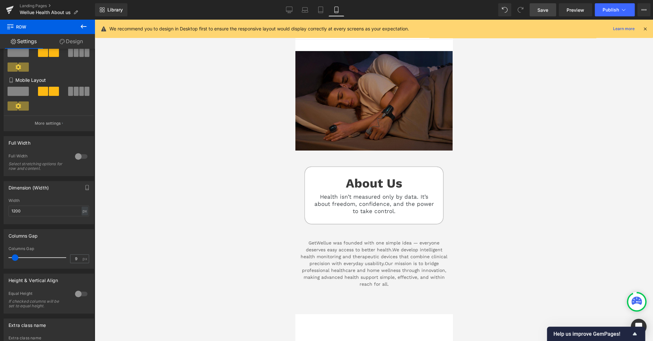
scroll to position [0, 0]
click at [38, 6] on link "Landing Pages" at bounding box center [57, 5] width 75 height 5
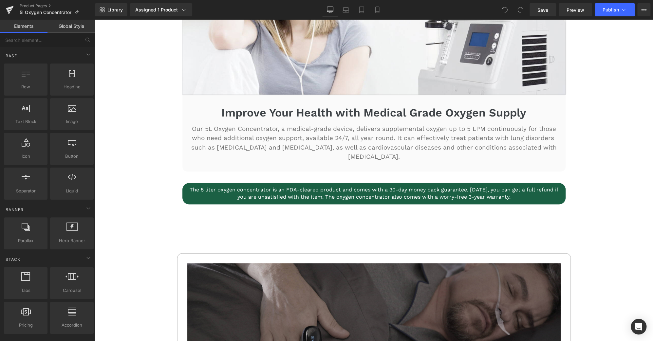
scroll to position [434, 0]
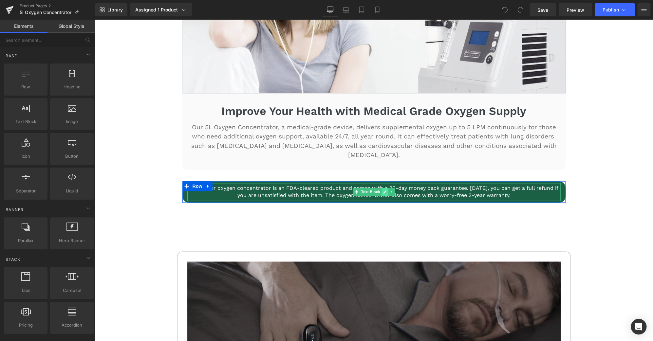
click at [383, 190] on icon at bounding box center [385, 192] width 4 height 4
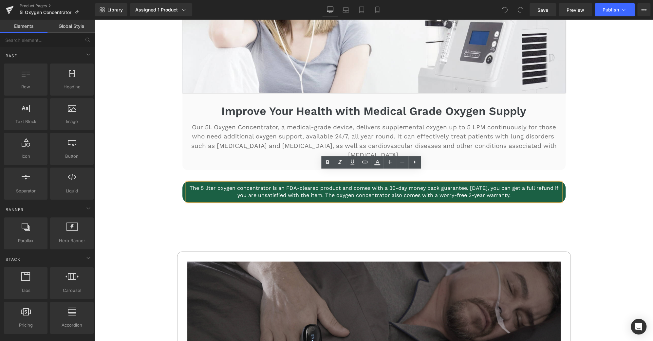
click at [528, 185] on p "The 5 liter oxygen concentrator is an FDA-cleared product and comes with a 30-d…" at bounding box center [374, 192] width 370 height 15
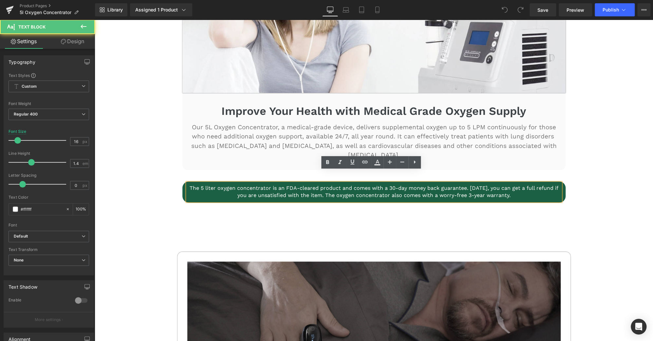
click at [529, 185] on p "The 5 liter oxygen concentrator is an FDA-cleared product and comes with a 30-d…" at bounding box center [374, 192] width 370 height 15
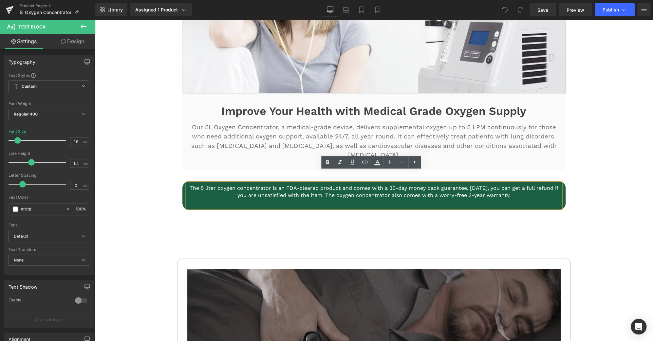
scroll to position [433, 0]
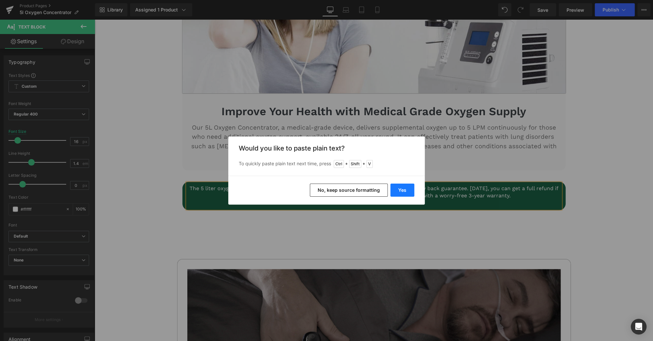
click at [398, 192] on button "Yes" at bounding box center [402, 190] width 24 height 13
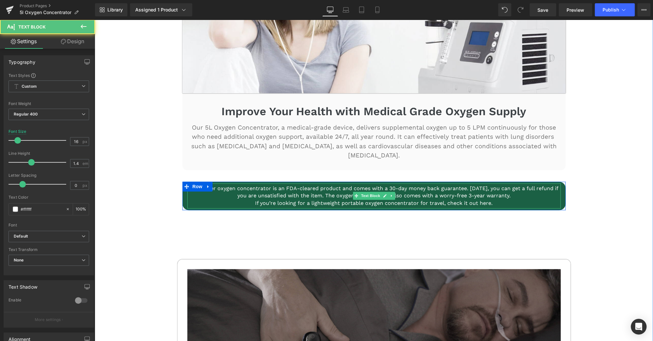
click at [253, 200] on p "If you’re looking for a lightweight portable oxygen concentrator for travel, ch…" at bounding box center [374, 203] width 370 height 7
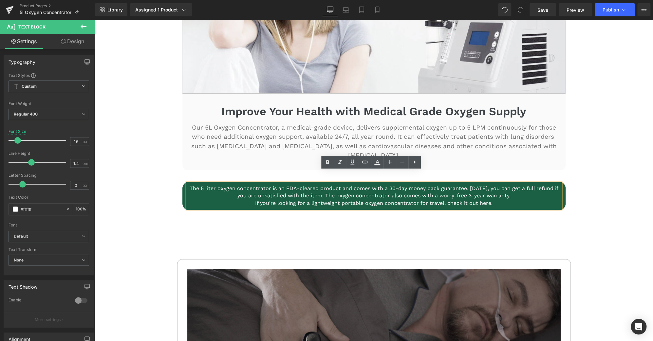
click at [529, 185] on p "The 5 liter oxygen concentrator is an FDA-cleared product and comes with a 30-d…" at bounding box center [374, 192] width 370 height 15
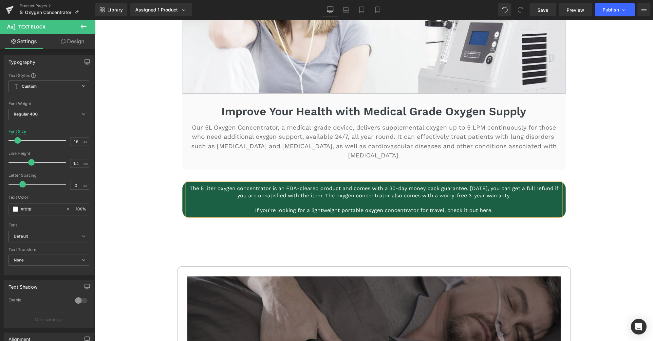
click at [583, 204] on div "Image Image Portable Patient Monitor Heading Always Stay Ahead of The Patient's…" at bounding box center [374, 336] width 558 height 874
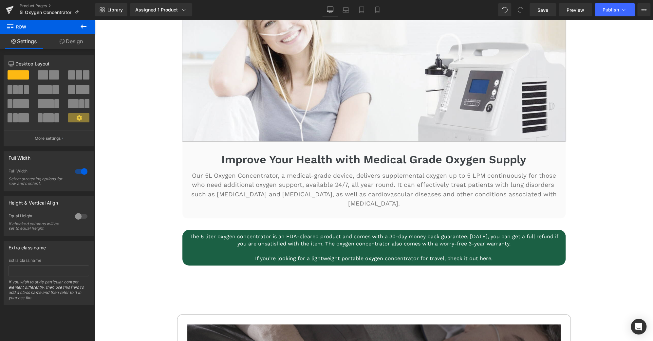
scroll to position [385, 0]
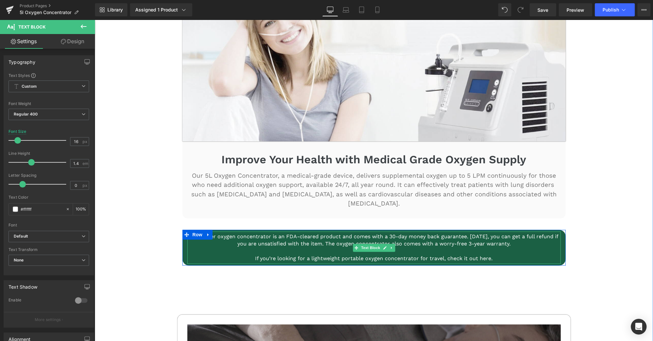
click at [441, 255] on p "If you’re looking for a lightweight portable oxygen concentrator for travel, ch…" at bounding box center [374, 258] width 370 height 7
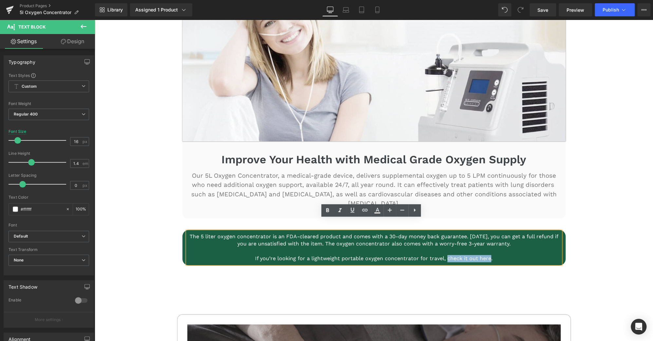
drag, startPoint x: 443, startPoint y: 247, endPoint x: 487, endPoint y: 244, distance: 44.3
click at [487, 255] on p "If you’re looking for a lightweight portable oxygen concentrator for travel, ch…" at bounding box center [374, 258] width 370 height 7
click at [367, 210] on icon at bounding box center [365, 210] width 8 height 8
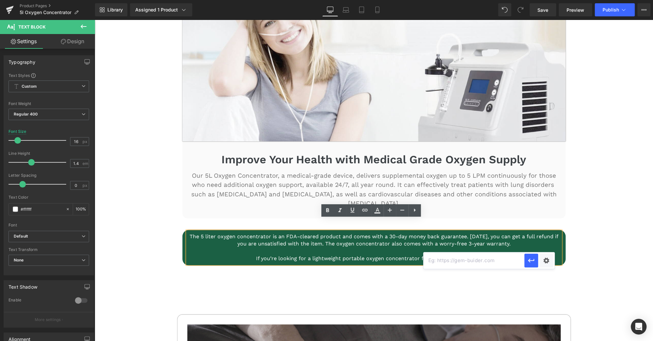
click at [497, 262] on input "text" at bounding box center [473, 260] width 101 height 16
paste input "https://getwellue.com/products/pulse-dose-portable-oxygen-concentrator"
type input "https://getwellue.com/products/pulse-dose-portable-oxygen-concentrator"
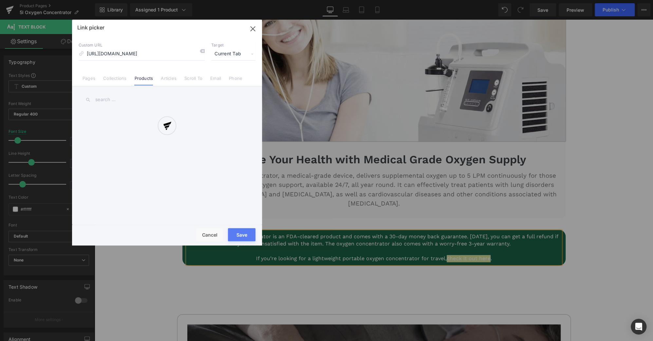
click at [548, 0] on div "Text Color Highlight Color #333333 Edit or remove link: Edit - Unlink - Cancel …" at bounding box center [326, 0] width 653 height 0
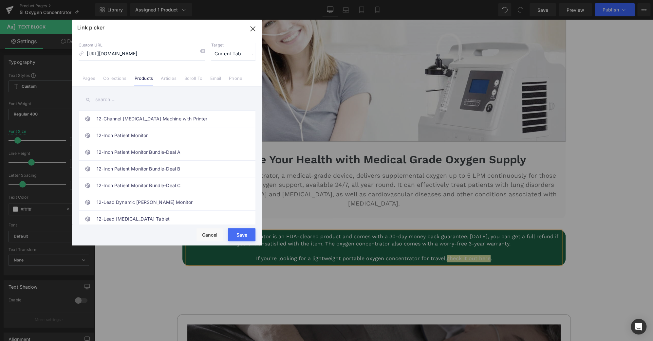
scroll to position [0, 0]
click at [246, 54] on span "Current Tab" at bounding box center [233, 54] width 44 height 12
click at [230, 76] on li "New Tab" at bounding box center [233, 77] width 51 height 11
click at [241, 236] on button "Save" at bounding box center [242, 234] width 28 height 13
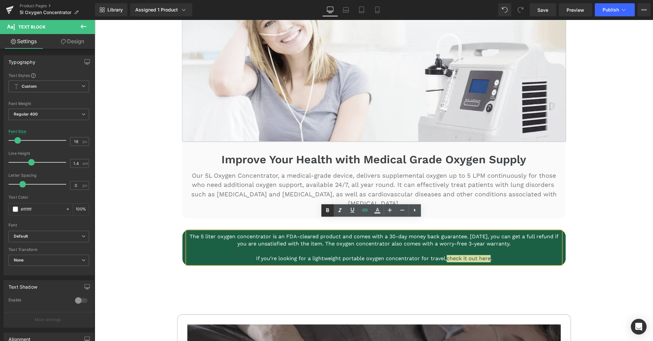
click at [325, 208] on icon at bounding box center [327, 211] width 8 height 8
drag, startPoint x: 443, startPoint y: 247, endPoint x: 487, endPoint y: 247, distance: 43.5
click at [487, 255] on p "If you’re looking for a lightweight portable oxygen concentrator for travel, ch…" at bounding box center [374, 258] width 370 height 7
click at [376, 212] on icon at bounding box center [377, 212] width 6 height 1
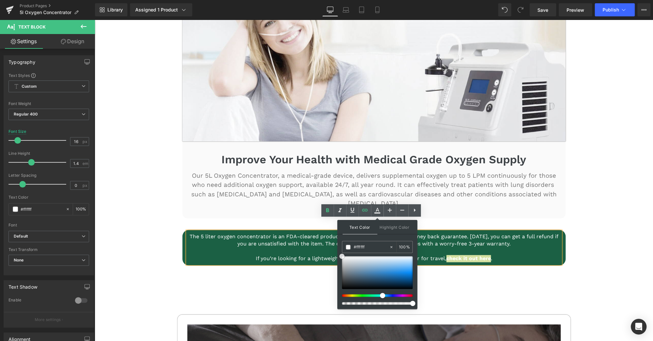
drag, startPoint x: 442, startPoint y: 281, endPoint x: 276, endPoint y: 215, distance: 178.3
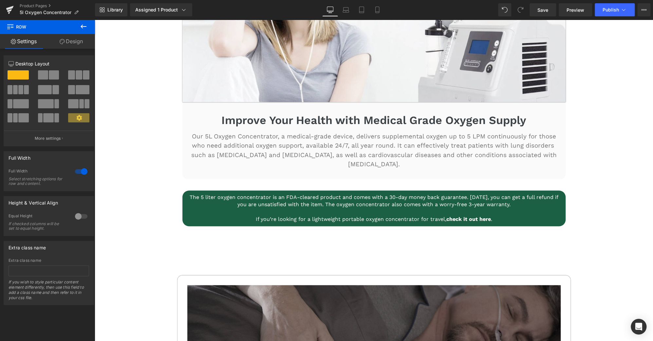
scroll to position [433, 0]
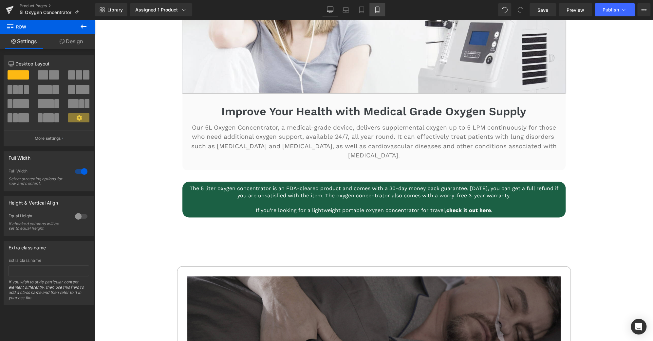
click at [379, 12] on icon at bounding box center [377, 10] width 7 height 7
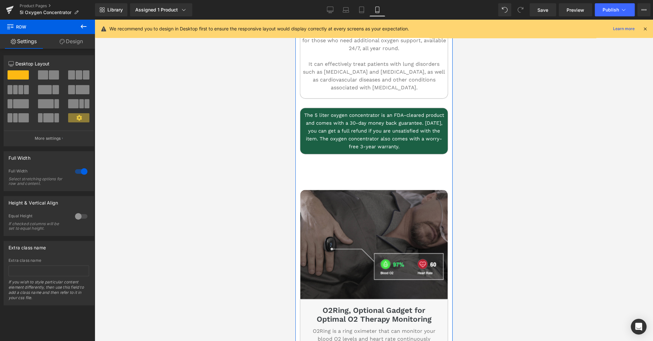
scroll to position [578, 0]
click at [405, 145] on p "The 5 liter oxygen concentrator is an FDA-cleared product and comes with a 30-d…" at bounding box center [374, 130] width 144 height 39
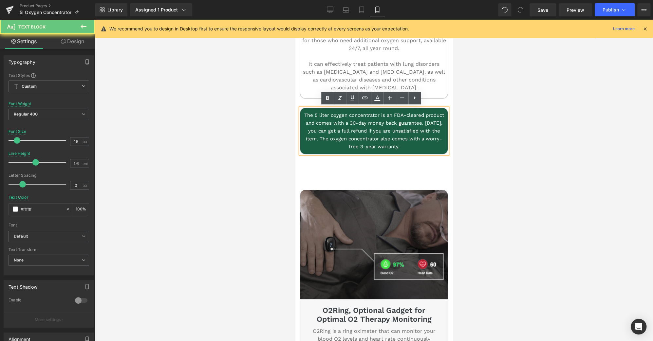
click at [406, 146] on p "The 5 liter oxygen concentrator is an FDA-cleared product and comes with a 30-d…" at bounding box center [374, 130] width 144 height 39
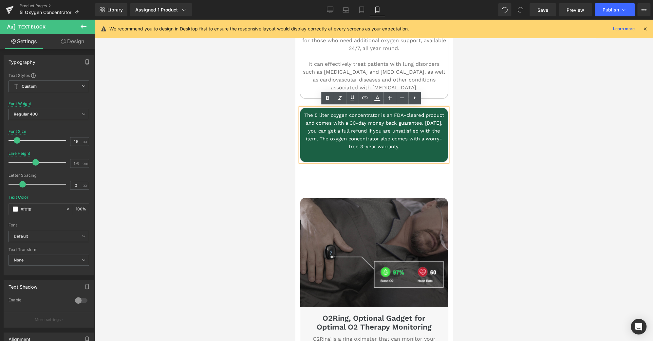
scroll to position [579, 0]
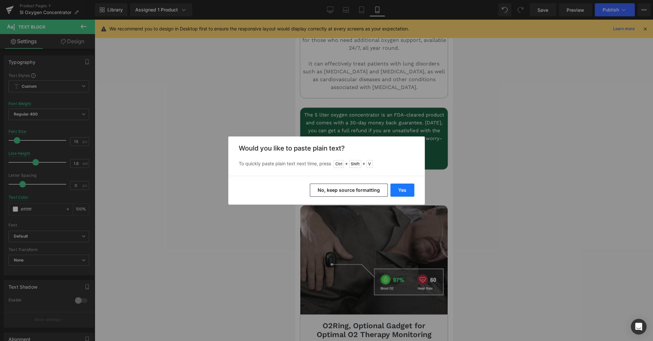
click at [405, 191] on button "Yes" at bounding box center [402, 190] width 24 height 13
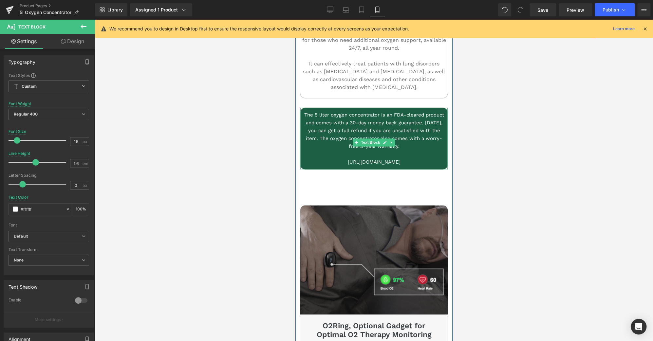
click at [399, 166] on p "https://getwellue.com/products/pulse-dose-portable-oxygen-concentrator" at bounding box center [374, 162] width 144 height 8
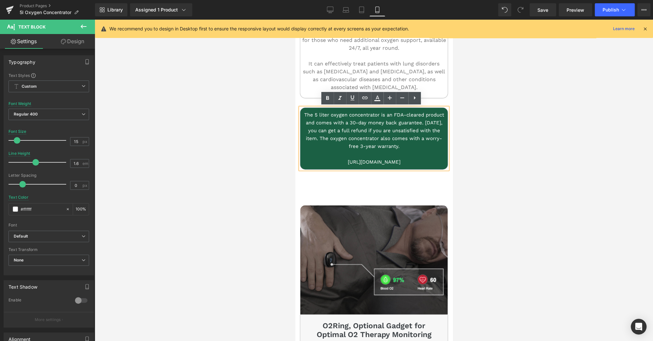
drag, startPoint x: 401, startPoint y: 170, endPoint x: 304, endPoint y: 162, distance: 96.9
click at [304, 162] on p "https://getwellue.com/products/pulse-dose-portable-oxygen-concentrator" at bounding box center [374, 162] width 144 height 8
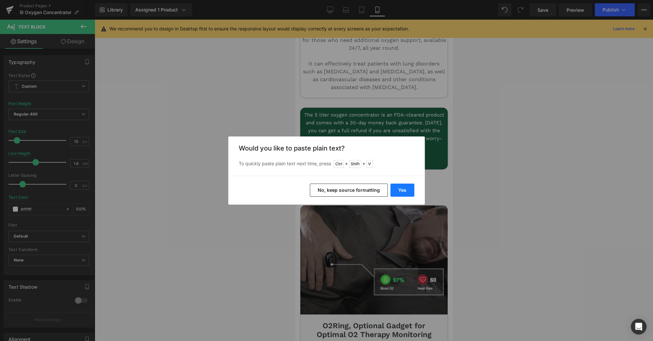
click at [402, 190] on button "Yes" at bounding box center [402, 190] width 24 height 13
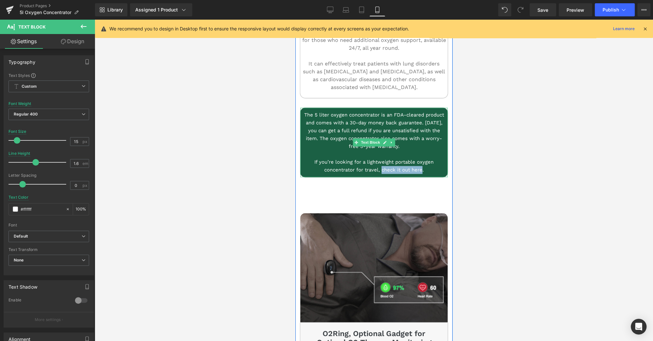
drag, startPoint x: 378, startPoint y: 170, endPoint x: 419, endPoint y: 168, distance: 41.0
click at [419, 168] on p "If you’re looking for a lightweight portable oxygen concentrator for travel, ch…" at bounding box center [374, 166] width 144 height 16
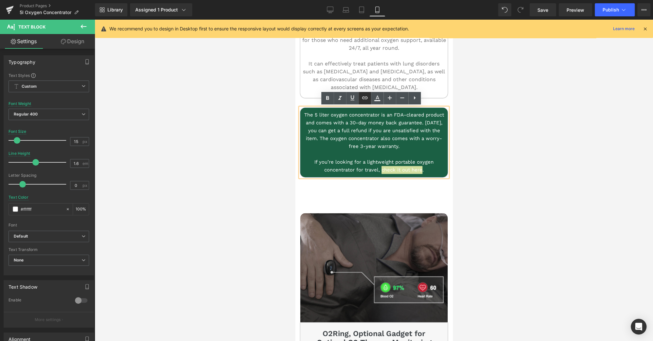
click at [364, 96] on icon at bounding box center [365, 98] width 8 height 8
click at [390, 188] on input "https://getwellue.com/products/pulse-dose-portable-oxygen-concentrator" at bounding box center [360, 183] width 101 height 16
paste input "https://getwellue.com/products/pulse-dose-portable-oxygen-concentrator"
type input "https://getwellue.com/products/pulse-dose-portable-oxygen-concentrator"
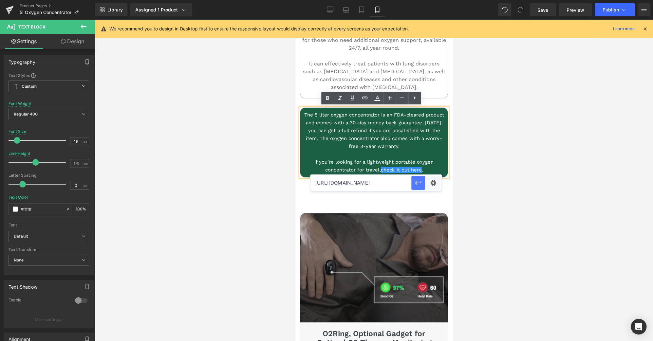
scroll to position [0, 90]
click at [434, 0] on div "Text Color Highlight Color #333333 #3d4246 100 % transparent 0 % Edit or remove…" at bounding box center [326, 0] width 653 height 0
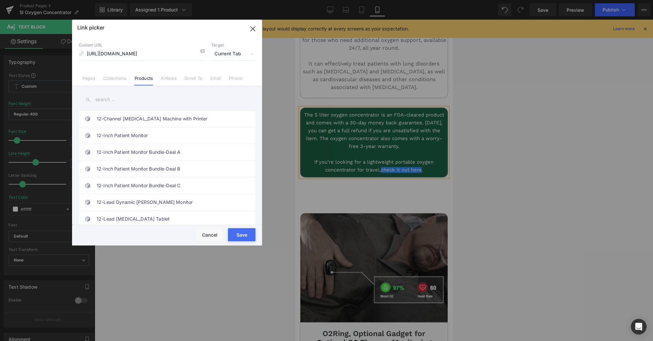
scroll to position [0, 0]
click at [237, 53] on span "Current Tab" at bounding box center [233, 54] width 44 height 12
click at [228, 79] on li "New Tab" at bounding box center [233, 77] width 51 height 11
click at [246, 237] on button "Save" at bounding box center [242, 234] width 28 height 13
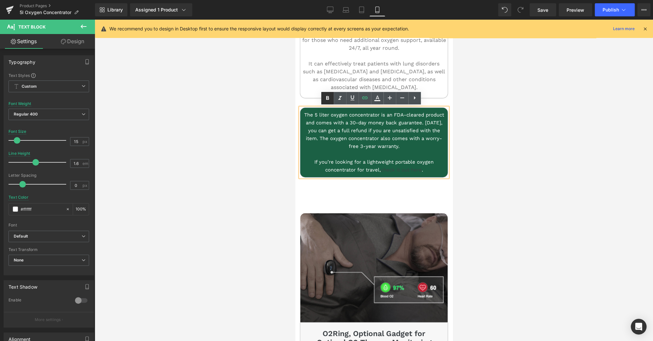
click at [329, 96] on icon at bounding box center [327, 98] width 8 height 8
drag, startPoint x: 419, startPoint y: 170, endPoint x: 379, endPoint y: 170, distance: 39.9
click at [379, 170] on p "If you’re looking for a lightweight portable oxygen concentrator for travel, ch…" at bounding box center [374, 166] width 144 height 16
click at [377, 102] on icon at bounding box center [377, 98] width 8 height 8
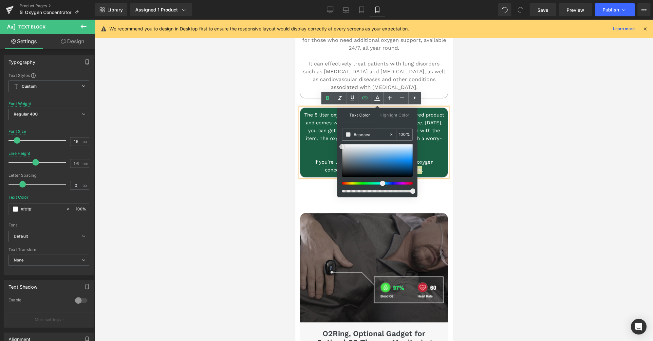
drag, startPoint x: 650, startPoint y: 175, endPoint x: 308, endPoint y: 108, distance: 349.0
click at [440, 155] on p at bounding box center [374, 154] width 144 height 8
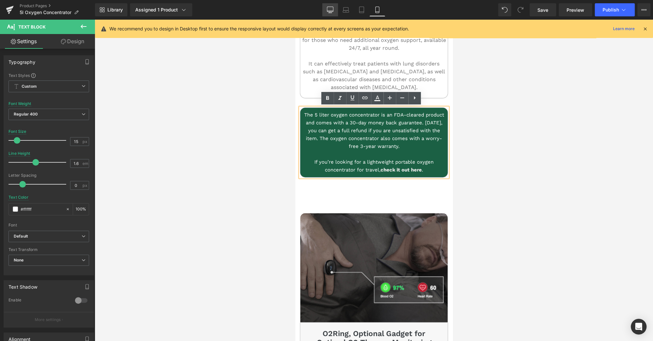
click at [331, 11] on icon at bounding box center [330, 11] width 6 height 0
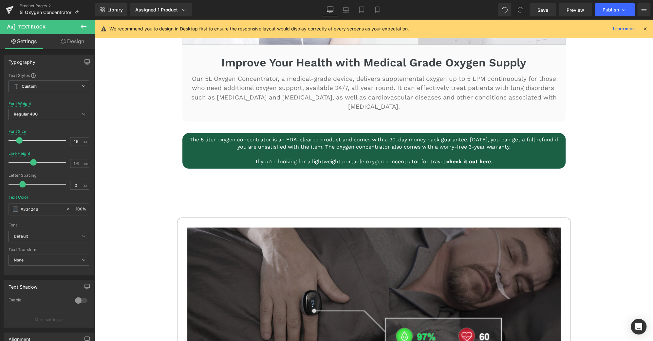
scroll to position [482, 0]
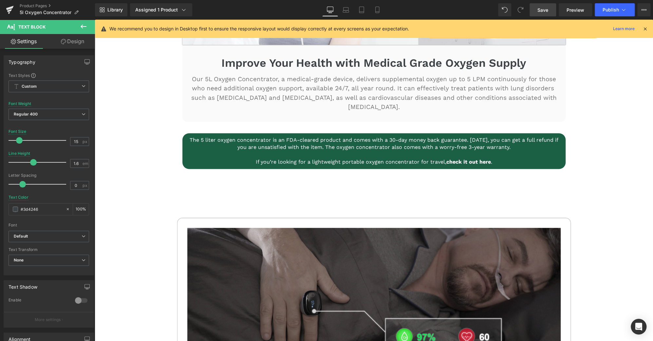
click at [542, 11] on span "Save" at bounding box center [542, 10] width 11 height 7
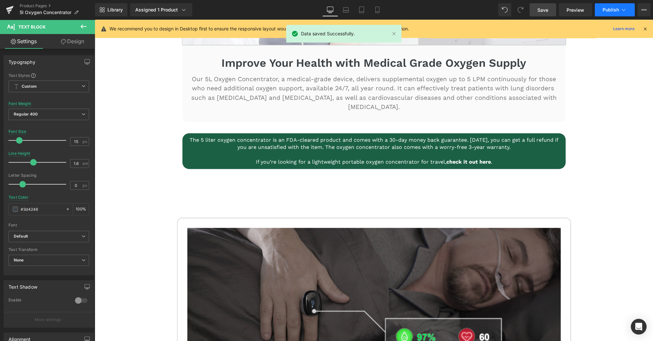
click at [620, 11] on icon at bounding box center [623, 10] width 7 height 7
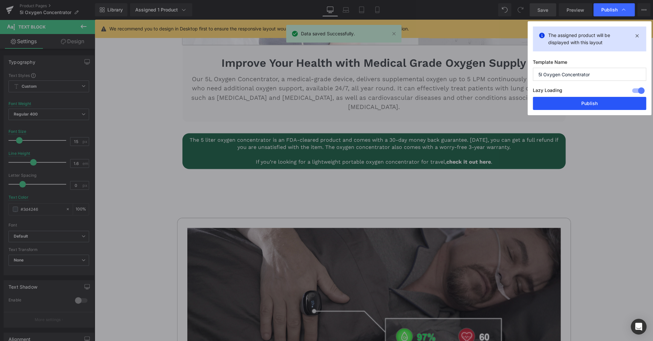
click at [606, 105] on button "Publish" at bounding box center [589, 103] width 113 height 13
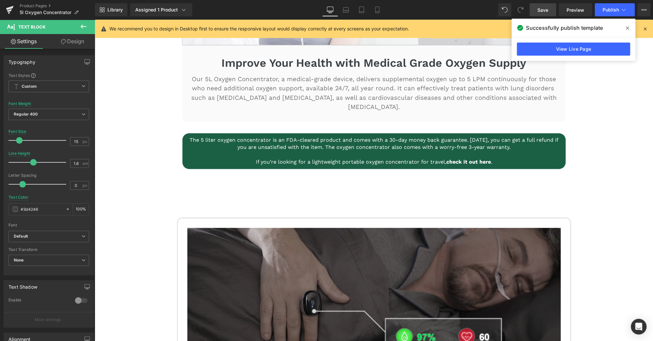
click at [627, 27] on icon at bounding box center [627, 28] width 3 height 5
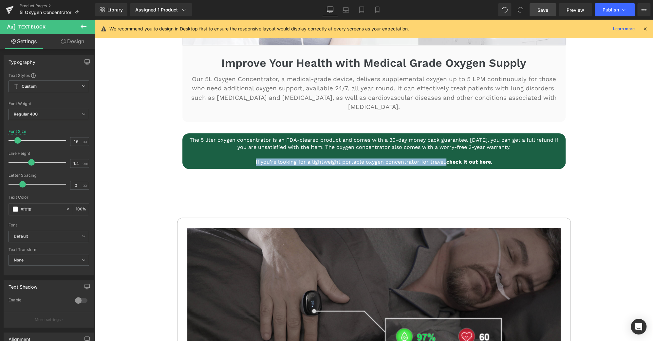
drag, startPoint x: 441, startPoint y: 151, endPoint x: 237, endPoint y: 158, distance: 204.8
click at [237, 158] on div "Image Image Portable Patient Monitor Heading Always Stay Ahead of The Patient's…" at bounding box center [374, 287] width 558 height 874
click at [382, 147] on link at bounding box center [384, 151] width 7 height 8
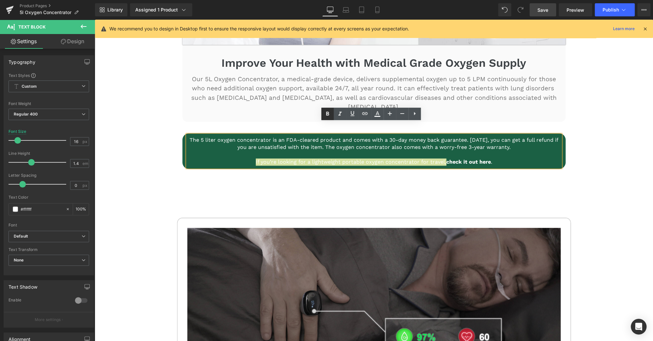
click at [329, 114] on icon at bounding box center [327, 114] width 8 height 8
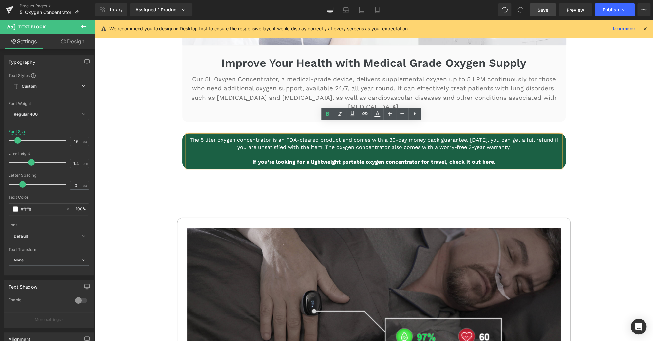
click at [606, 171] on div "Image Image Portable Patient Monitor Heading Always Stay Ahead of The Patient's…" at bounding box center [374, 287] width 558 height 874
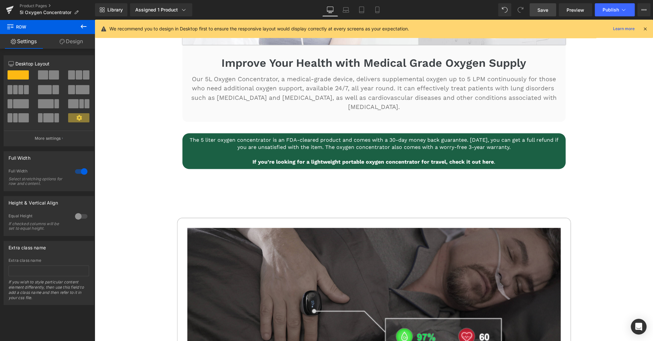
click at [544, 10] on span "Save" at bounding box center [542, 10] width 11 height 7
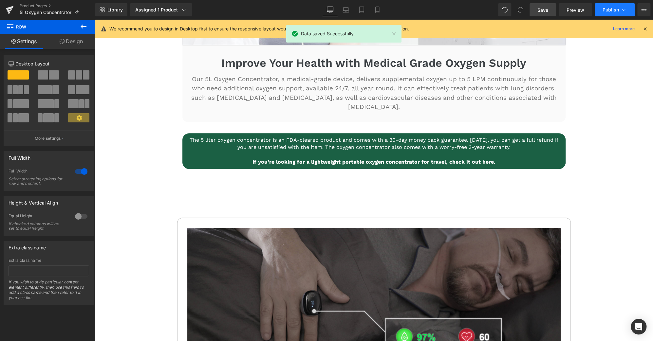
click at [611, 10] on span "Publish" at bounding box center [610, 9] width 16 height 5
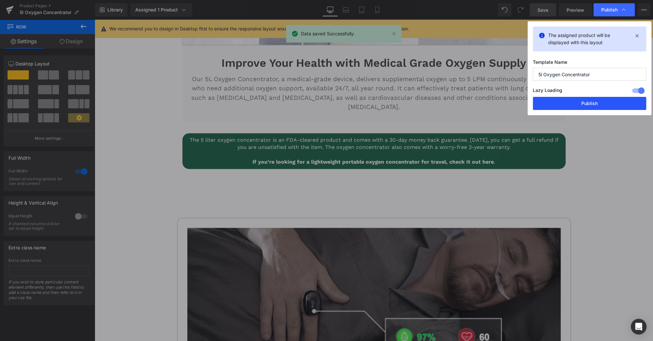
click at [598, 101] on button "Publish" at bounding box center [589, 103] width 113 height 13
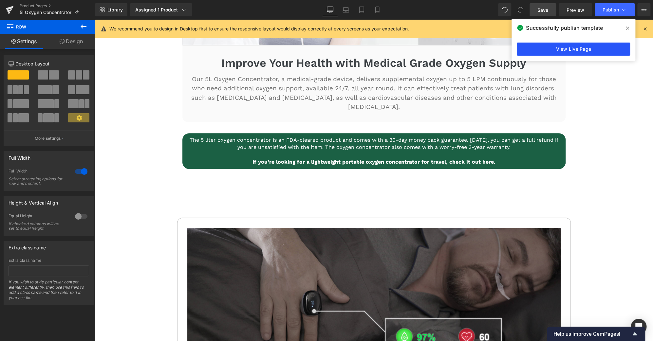
click at [587, 53] on link "View Live Page" at bounding box center [573, 49] width 113 height 13
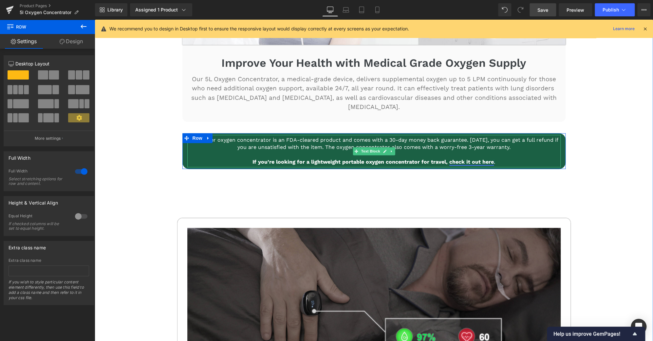
click at [449, 159] on strong "check it out here" at bounding box center [471, 162] width 45 height 6
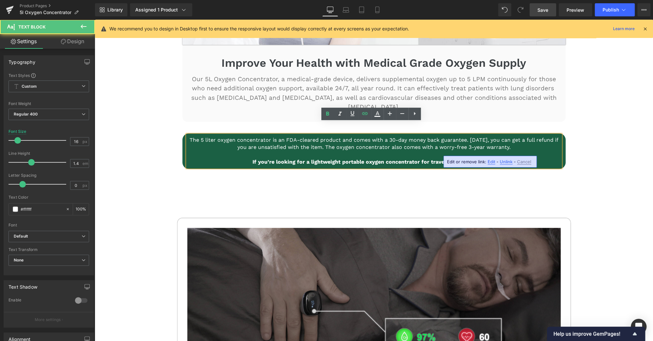
click at [443, 158] on p "If you’re looking for a lightweight portable oxygen concentrator for travel, ch…" at bounding box center [374, 161] width 370 height 7
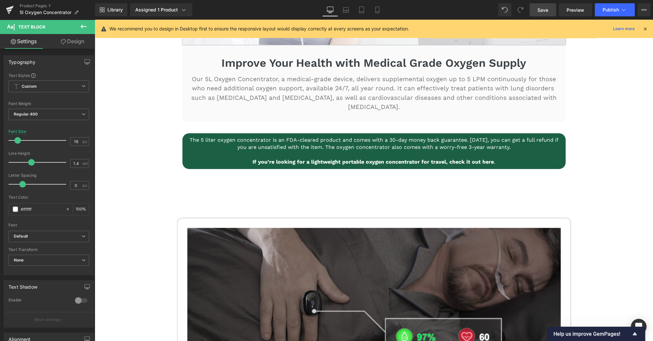
click at [547, 10] on span "Save" at bounding box center [542, 10] width 11 height 7
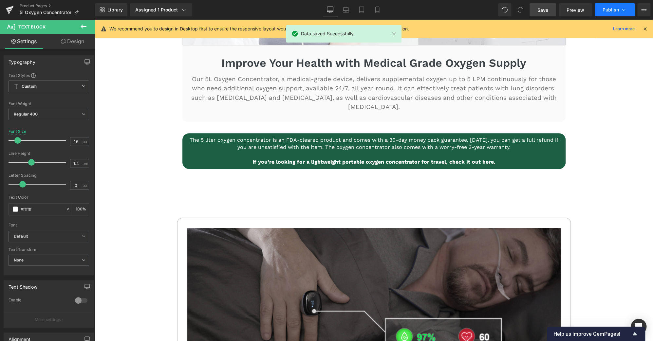
click at [606, 13] on button "Publish" at bounding box center [615, 9] width 40 height 13
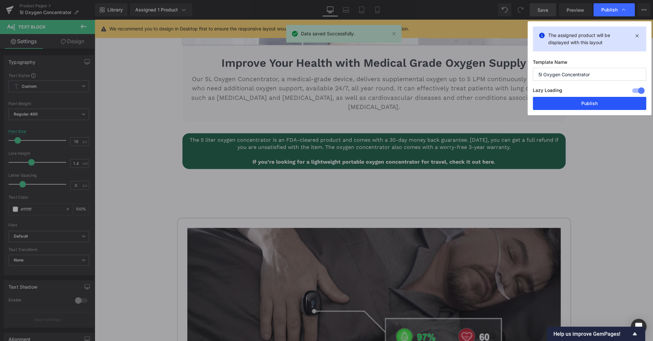
click at [604, 102] on button "Publish" at bounding box center [589, 103] width 113 height 13
